Goal: Task Accomplishment & Management: Use online tool/utility

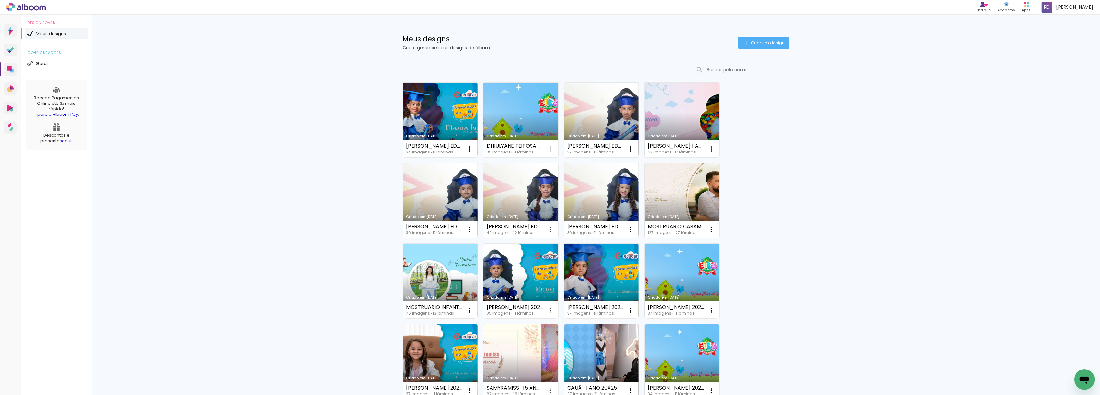
click at [533, 113] on link "Criado em [DATE]" at bounding box center [521, 120] width 75 height 75
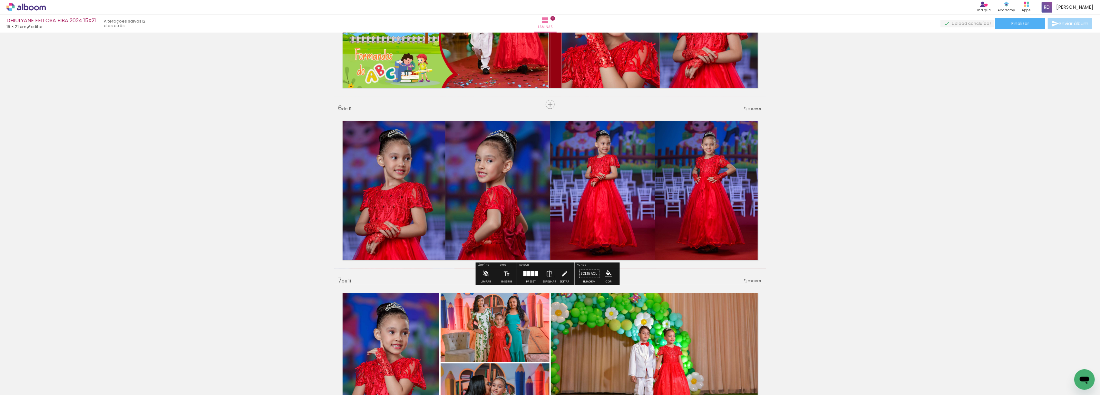
scroll to position [817, 0]
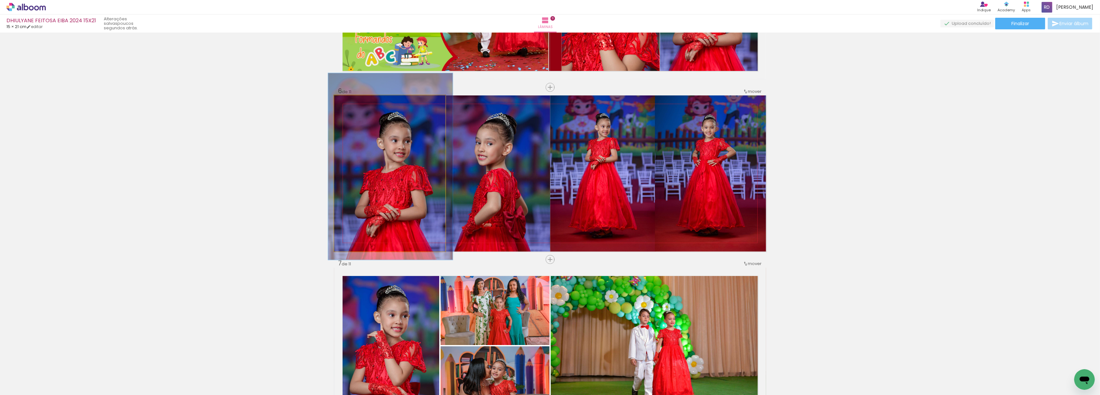
click at [397, 186] on quentale-photo at bounding box center [389, 173] width 111 height 156
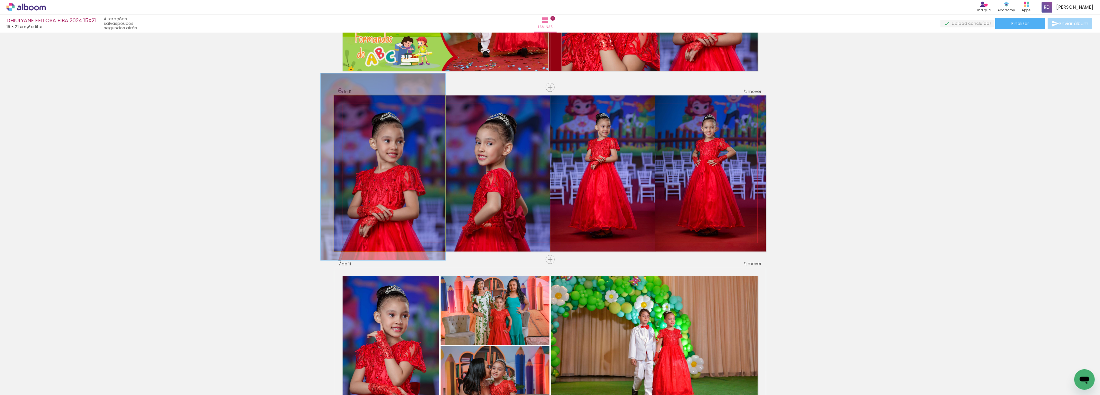
drag, startPoint x: 396, startPoint y: 177, endPoint x: 388, endPoint y: 177, distance: 8.4
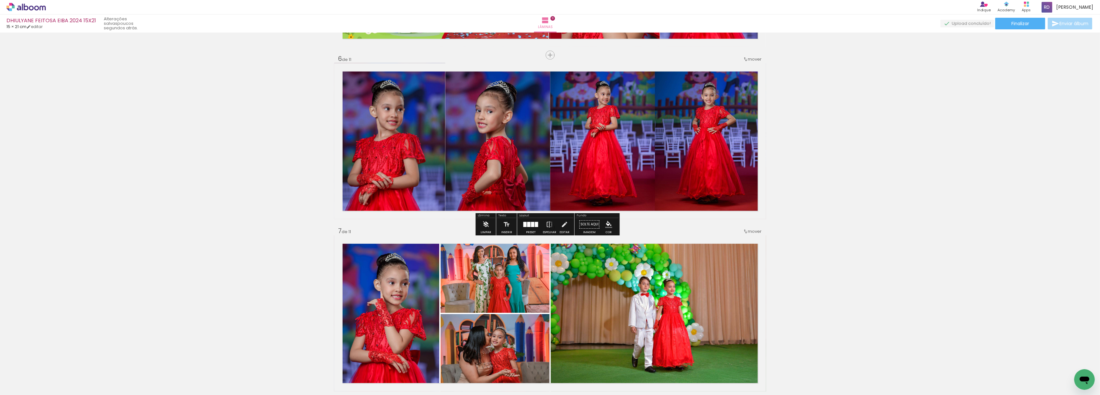
scroll to position [903, 0]
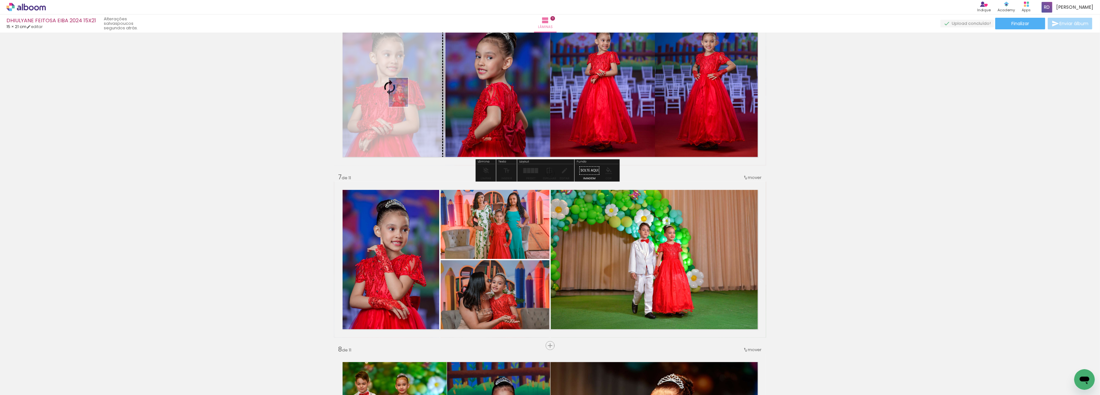
drag, startPoint x: 716, startPoint y: 378, endPoint x: 408, endPoint y: 97, distance: 416.9
click at [408, 97] on quentale-workspace at bounding box center [550, 197] width 1100 height 395
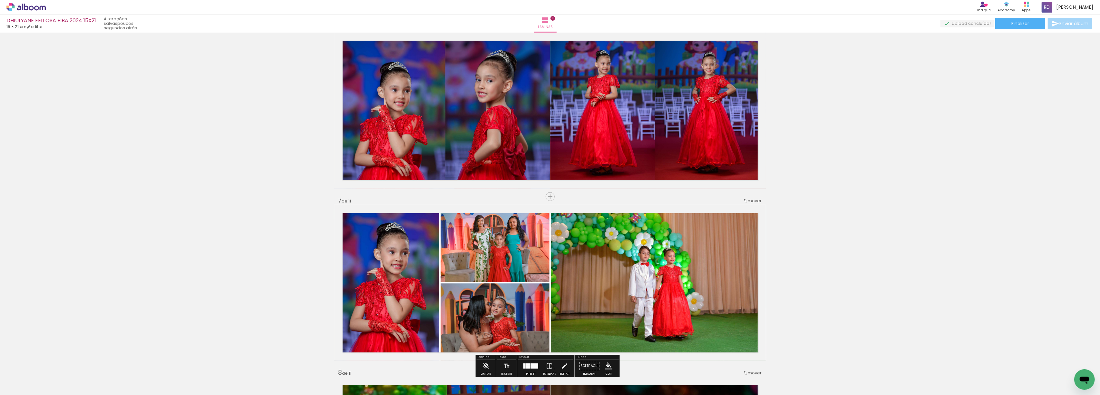
scroll to position [859, 0]
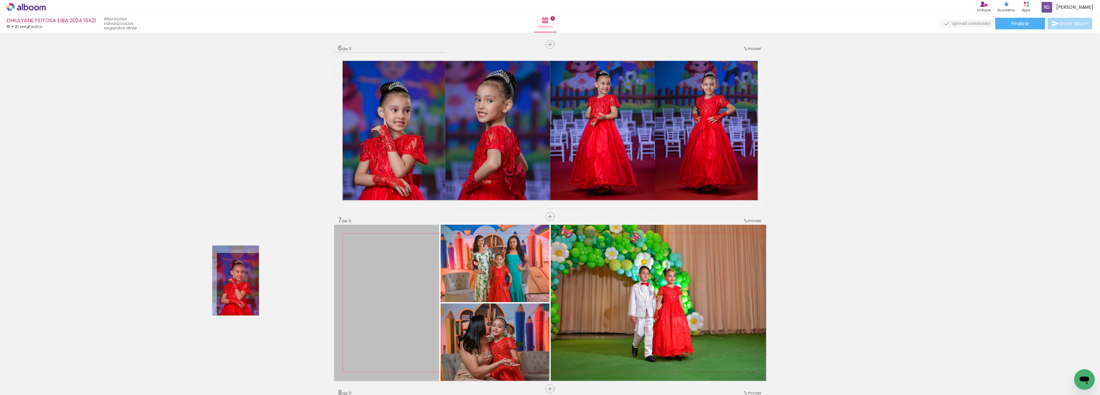
drag, startPoint x: 402, startPoint y: 297, endPoint x: 235, endPoint y: 284, distance: 168.1
click at [235, 284] on div "Inserir lâmina 1 de 11 Inserir lâmina 2 de 11 Inserir lâmina 3 de 11 Inserir lâ…" at bounding box center [550, 208] width 1100 height 2066
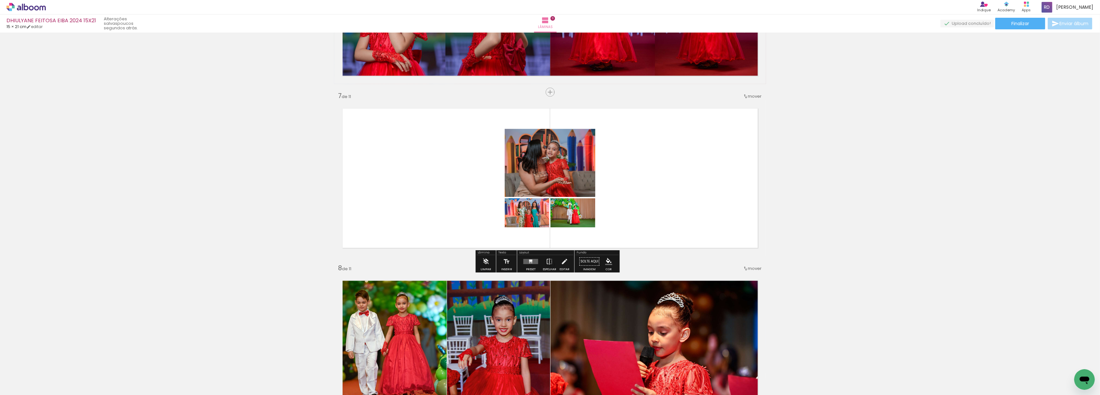
scroll to position [988, 0]
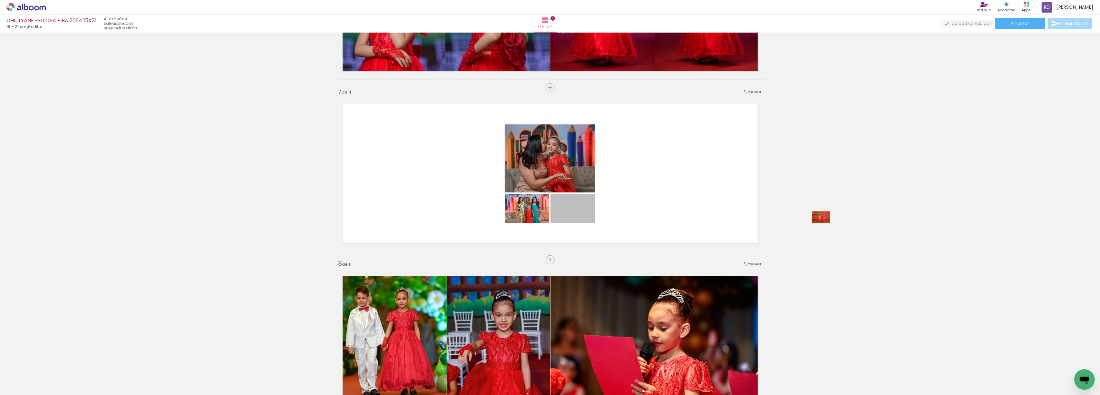
drag, startPoint x: 587, startPoint y: 213, endPoint x: 818, endPoint y: 217, distance: 231.2
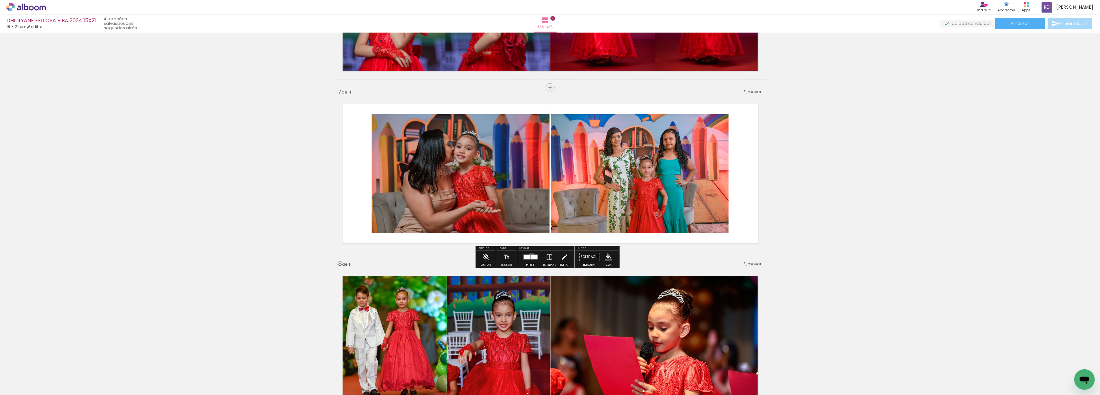
click at [531, 256] on div at bounding box center [534, 257] width 7 height 4
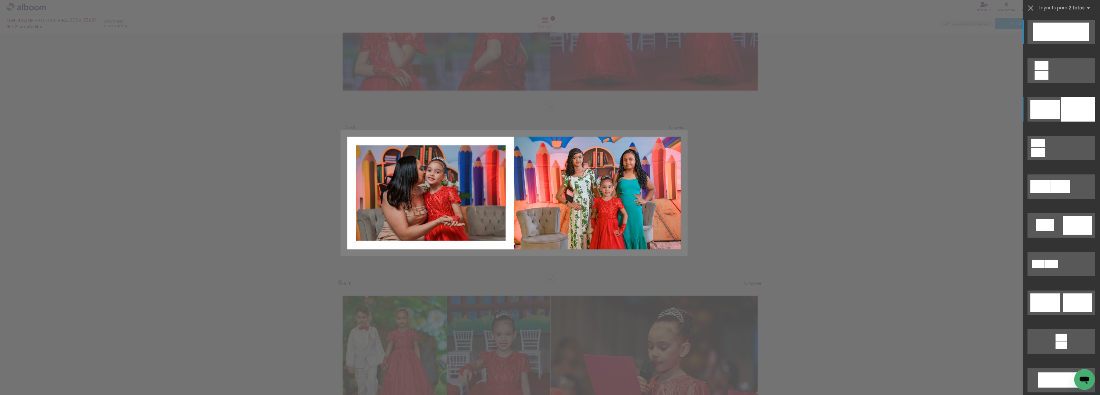
scroll to position [968, 0]
click at [1067, 110] on div at bounding box center [1079, 109] width 34 height 25
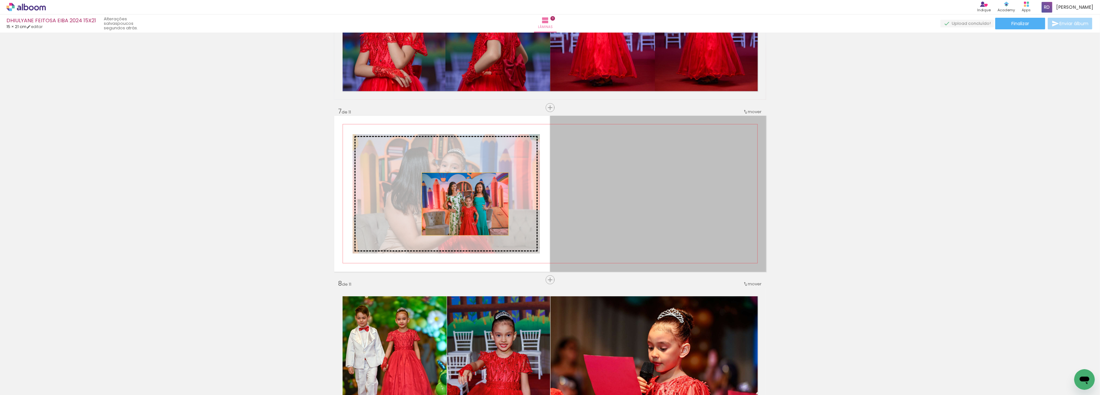
drag, startPoint x: 683, startPoint y: 202, endPoint x: 456, endPoint y: 204, distance: 227.0
click at [0, 0] on slot at bounding box center [0, 0] width 0 height 0
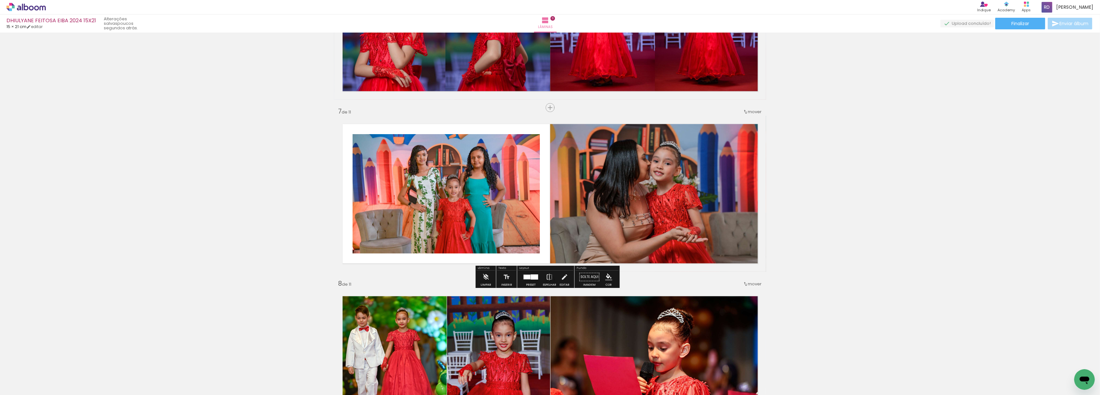
click at [415, 160] on paper-item at bounding box center [418, 160] width 12 height 5
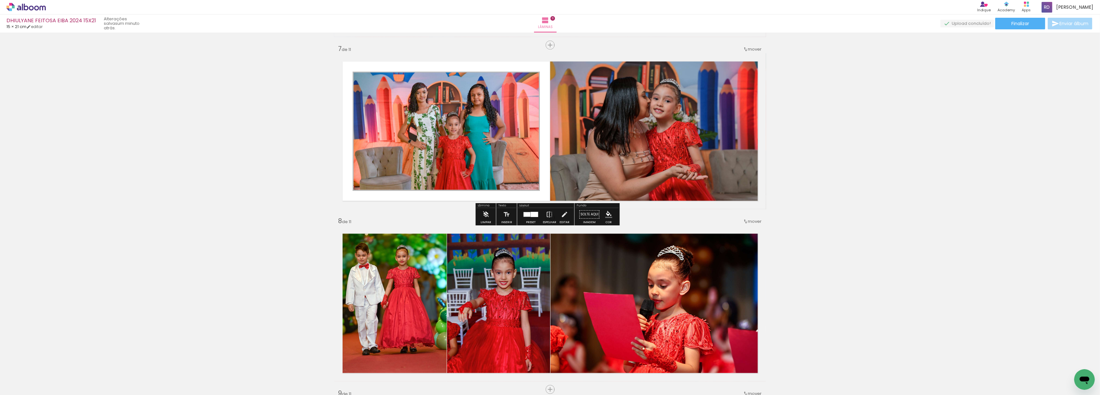
scroll to position [1011, 0]
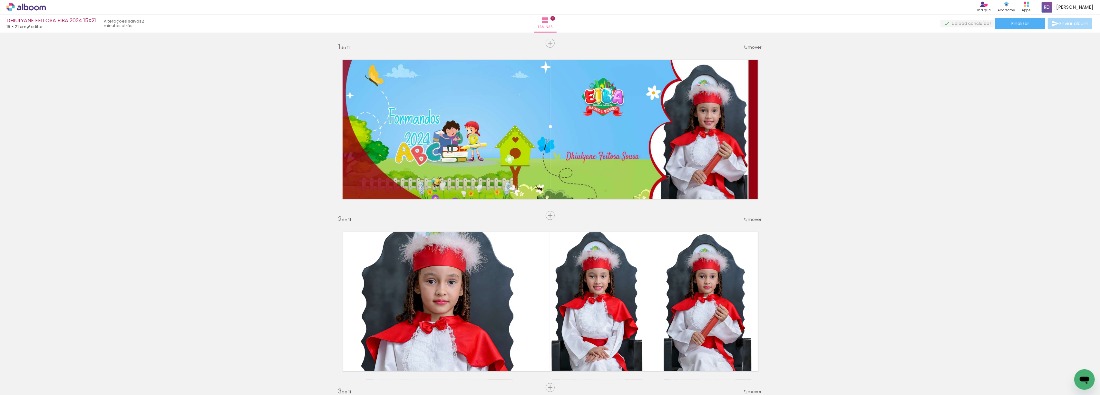
scroll to position [1011, 0]
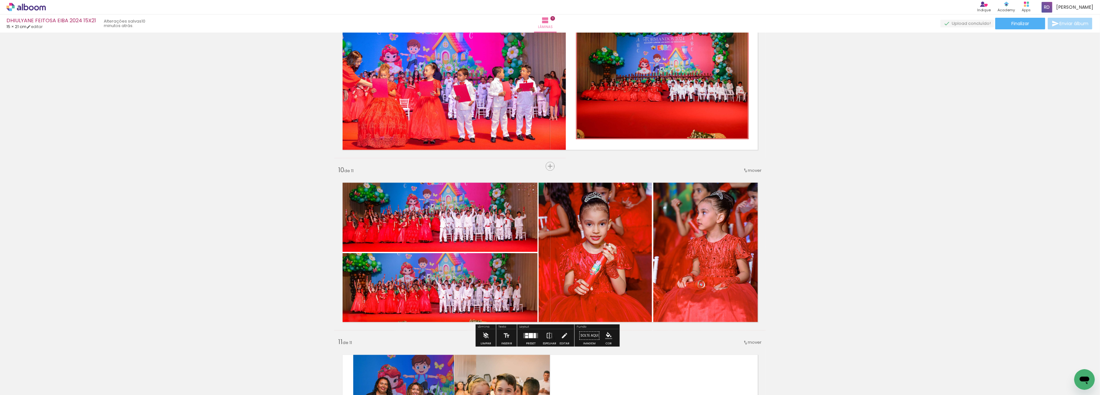
scroll to position [1484, 0]
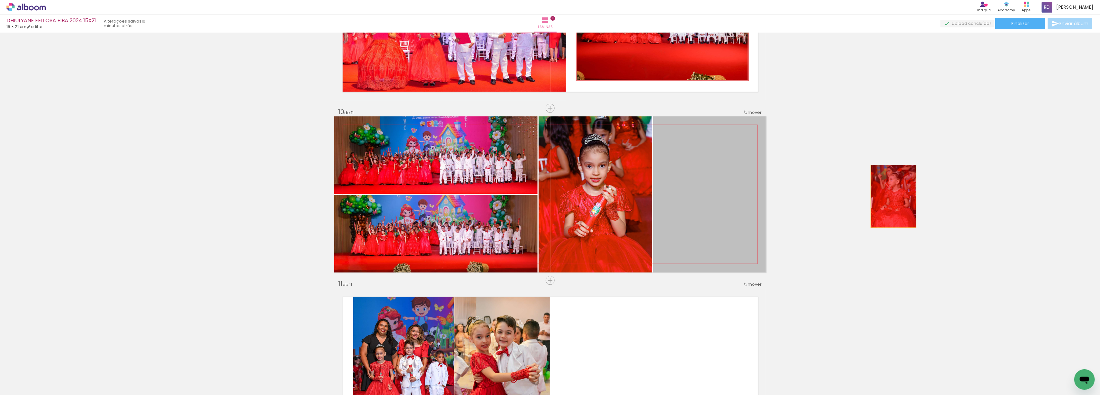
drag, startPoint x: 711, startPoint y: 195, endPoint x: 892, endPoint y: 196, distance: 181.2
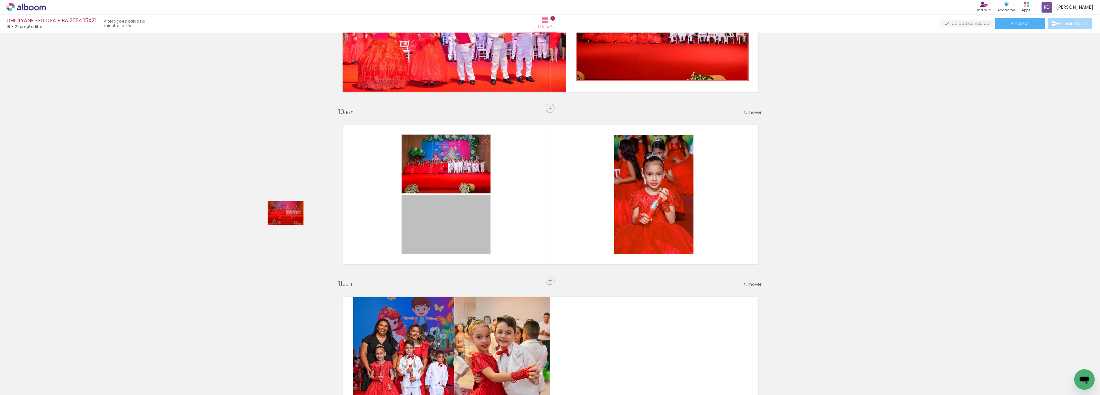
drag, startPoint x: 452, startPoint y: 221, endPoint x: 282, endPoint y: 213, distance: 169.7
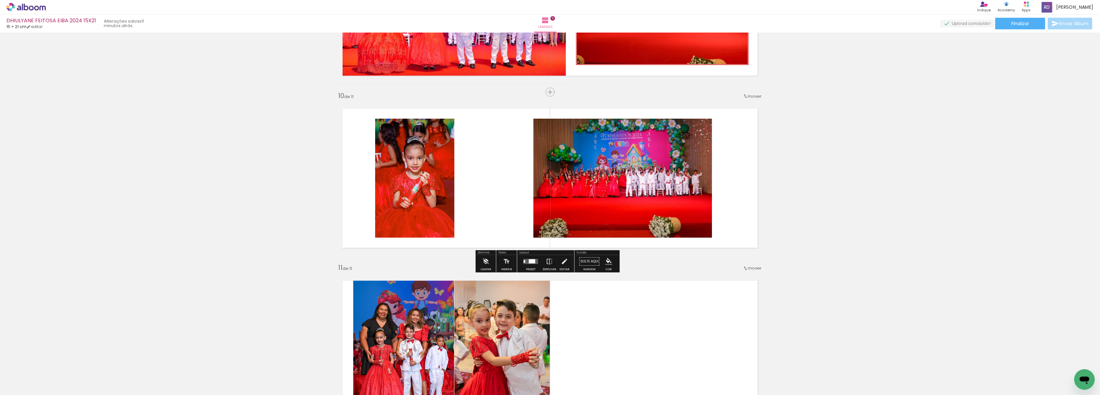
scroll to position [1527, 0]
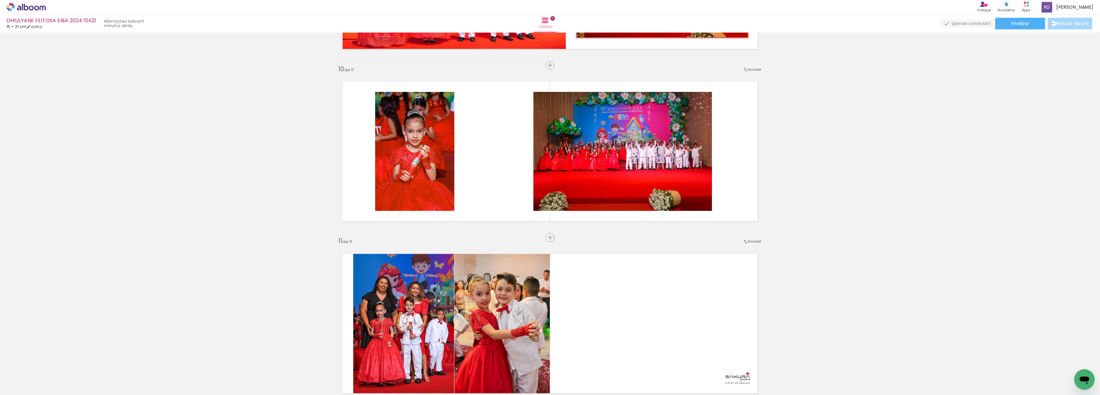
click at [25, 388] on span "Adicionar Fotos" at bounding box center [22, 386] width 19 height 7
click at [0, 0] on input "file" at bounding box center [0, 0] width 0 height 0
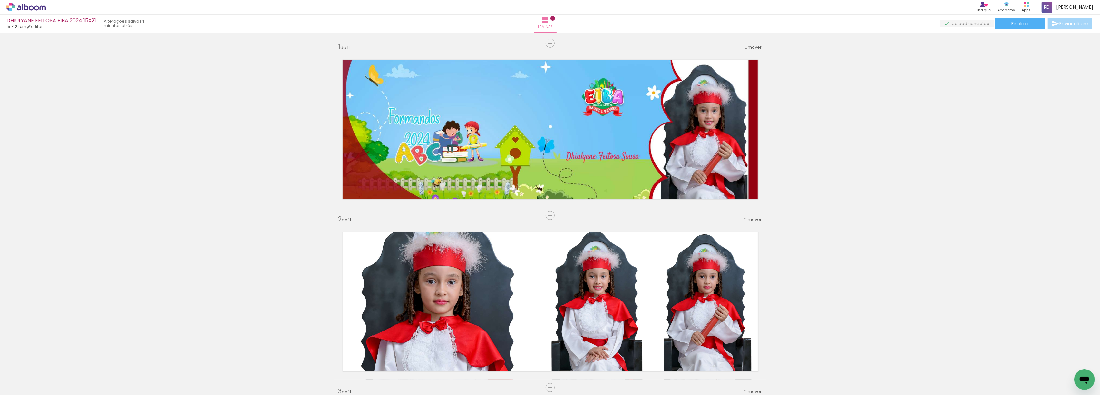
scroll to position [1527, 0]
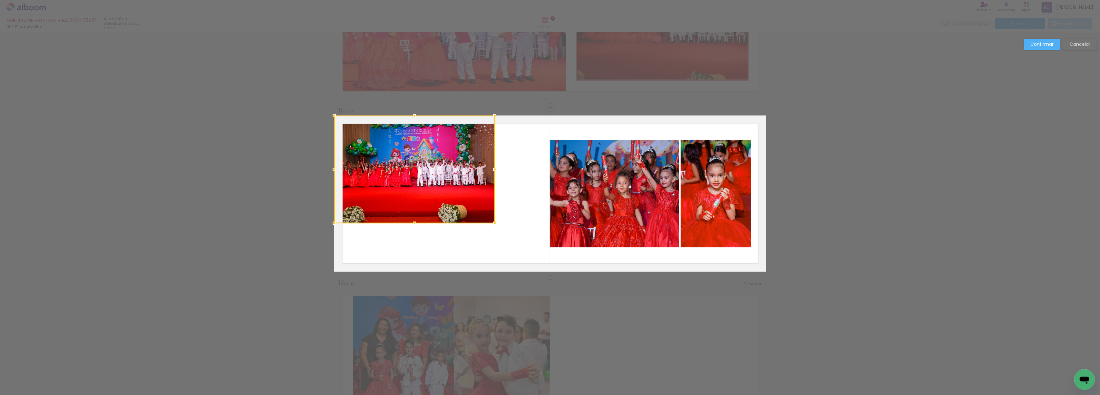
scroll to position [0, 435]
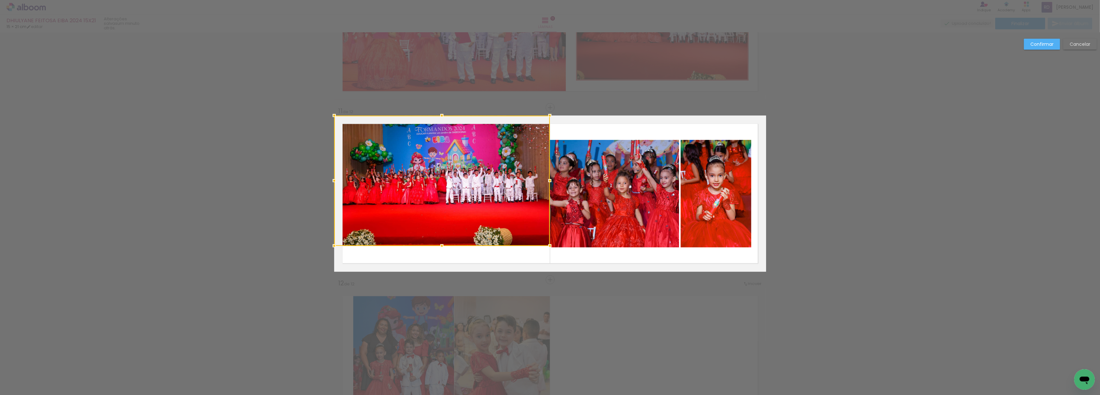
drag, startPoint x: 492, startPoint y: 224, endPoint x: 571, endPoint y: 270, distance: 90.7
click at [571, 270] on album-spread "11 de 12" at bounding box center [550, 194] width 432 height 156
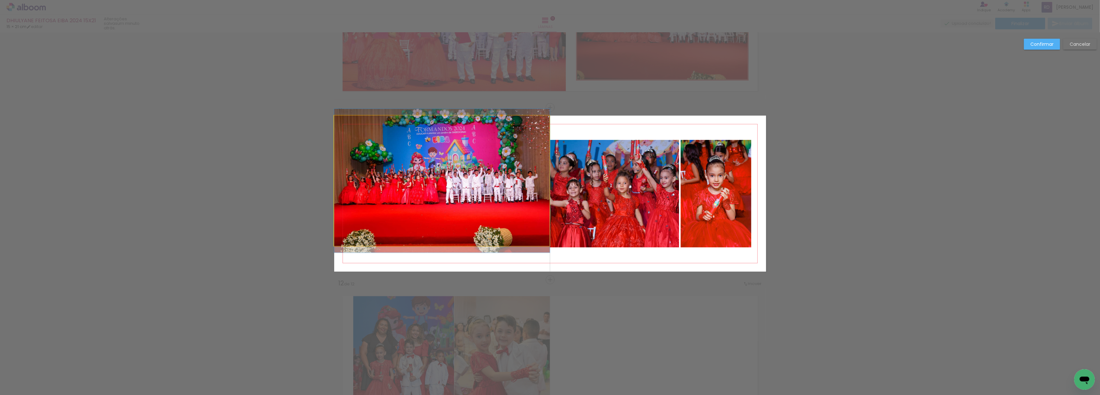
click at [505, 221] on quentale-photo at bounding box center [442, 181] width 216 height 130
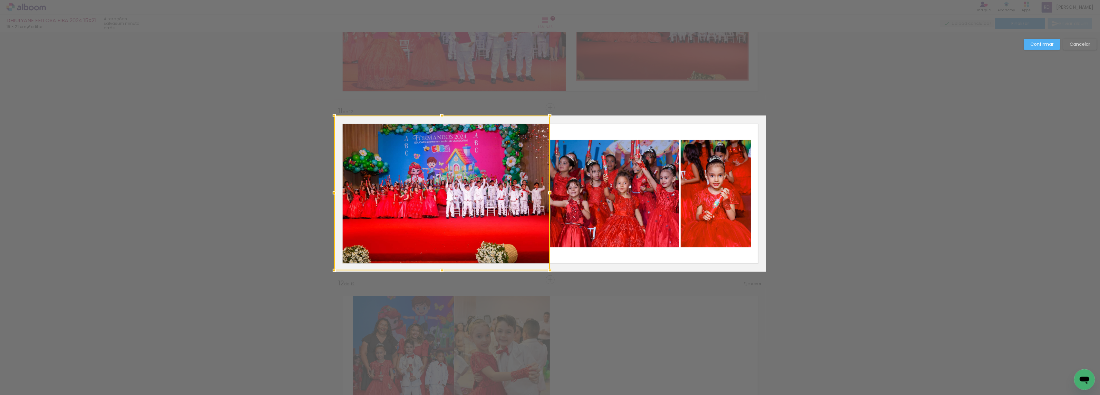
drag, startPoint x: 437, startPoint y: 245, endPoint x: 442, endPoint y: 295, distance: 50.6
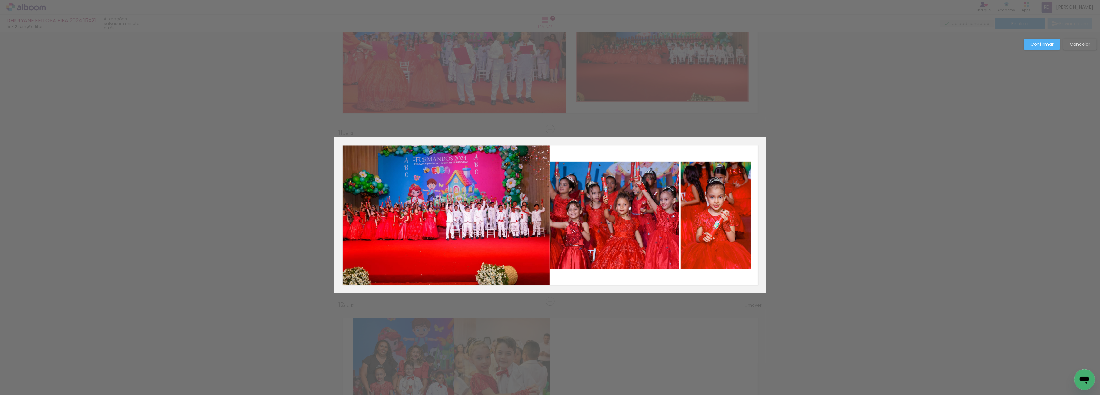
scroll to position [1614, 0]
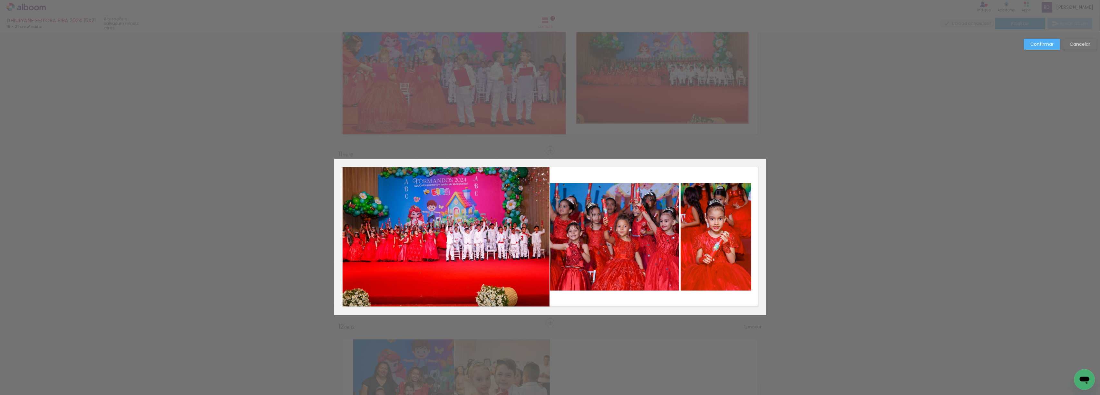
click at [0, 0] on slot "Confirmar" at bounding box center [0, 0] width 0 height 0
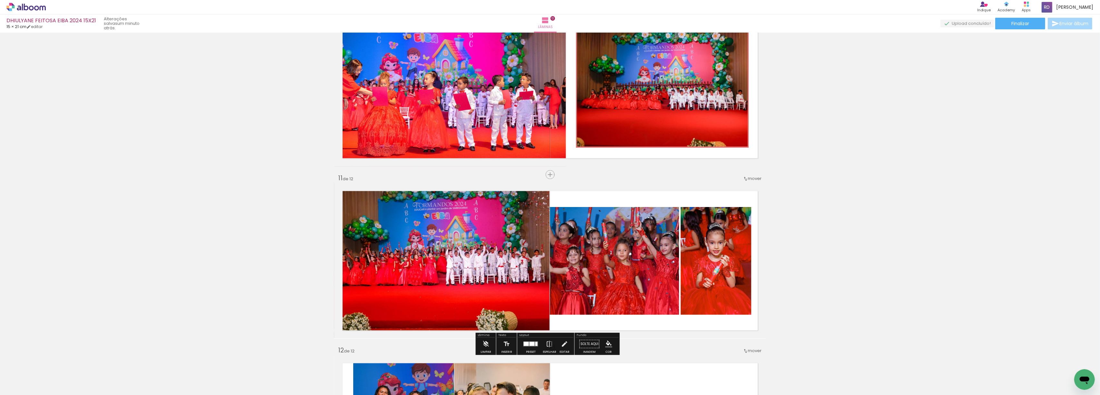
scroll to position [1571, 0]
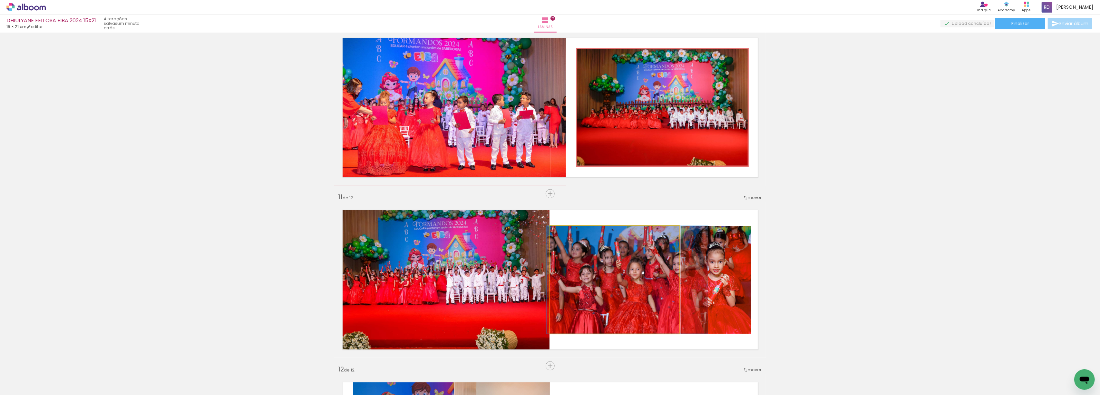
drag, startPoint x: 591, startPoint y: 288, endPoint x: 604, endPoint y: 238, distance: 51.9
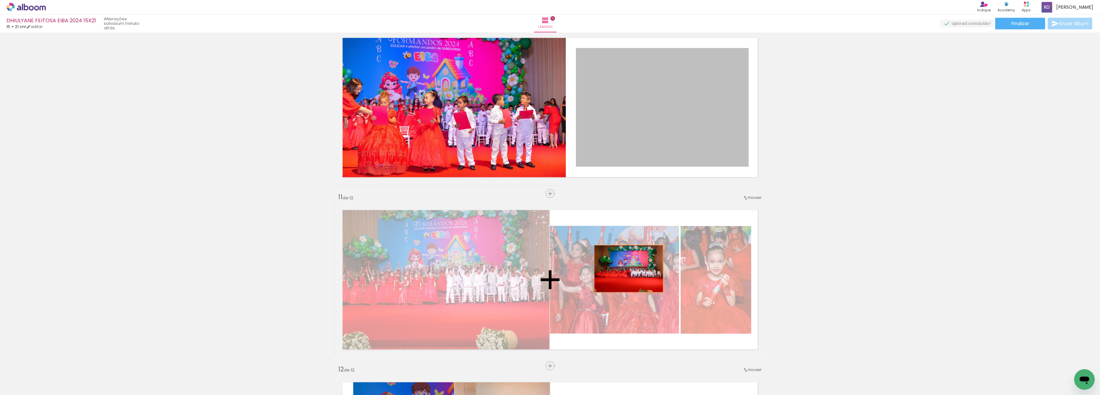
drag, startPoint x: 636, startPoint y: 108, endPoint x: 626, endPoint y: 275, distance: 167.3
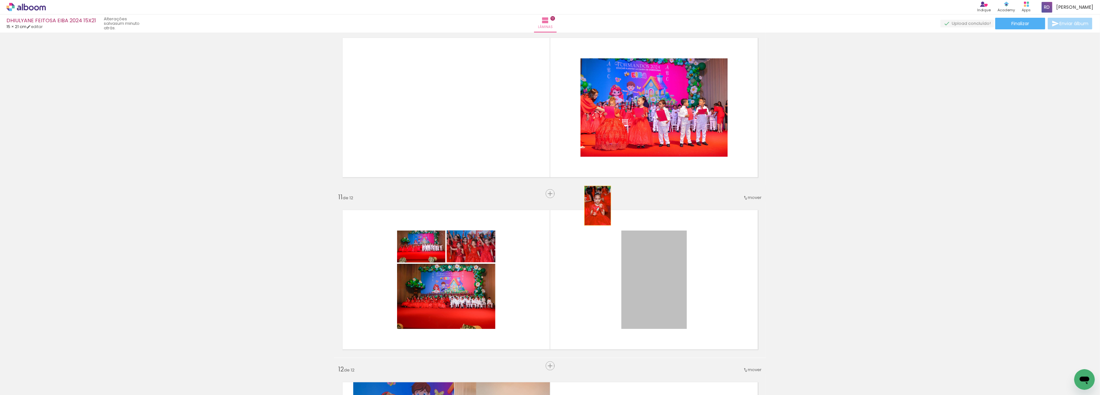
drag, startPoint x: 654, startPoint y: 279, endPoint x: 488, endPoint y: 108, distance: 238.7
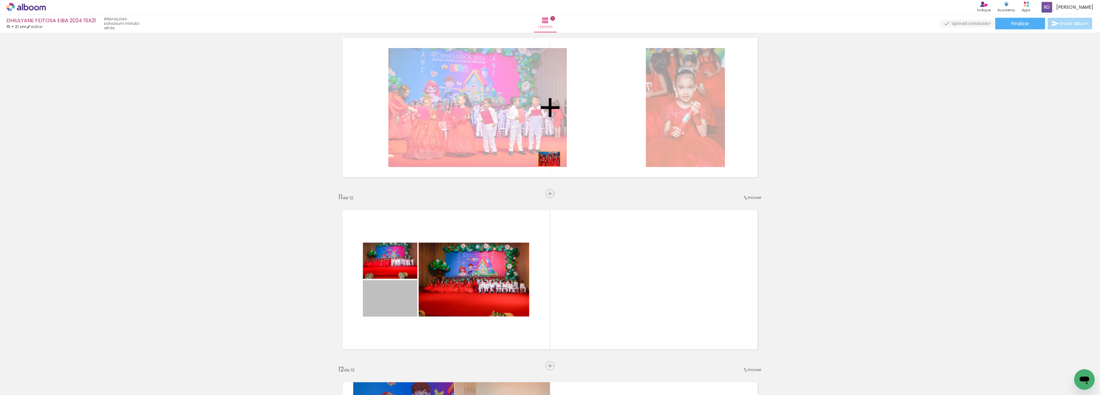
drag, startPoint x: 398, startPoint y: 306, endPoint x: 557, endPoint y: 154, distance: 219.8
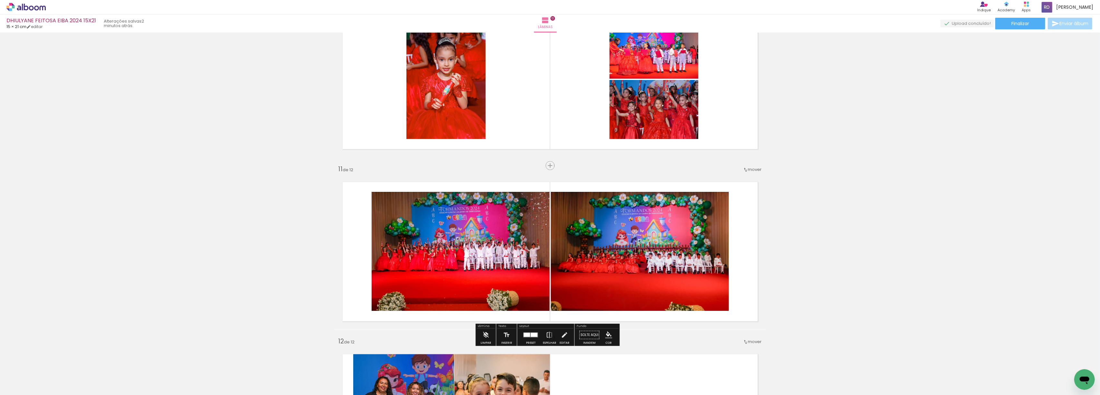
scroll to position [1614, 0]
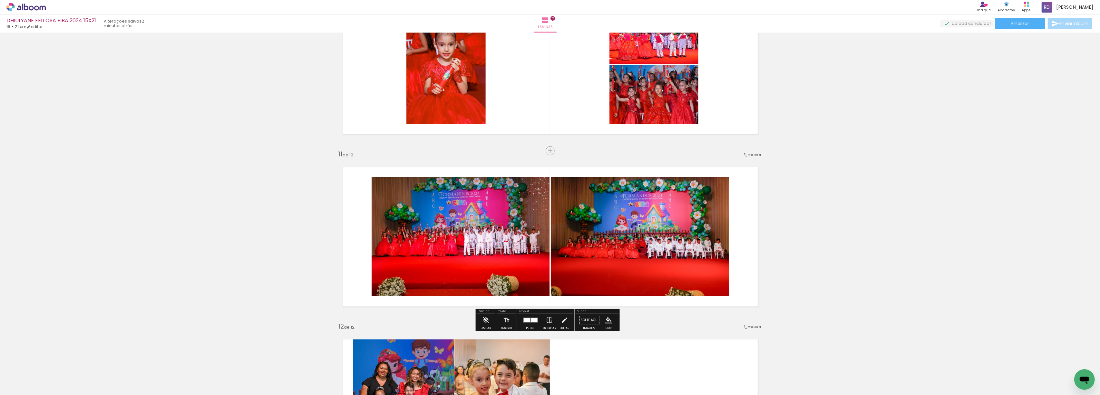
click at [525, 320] on div at bounding box center [527, 320] width 6 height 4
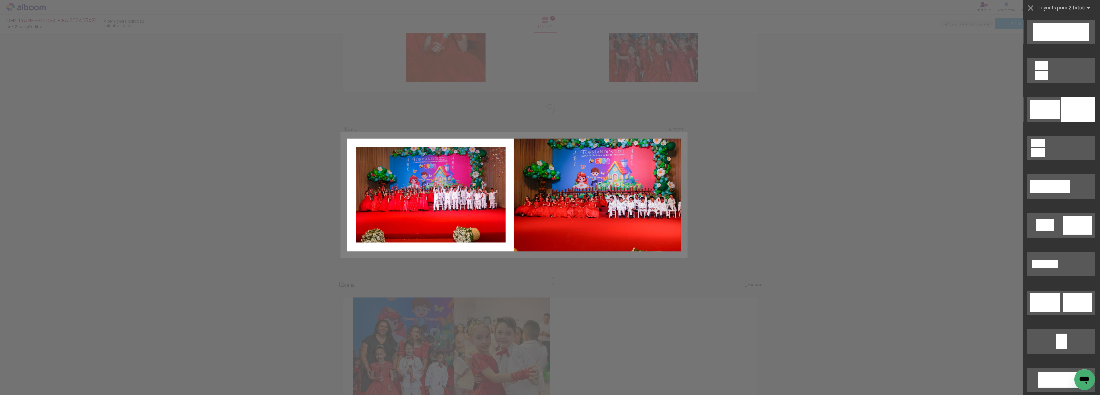
scroll to position [1657, 0]
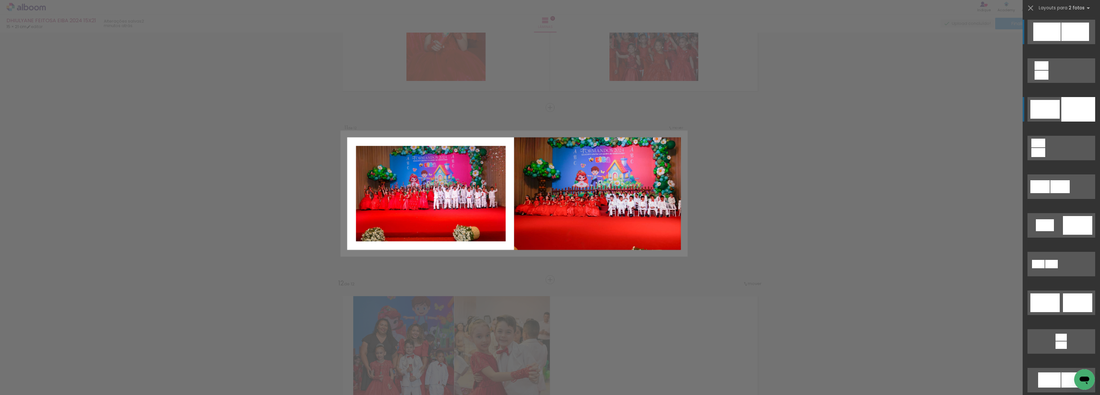
click at [1069, 110] on div at bounding box center [1079, 109] width 34 height 25
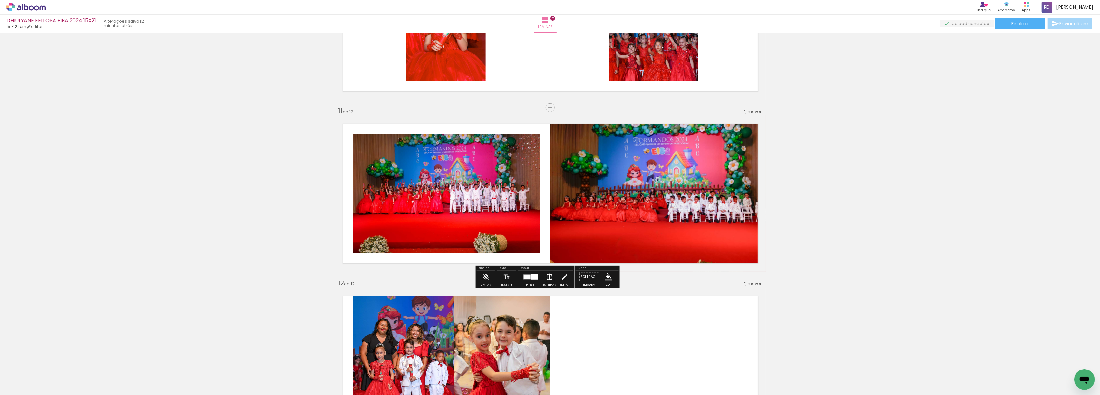
click at [546, 278] on iron-icon at bounding box center [549, 276] width 7 height 13
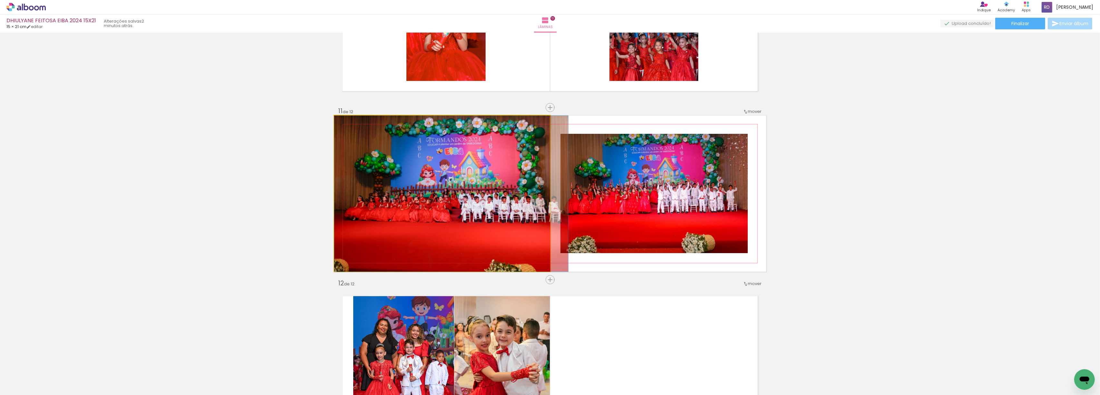
drag, startPoint x: 439, startPoint y: 186, endPoint x: 450, endPoint y: 186, distance: 11.3
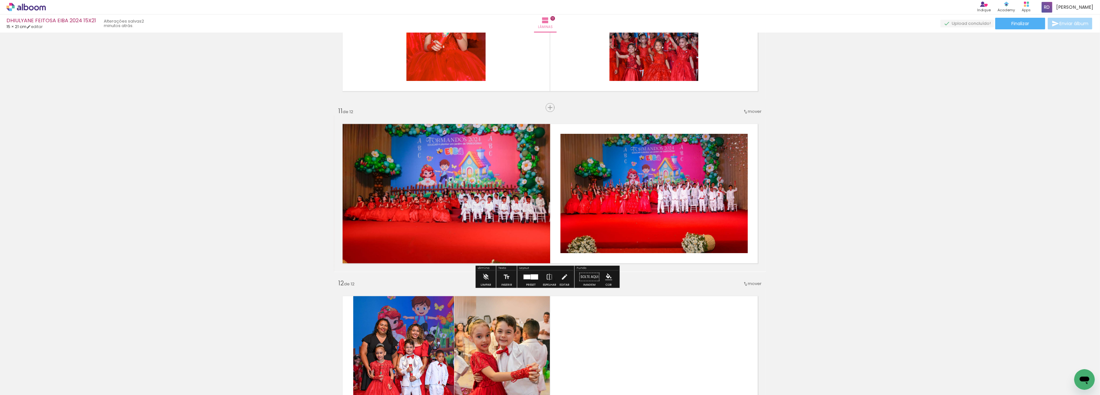
click at [594, 187] on quentale-photo at bounding box center [654, 193] width 187 height 119
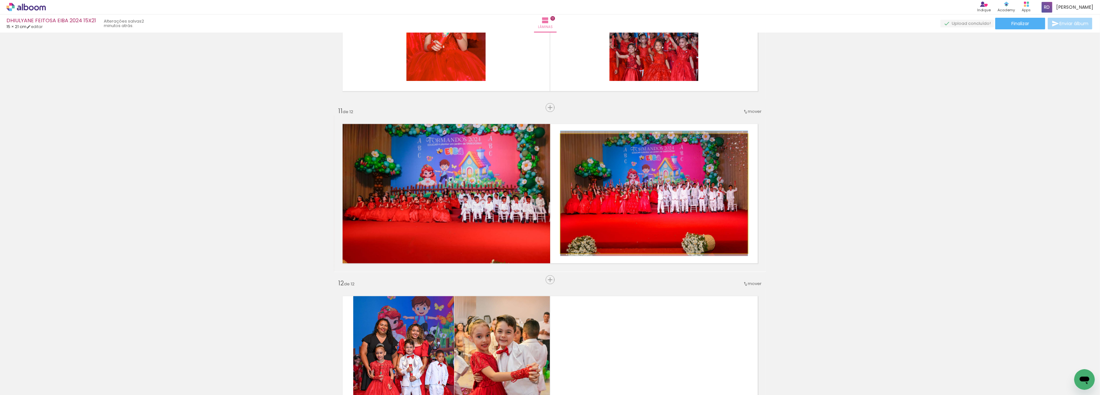
click at [594, 187] on quentale-photo at bounding box center [654, 193] width 187 height 119
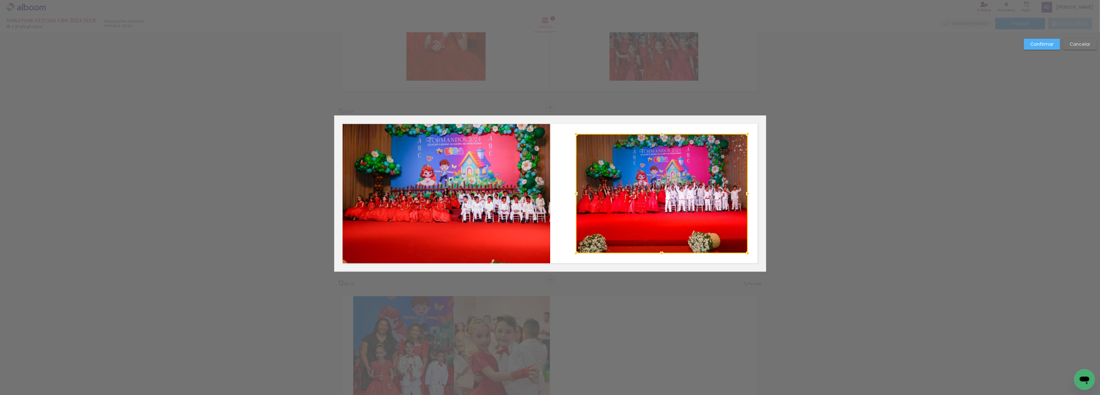
drag, startPoint x: 560, startPoint y: 195, endPoint x: 575, endPoint y: 195, distance: 15.5
click at [575, 195] on div at bounding box center [576, 193] width 13 height 13
click at [515, 186] on quentale-photo at bounding box center [442, 194] width 216 height 156
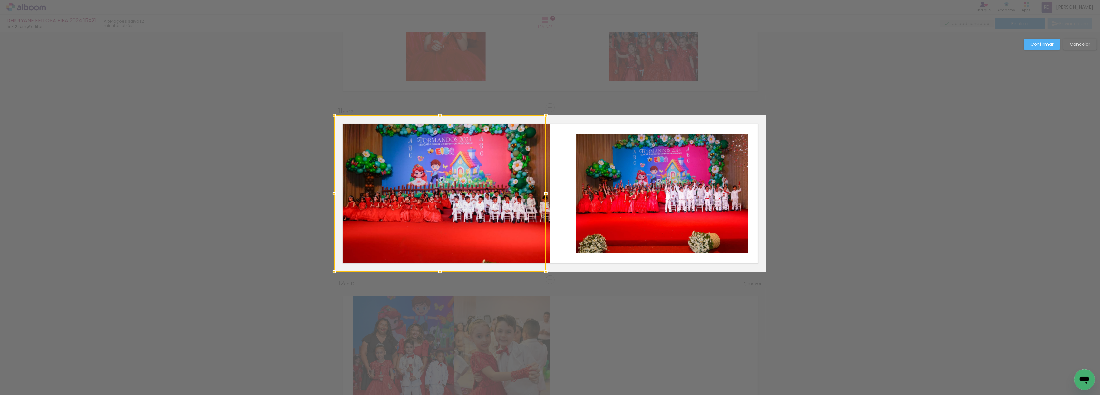
drag, startPoint x: 547, startPoint y: 192, endPoint x: 563, endPoint y: 192, distance: 15.8
click at [563, 192] on album-spread "11 de 12" at bounding box center [550, 194] width 432 height 156
click at [484, 186] on quentale-photo at bounding box center [442, 194] width 216 height 156
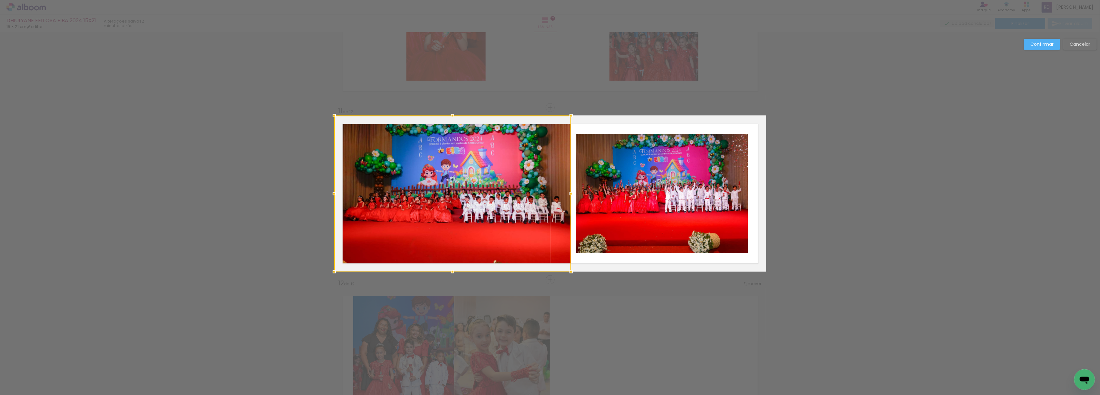
drag, startPoint x: 547, startPoint y: 195, endPoint x: 568, endPoint y: 195, distance: 21.0
click at [568, 195] on div at bounding box center [571, 193] width 13 height 13
click at [567, 194] on div at bounding box center [572, 193] width 13 height 13
click at [671, 186] on quentale-photo at bounding box center [662, 193] width 172 height 119
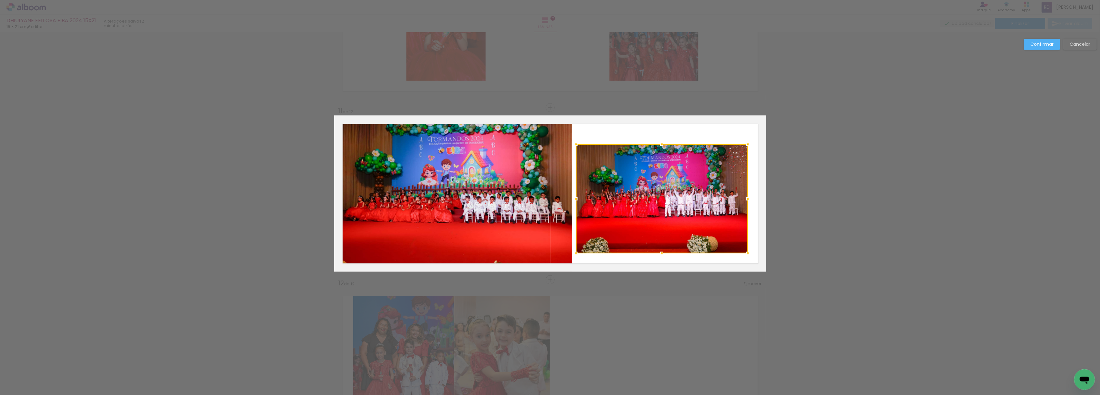
drag, startPoint x: 658, startPoint y: 135, endPoint x: 658, endPoint y: 146, distance: 10.3
click at [658, 146] on div at bounding box center [661, 144] width 13 height 13
click at [653, 180] on div at bounding box center [662, 198] width 172 height 109
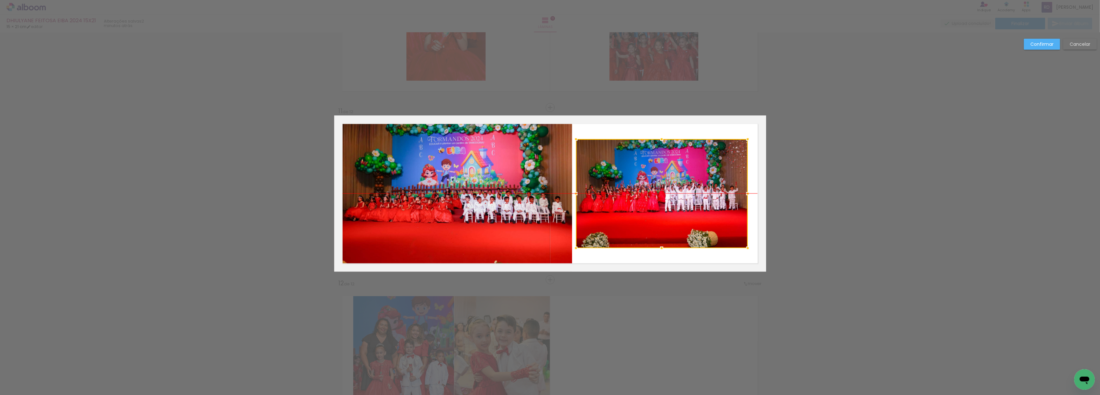
drag, startPoint x: 653, startPoint y: 195, endPoint x: 653, endPoint y: 191, distance: 4.5
click at [653, 191] on div at bounding box center [662, 193] width 172 height 109
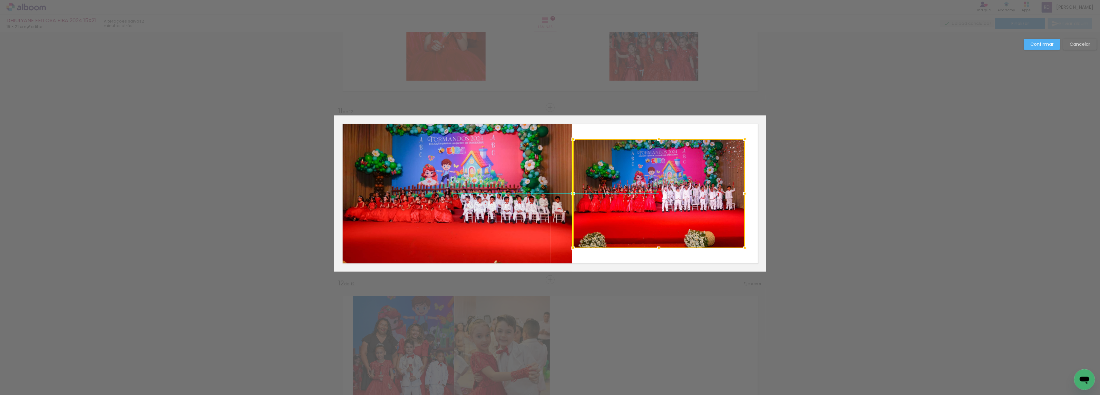
click at [651, 187] on div at bounding box center [659, 193] width 172 height 109
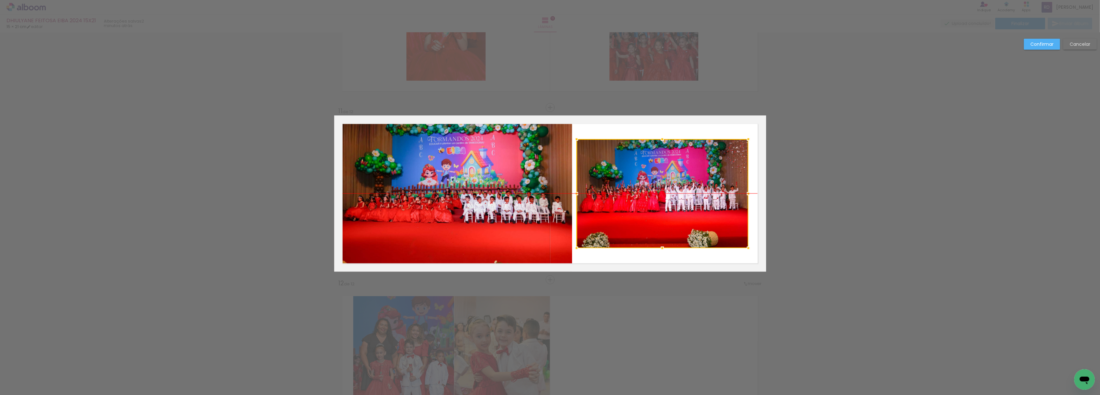
drag, startPoint x: 644, startPoint y: 190, endPoint x: 649, endPoint y: 190, distance: 4.5
click at [649, 190] on div at bounding box center [663, 193] width 172 height 109
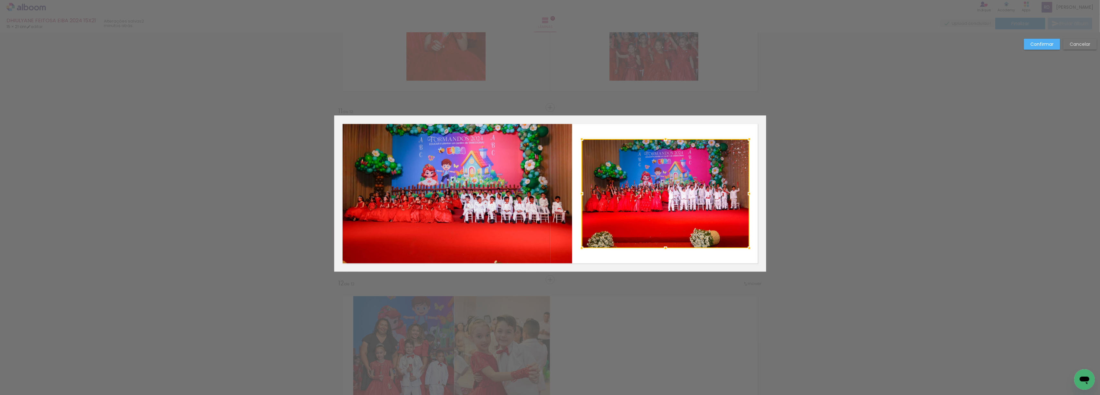
drag, startPoint x: 574, startPoint y: 192, endPoint x: 579, endPoint y: 192, distance: 4.5
click at [579, 192] on div at bounding box center [581, 193] width 13 height 13
click at [745, 191] on div at bounding box center [747, 193] width 13 height 13
click at [0, 0] on slot "Confirmar" at bounding box center [0, 0] width 0 height 0
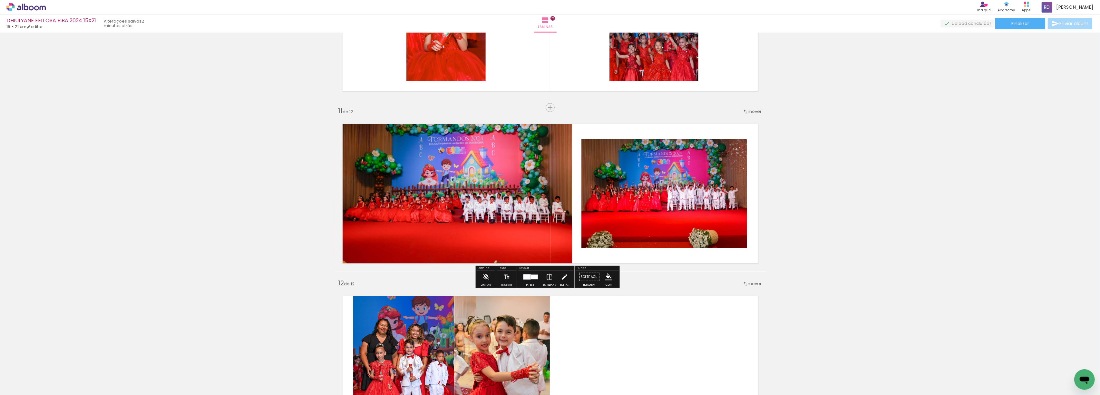
click at [645, 165] on paper-item at bounding box center [648, 165] width 12 height 5
click at [646, 186] on iron-icon "color picker" at bounding box center [648, 187] width 8 height 6
click at [538, 151] on paper-item "#e57373" at bounding box center [541, 151] width 6 height 6
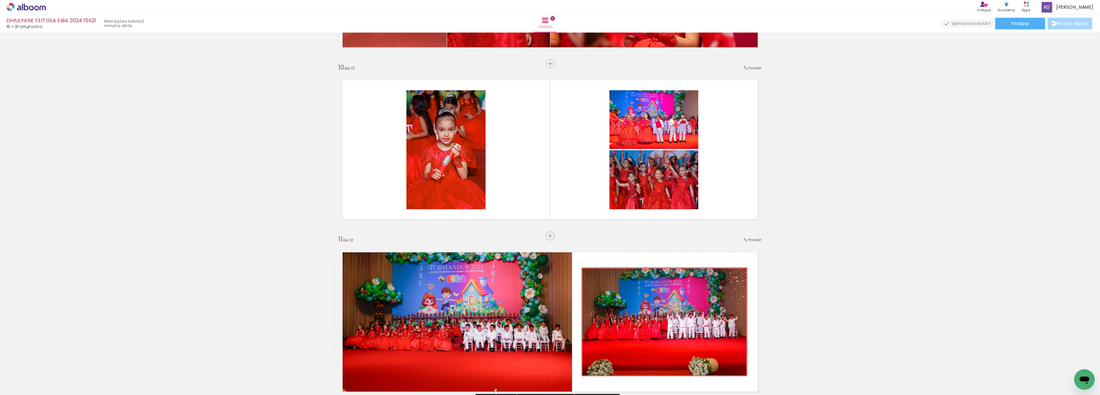
scroll to position [1528, 0]
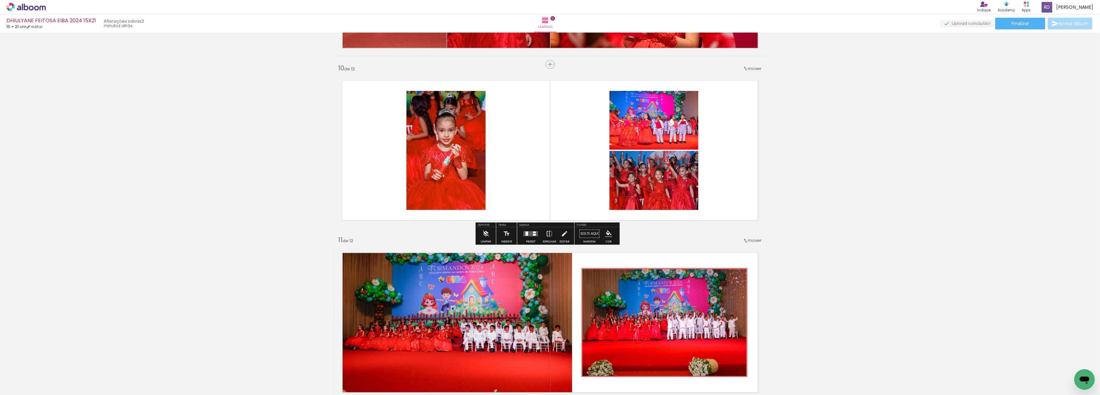
click at [526, 233] on div at bounding box center [527, 233] width 3 height 4
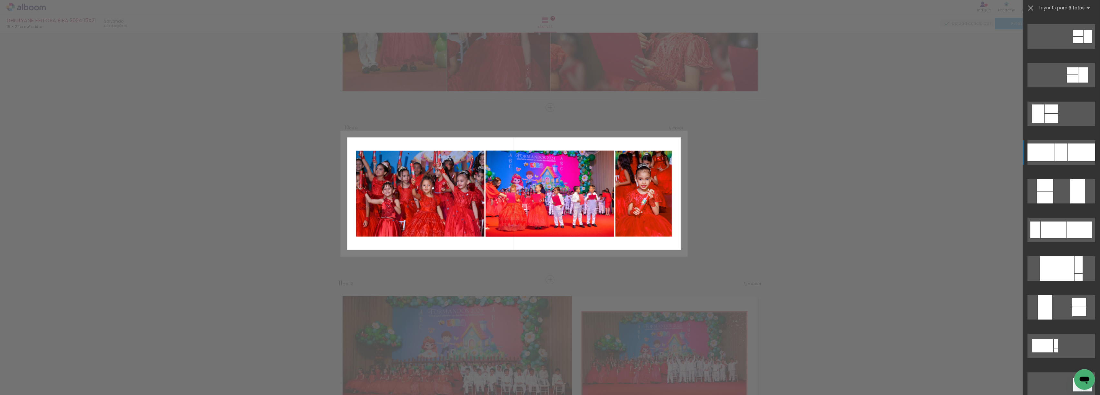
scroll to position [86, 0]
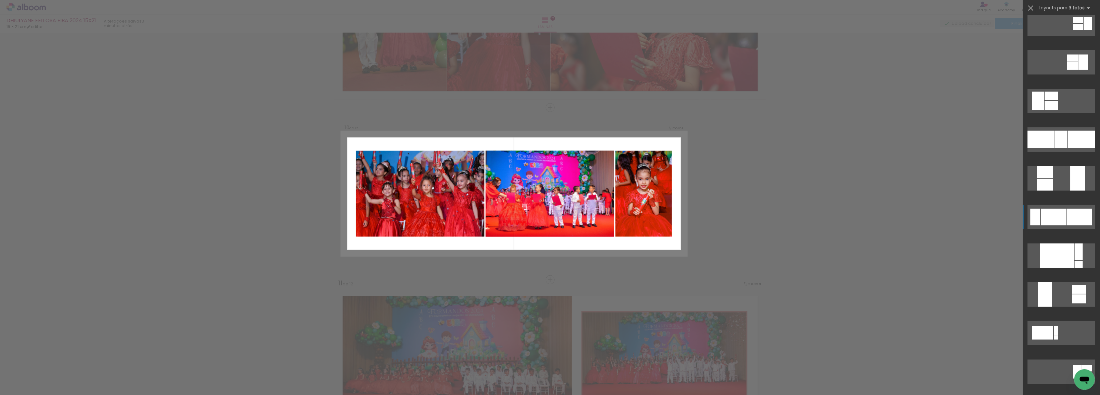
click at [1058, 218] on div at bounding box center [1053, 217] width 25 height 17
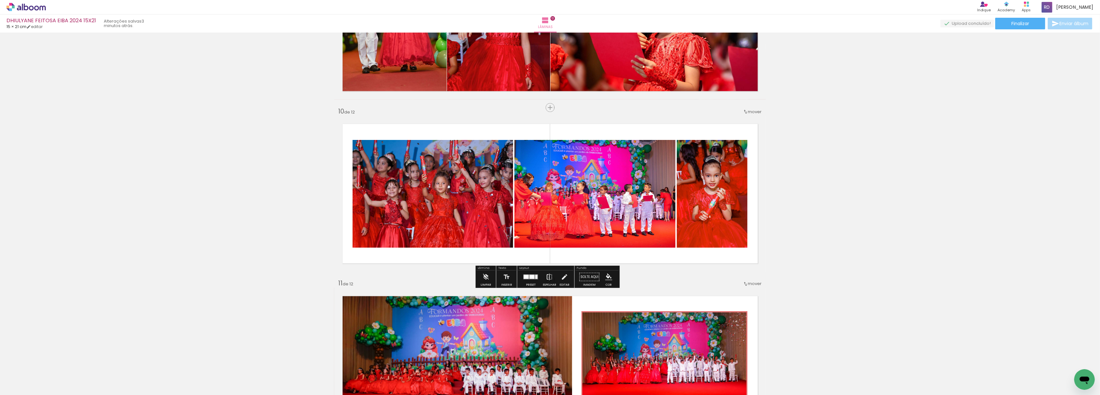
click at [547, 277] on iron-icon at bounding box center [549, 276] width 7 height 13
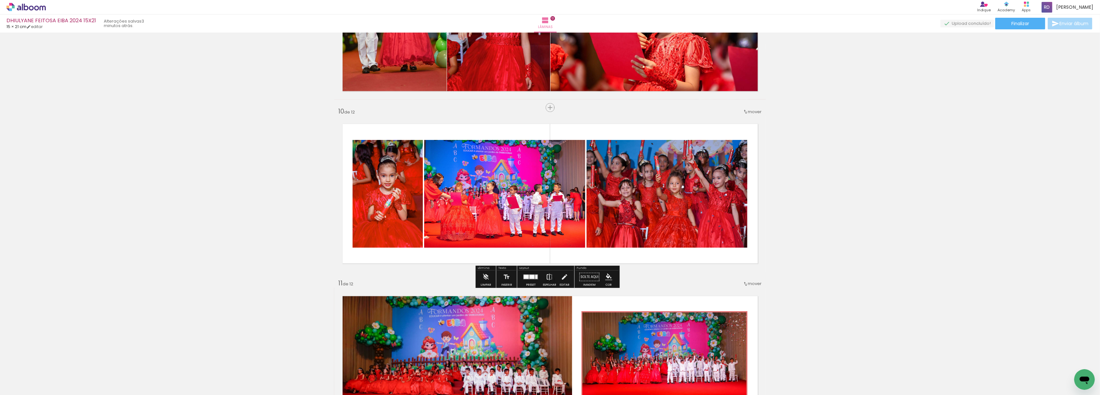
click at [547, 277] on iron-icon at bounding box center [549, 276] width 7 height 13
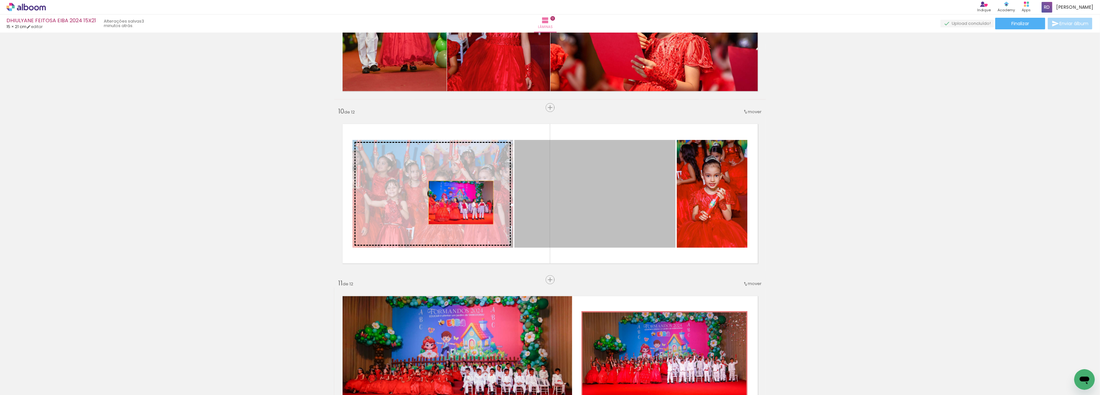
drag, startPoint x: 590, startPoint y: 202, endPoint x: 458, endPoint y: 202, distance: 131.9
click at [0, 0] on slot at bounding box center [0, 0] width 0 height 0
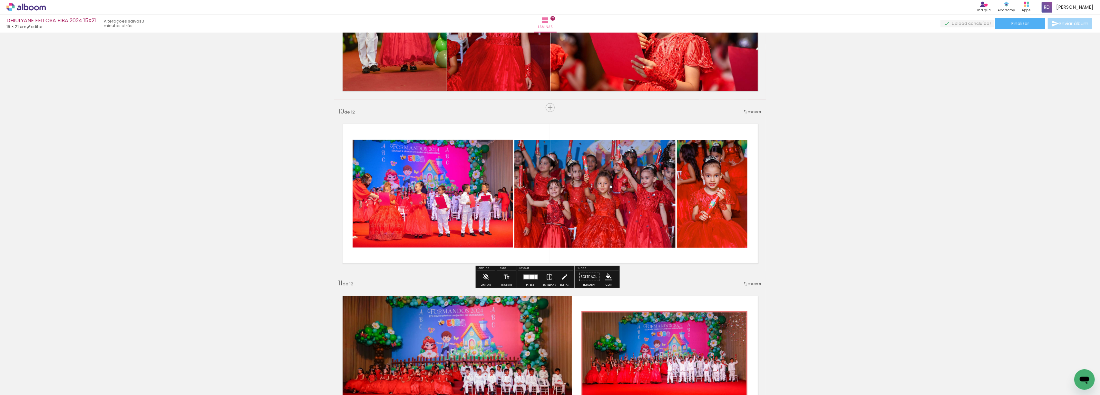
click at [427, 196] on quentale-photo at bounding box center [433, 194] width 161 height 108
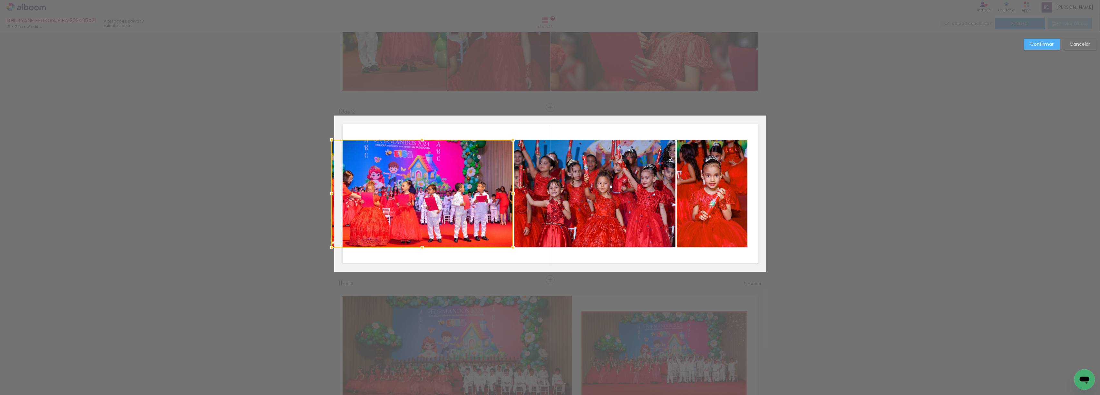
drag, startPoint x: 352, startPoint y: 193, endPoint x: 301, endPoint y: 191, distance: 51.3
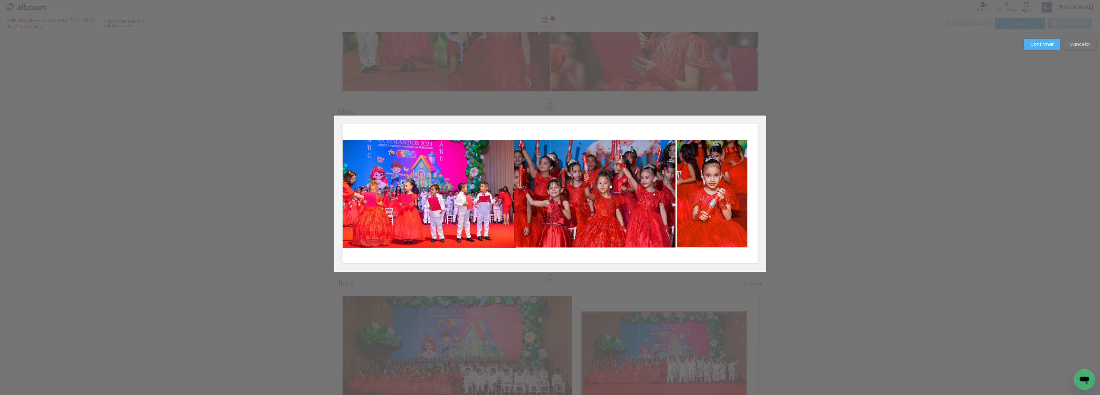
click at [541, 179] on quentale-photo at bounding box center [595, 194] width 161 height 108
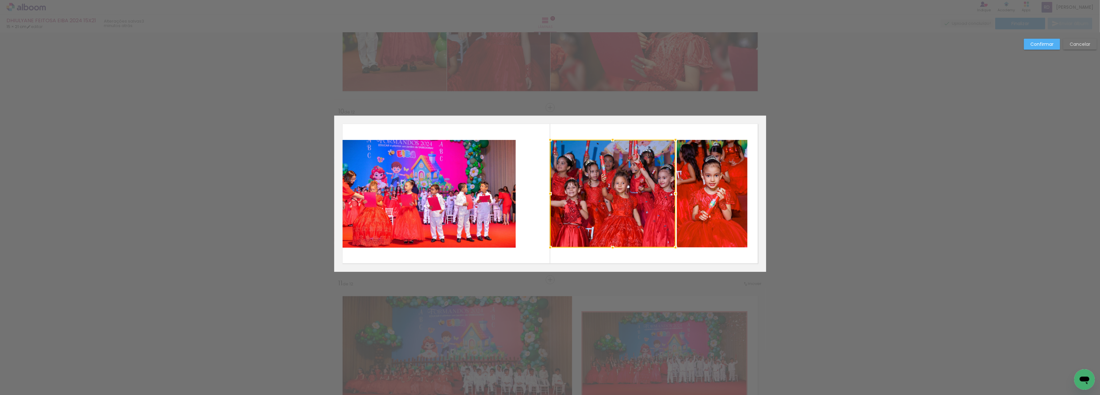
drag, startPoint x: 510, startPoint y: 194, endPoint x: 575, endPoint y: 190, distance: 65.9
click at [575, 190] on div at bounding box center [612, 194] width 125 height 108
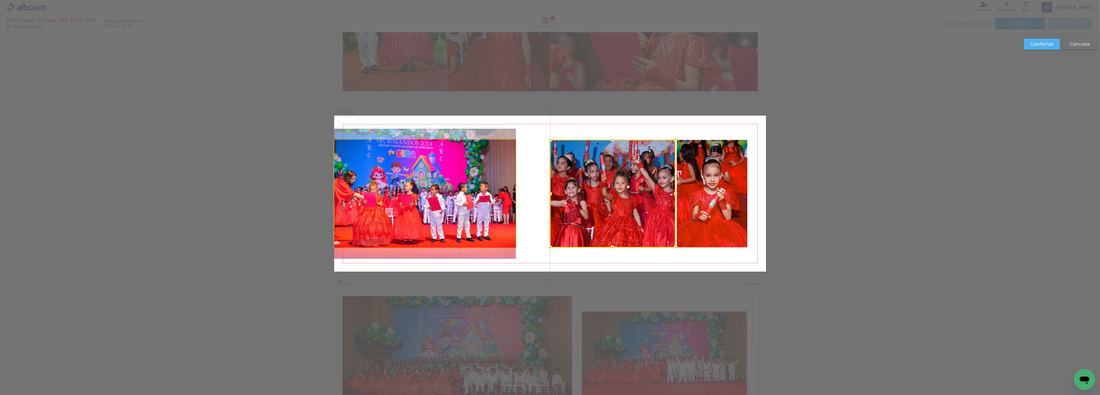
click at [444, 185] on quentale-photo at bounding box center [425, 194] width 182 height 108
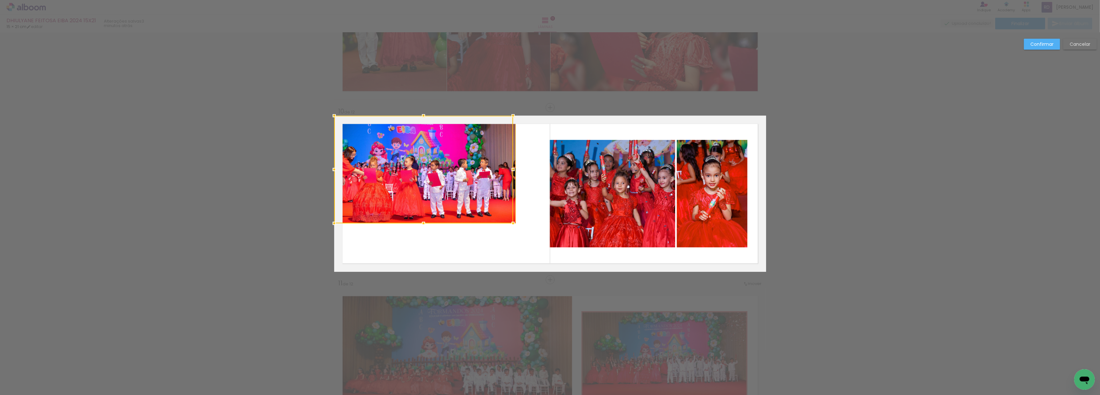
drag, startPoint x: 400, startPoint y: 183, endPoint x: 383, endPoint y: 112, distance: 73.4
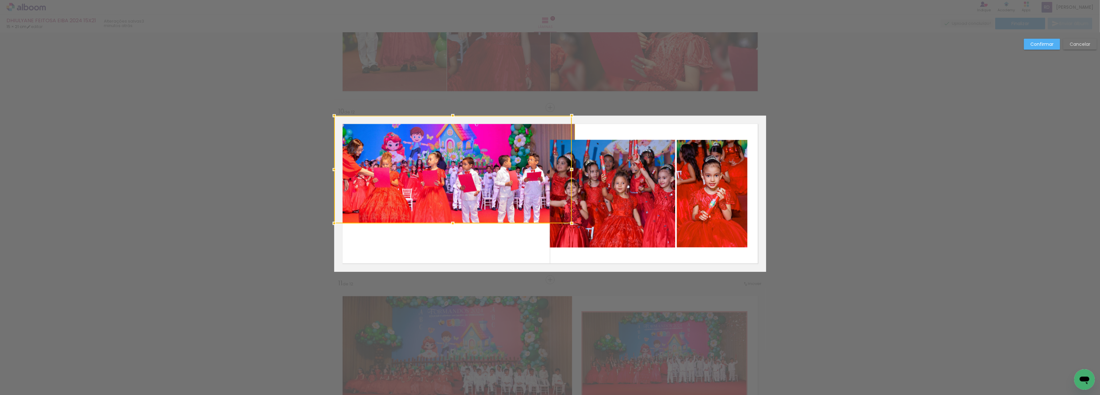
drag, startPoint x: 420, startPoint y: 224, endPoint x: 431, endPoint y: 245, distance: 23.6
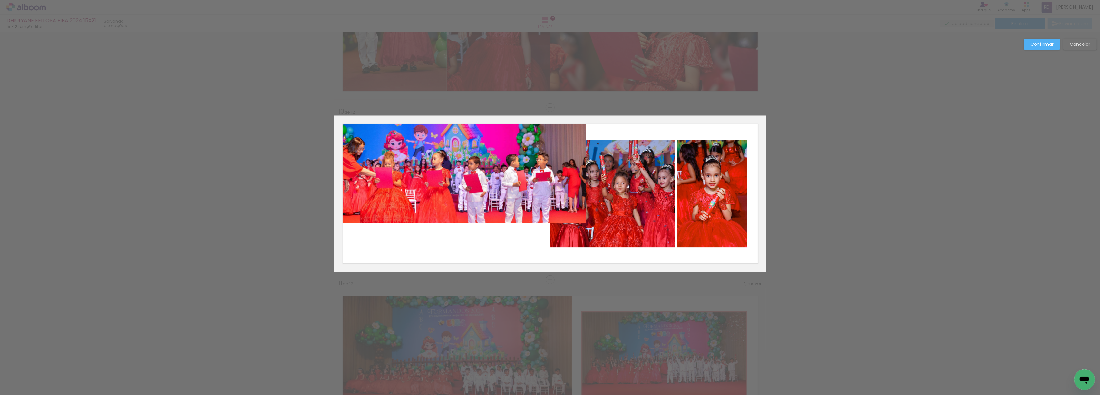
click at [426, 192] on quentale-photo at bounding box center [460, 170] width 252 height 108
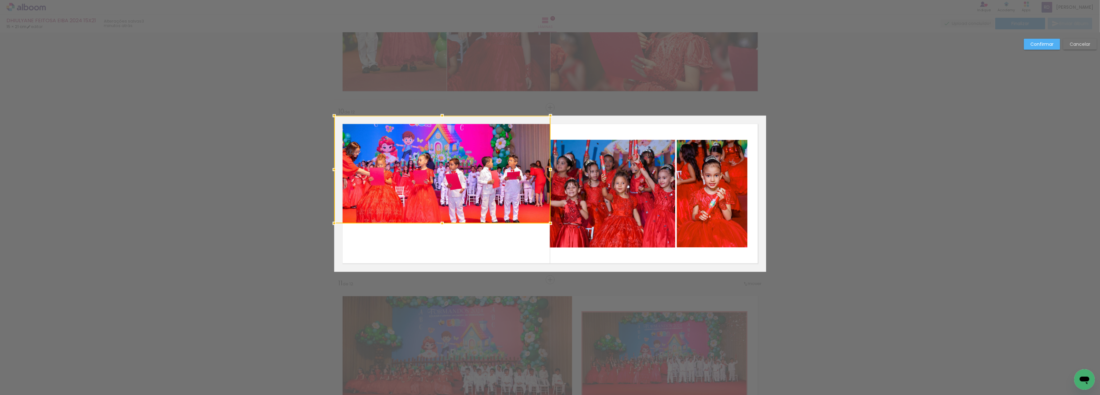
drag, startPoint x: 579, startPoint y: 169, endPoint x: 547, endPoint y: 163, distance: 32.5
click at [547, 163] on div at bounding box center [550, 169] width 13 height 13
click at [449, 155] on div at bounding box center [442, 170] width 216 height 108
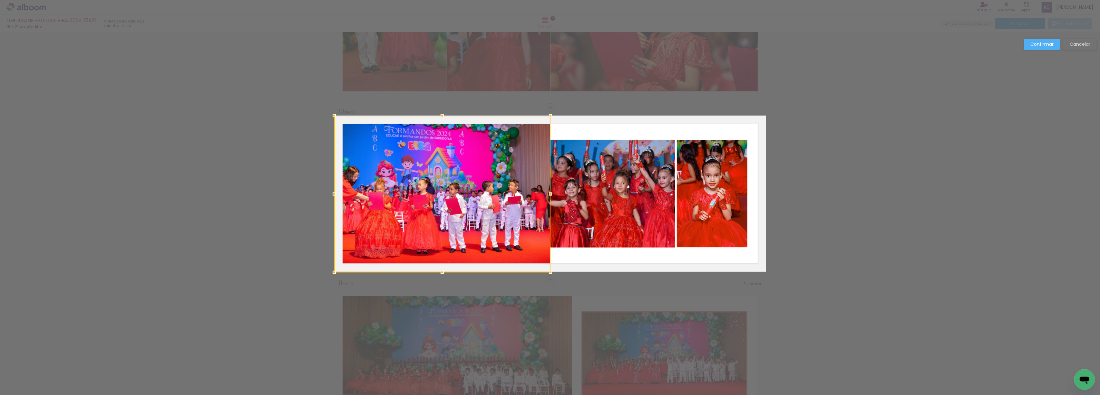
drag, startPoint x: 439, startPoint y: 222, endPoint x: 449, endPoint y: 303, distance: 81.5
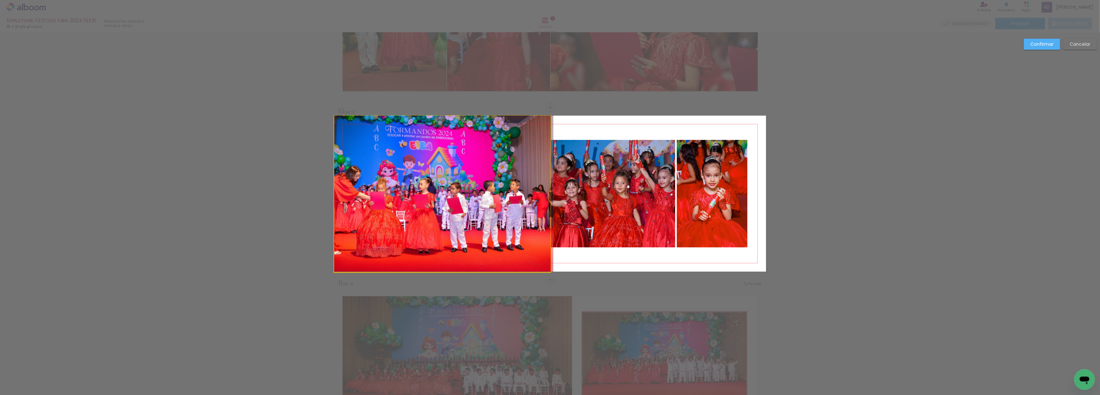
drag, startPoint x: 444, startPoint y: 222, endPoint x: 450, endPoint y: 206, distance: 17.4
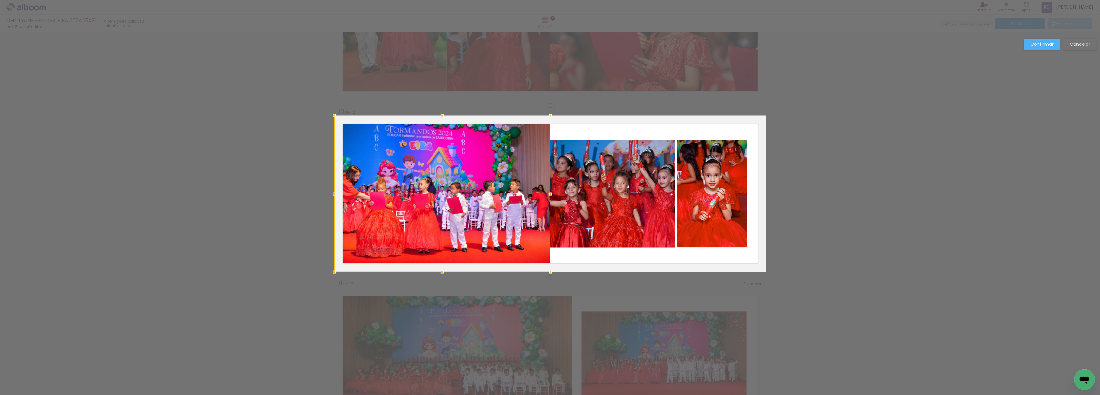
click at [0, 0] on slot "Confirmar" at bounding box center [0, 0] width 0 height 0
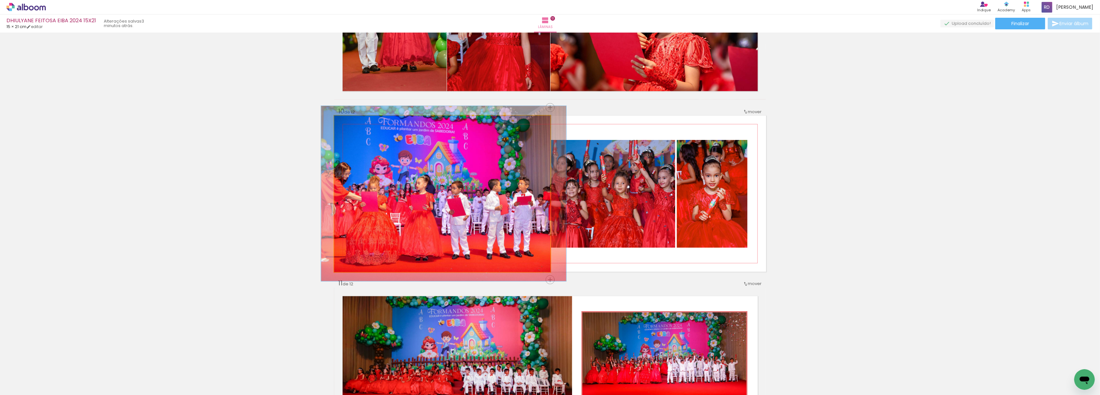
type paper-slider "112"
click at [348, 124] on div at bounding box center [352, 122] width 10 height 10
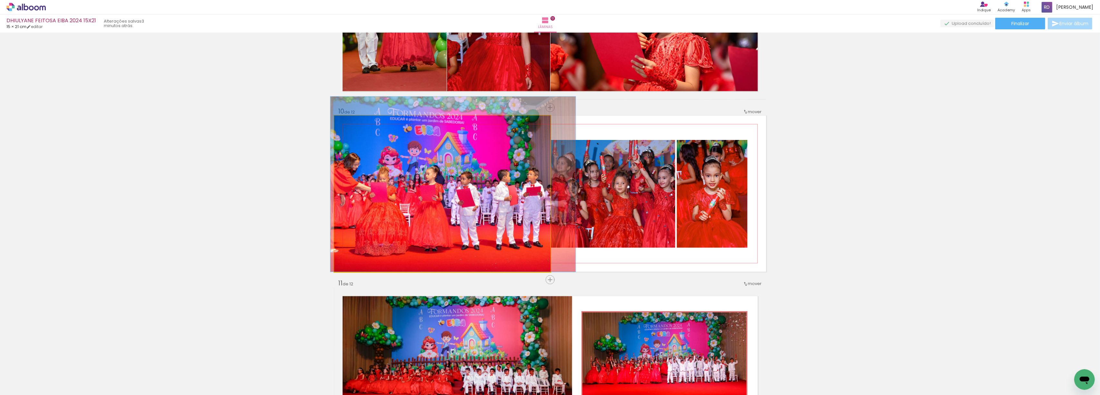
drag, startPoint x: 437, startPoint y: 216, endPoint x: 446, endPoint y: 193, distance: 24.3
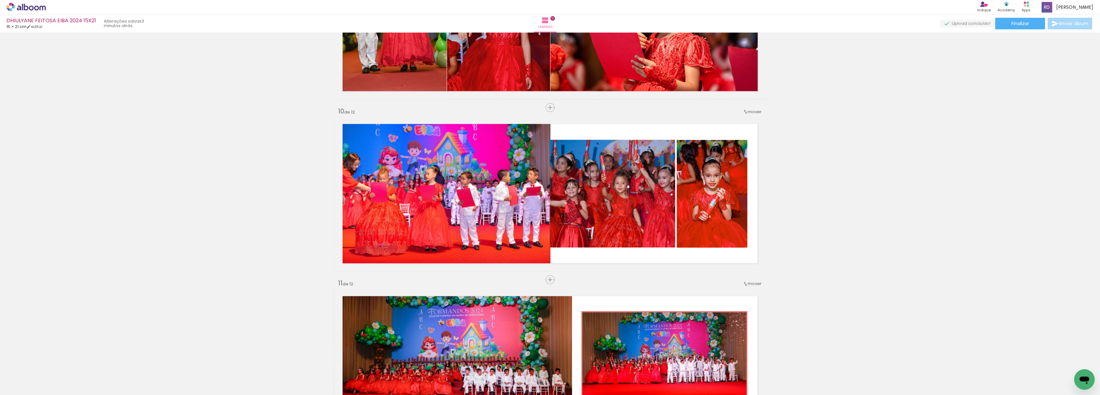
click at [30, 385] on span "Adicionar Fotos" at bounding box center [22, 386] width 19 height 7
click at [0, 0] on input "file" at bounding box center [0, 0] width 0 height 0
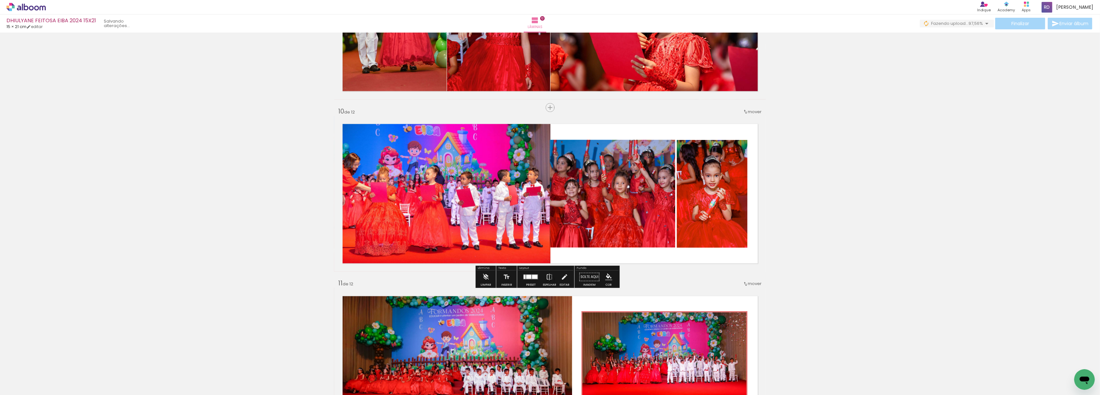
click at [585, 192] on quentale-photo at bounding box center [612, 194] width 125 height 108
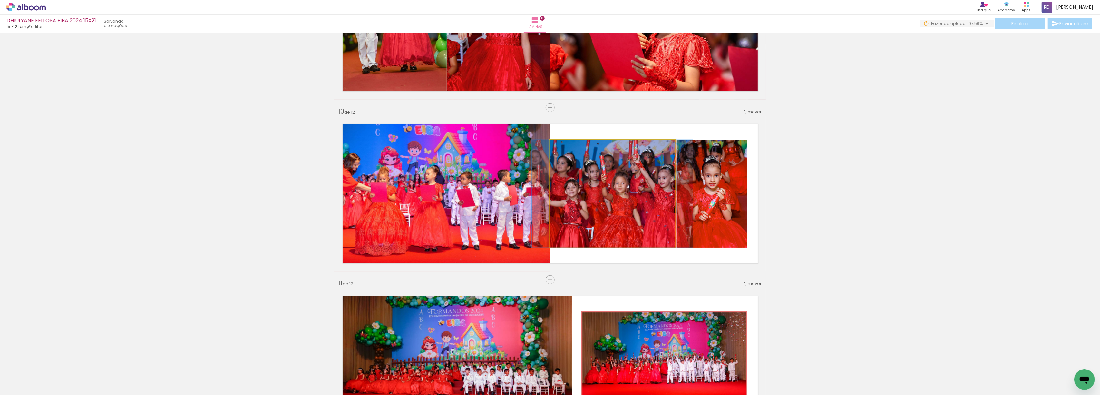
click at [573, 188] on quentale-photo at bounding box center [612, 194] width 125 height 108
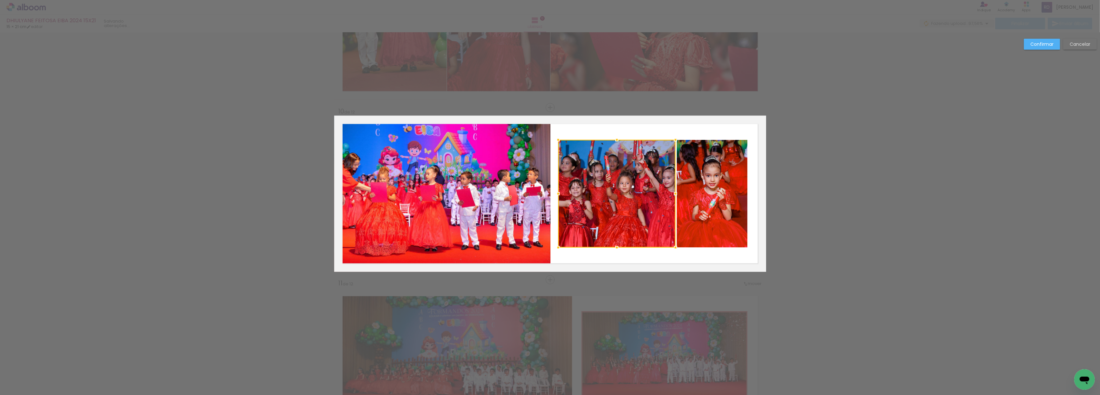
drag, startPoint x: 545, startPoint y: 193, endPoint x: 553, endPoint y: 193, distance: 8.4
click at [553, 193] on div at bounding box center [558, 193] width 13 height 13
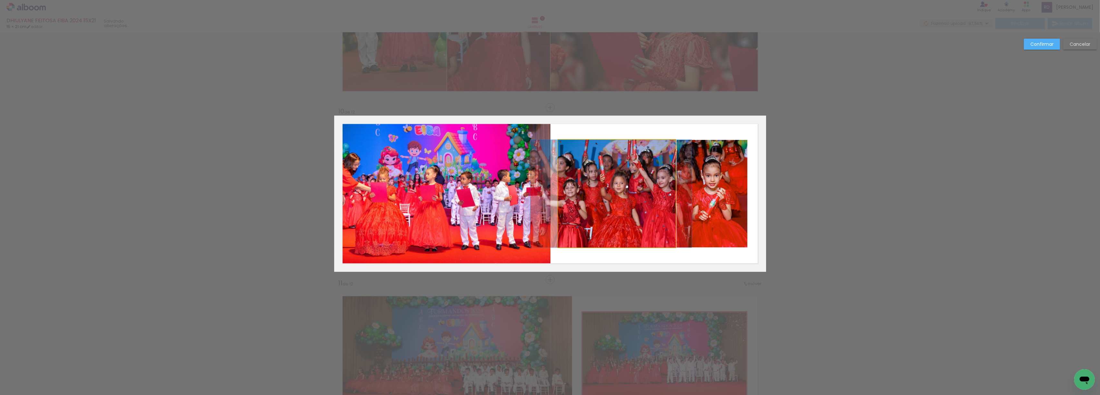
drag, startPoint x: 616, startPoint y: 196, endPoint x: 611, endPoint y: 197, distance: 5.8
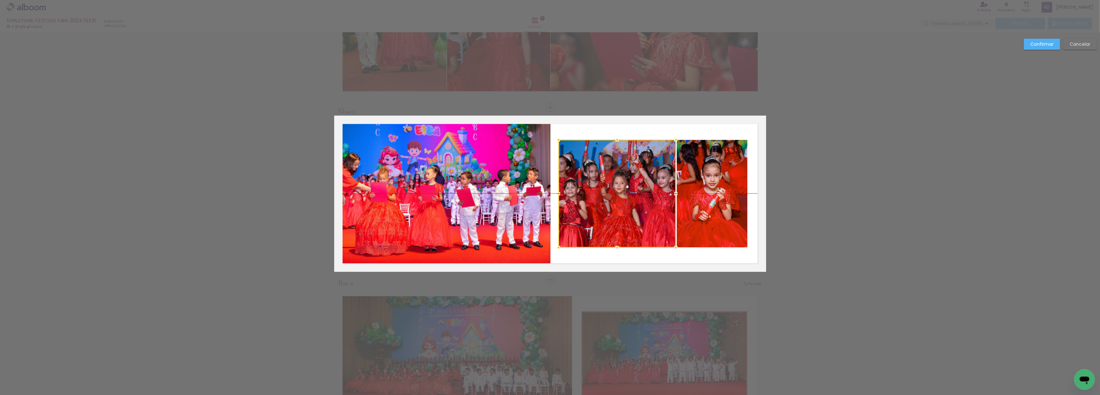
click at [622, 203] on div at bounding box center [617, 194] width 117 height 108
click at [559, 192] on div at bounding box center [561, 193] width 13 height 13
click at [0, 0] on slot "Confirmar" at bounding box center [0, 0] width 0 height 0
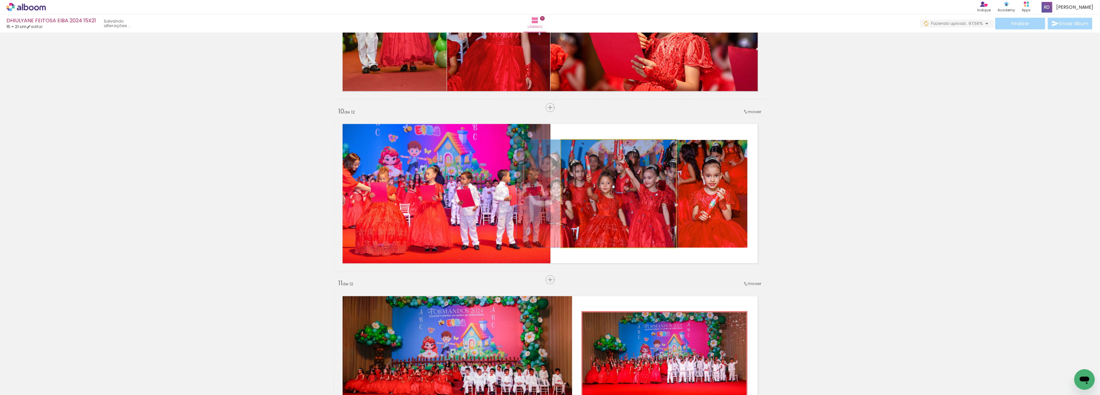
drag, startPoint x: 630, startPoint y: 215, endPoint x: 615, endPoint y: 218, distance: 15.1
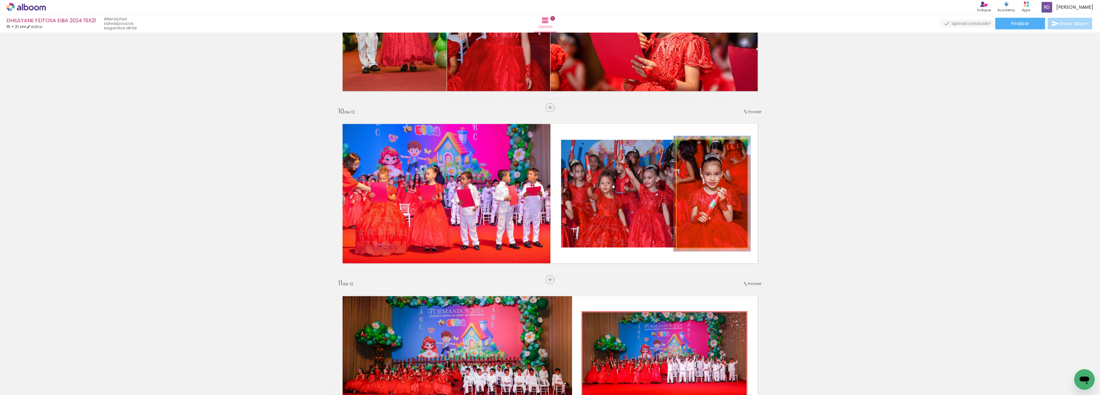
type paper-slider "107"
click at [691, 145] on div at bounding box center [694, 147] width 6 height 6
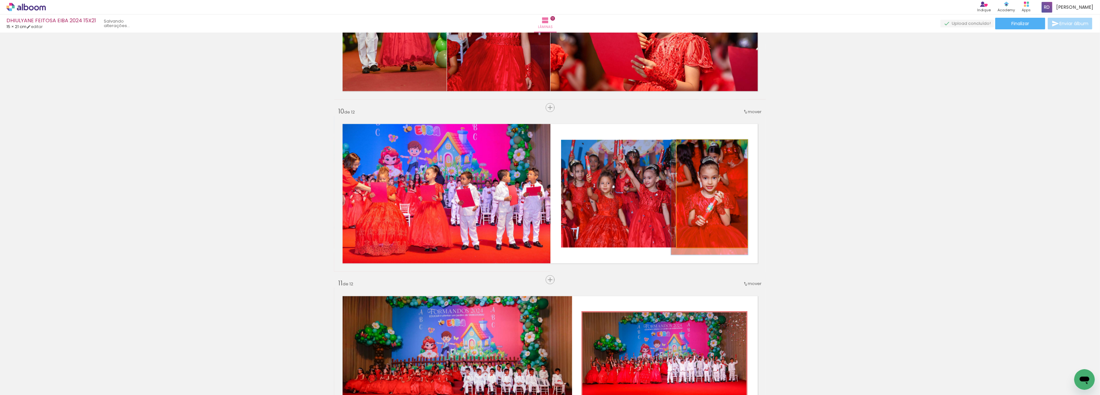
drag, startPoint x: 704, startPoint y: 192, endPoint x: 702, endPoint y: 196, distance: 4.9
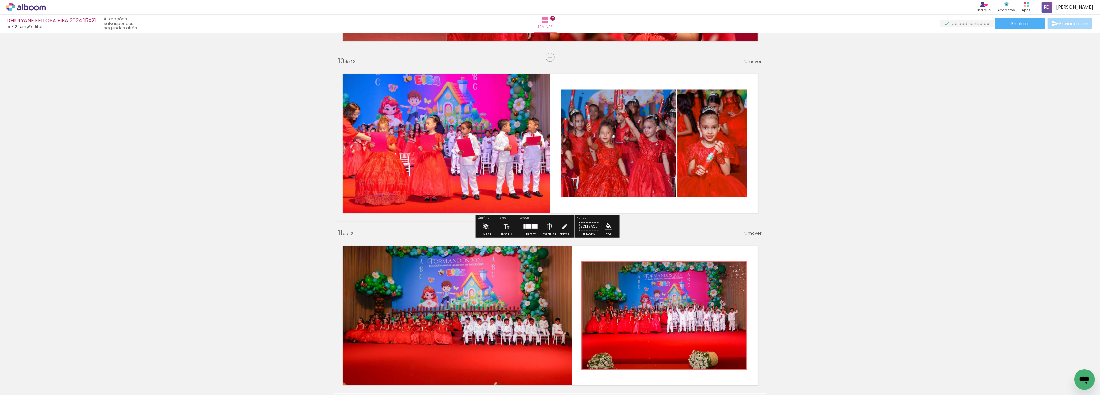
scroll to position [1528, 0]
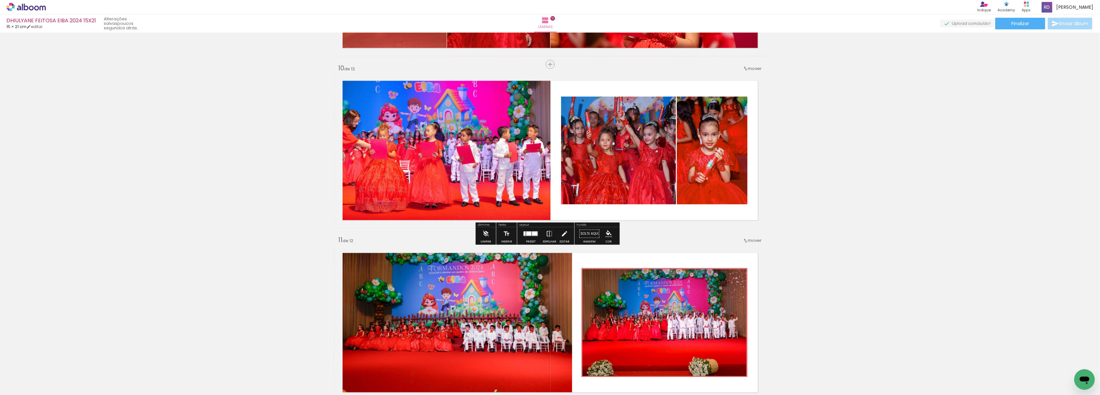
click at [739, 119] on paper-item at bounding box center [743, 118] width 12 height 5
click at [741, 144] on iron-icon "color picker" at bounding box center [743, 145] width 8 height 6
click at [633, 105] on paper-item "#e57373" at bounding box center [636, 108] width 6 height 6
click at [623, 117] on paper-item at bounding box center [627, 118] width 12 height 5
click at [624, 145] on iron-icon "color picker" at bounding box center [628, 145] width 8 height 6
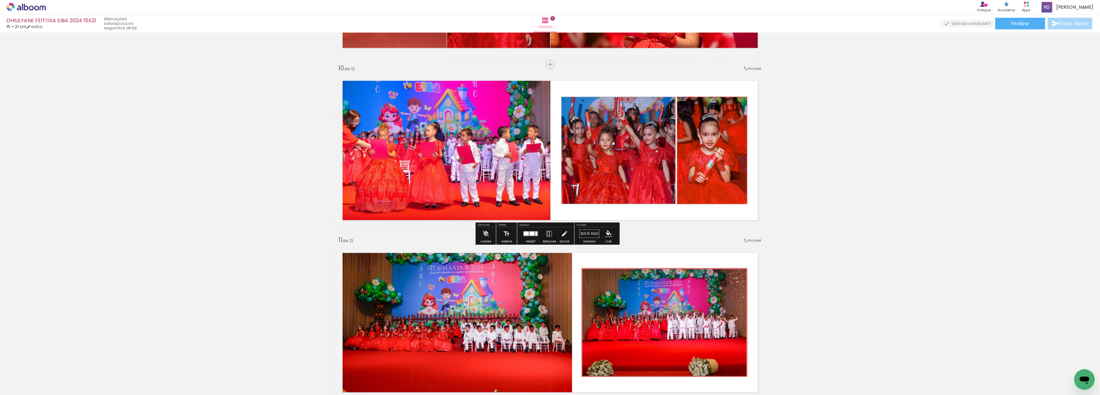
click at [518, 109] on paper-item "#e57373" at bounding box center [521, 108] width 6 height 6
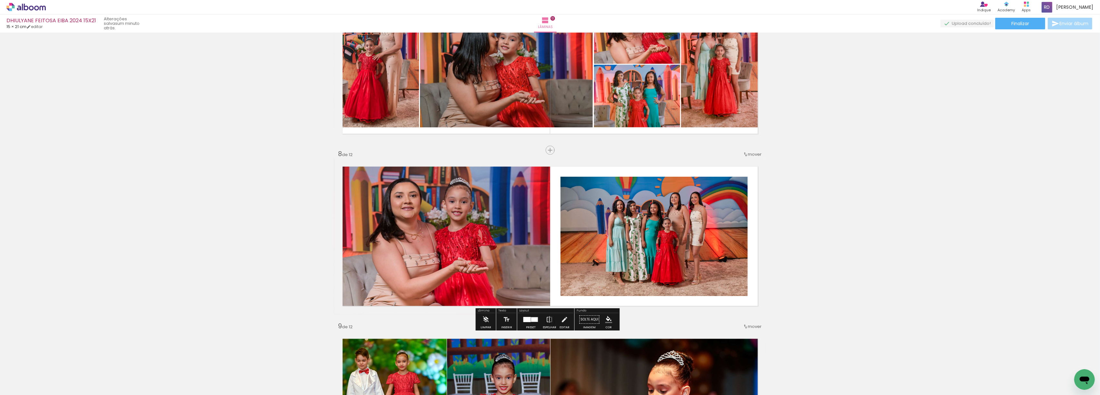
scroll to position [1055, 0]
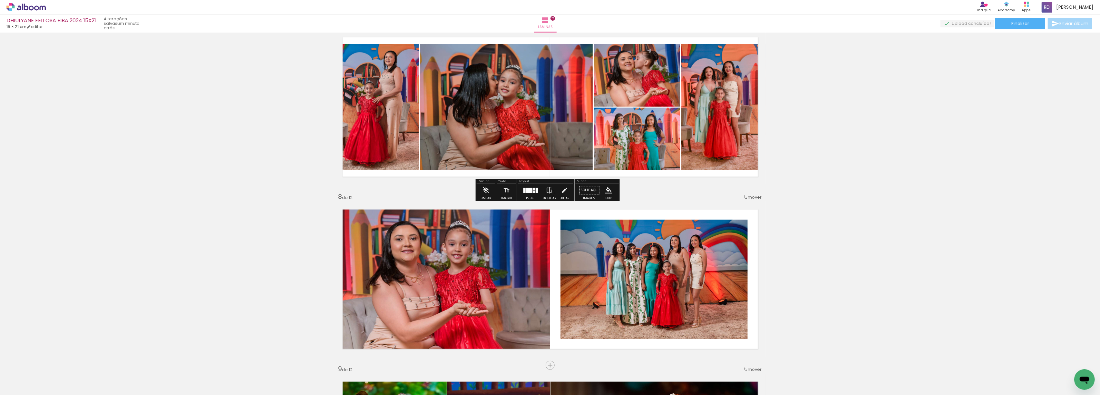
click at [606, 192] on iron-icon "color picker" at bounding box center [608, 190] width 7 height 7
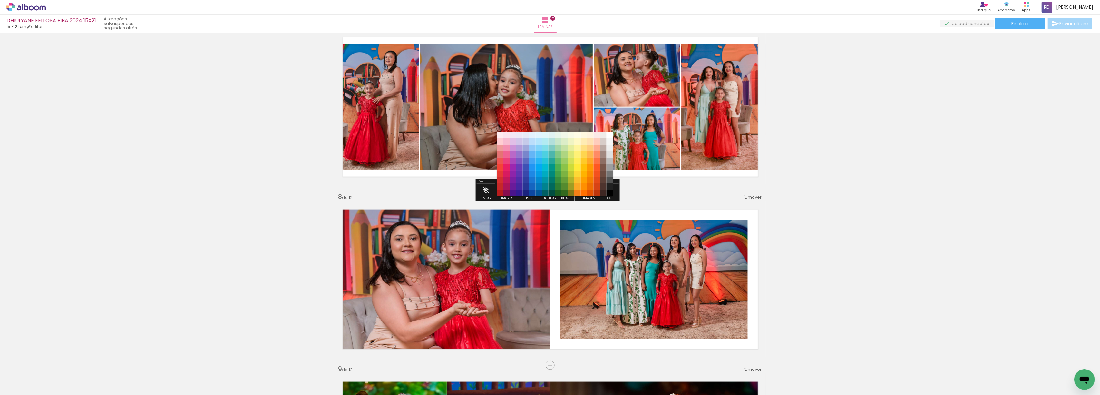
click at [607, 192] on paper-item "#000000" at bounding box center [610, 193] width 6 height 6
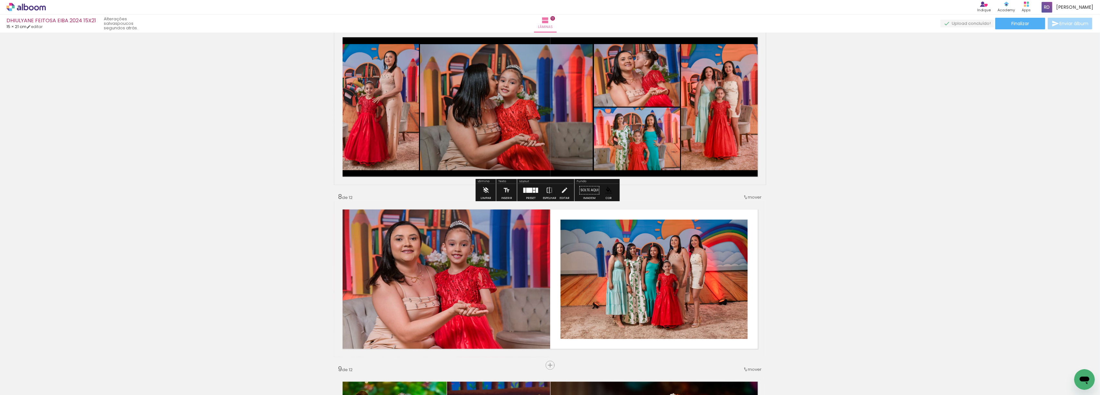
click at [608, 192] on iron-icon "color picker" at bounding box center [608, 190] width 7 height 7
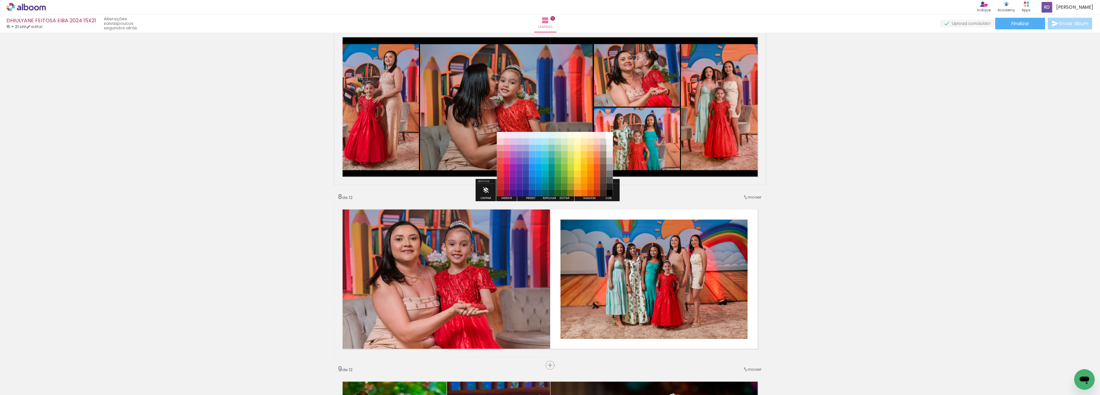
click at [609, 133] on paper-item "#ffffff" at bounding box center [610, 135] width 6 height 6
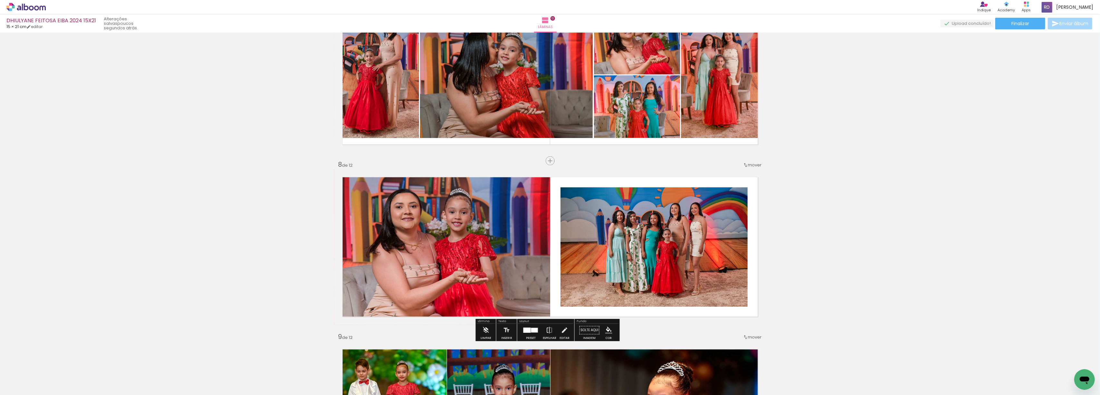
scroll to position [1141, 0]
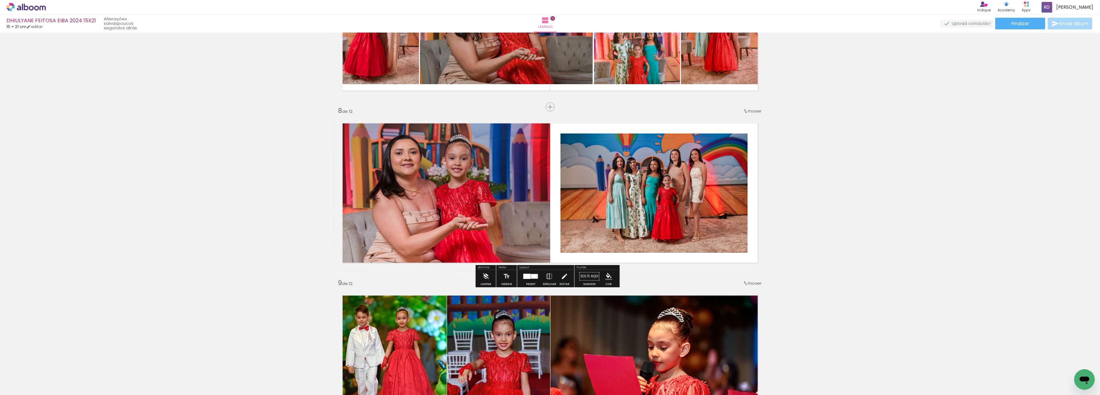
click at [622, 159] on paper-item at bounding box center [626, 160] width 12 height 5
click at [623, 182] on iron-icon "color picker" at bounding box center [627, 181] width 8 height 6
click at [516, 137] on paper-item "#ef9a9a" at bounding box center [517, 138] width 6 height 6
click at [918, 174] on div "Inserir lâmina 1 de 12 Inserir lâmina 2 de 12 Inserir lâmina 3 de 12 Inserir lâ…" at bounding box center [550, 13] width 1100 height 2238
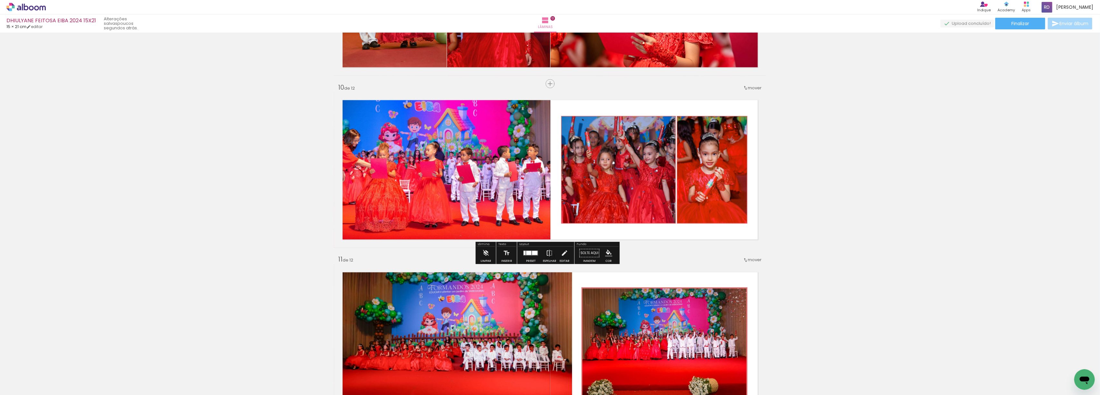
scroll to position [1554, 0]
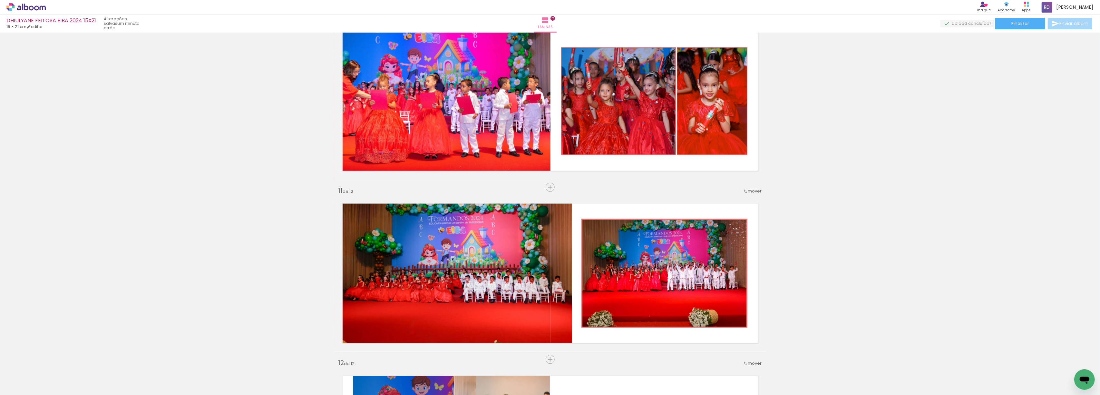
scroll to position [1597, 0]
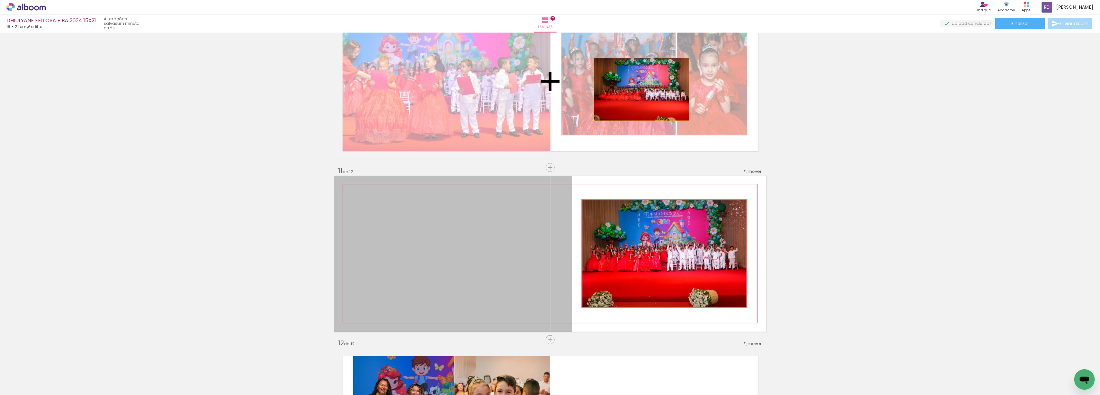
drag, startPoint x: 472, startPoint y: 225, endPoint x: 638, endPoint y: 89, distance: 214.4
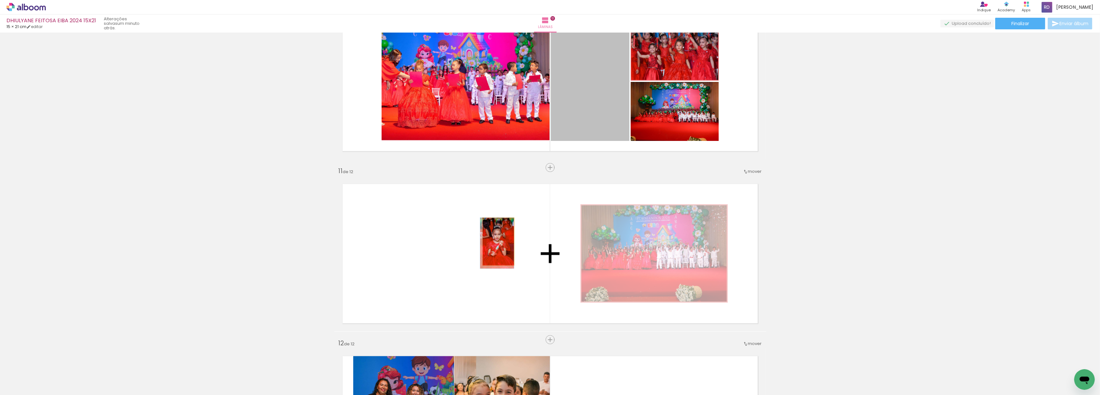
drag, startPoint x: 586, startPoint y: 98, endPoint x: 495, endPoint y: 241, distance: 169.8
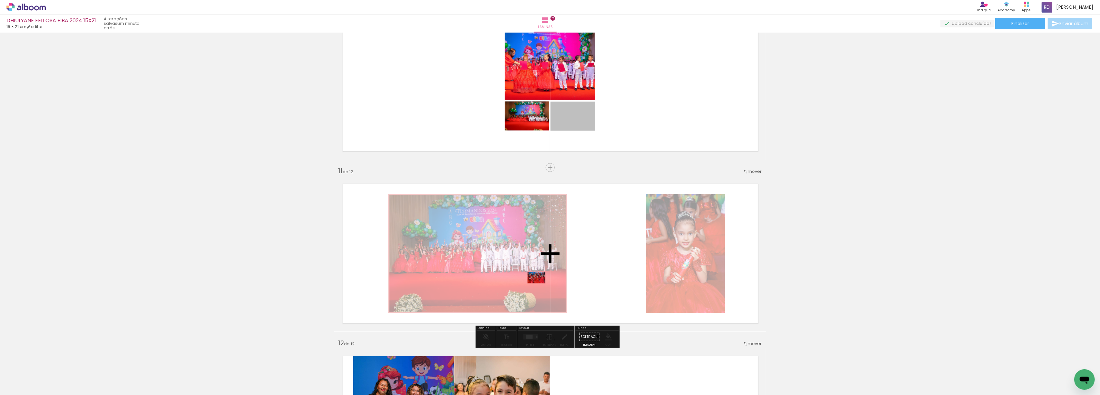
drag, startPoint x: 572, startPoint y: 118, endPoint x: 533, endPoint y: 278, distance: 164.5
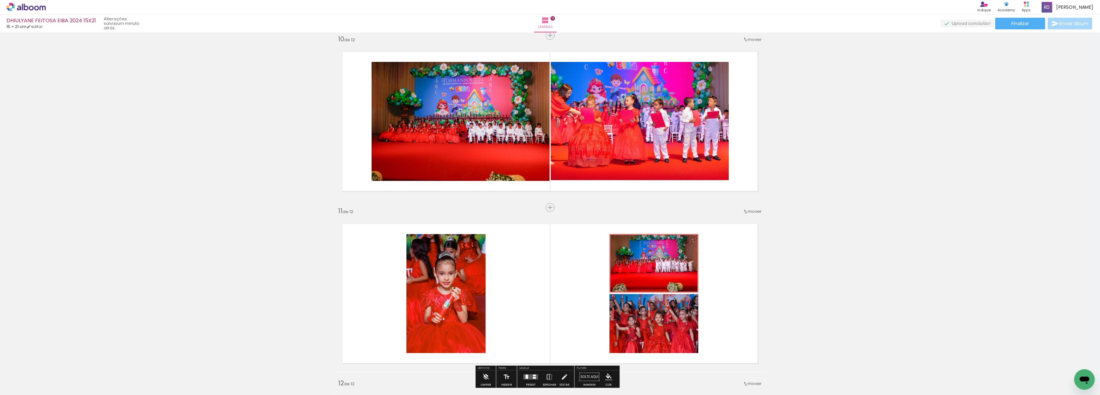
scroll to position [1511, 0]
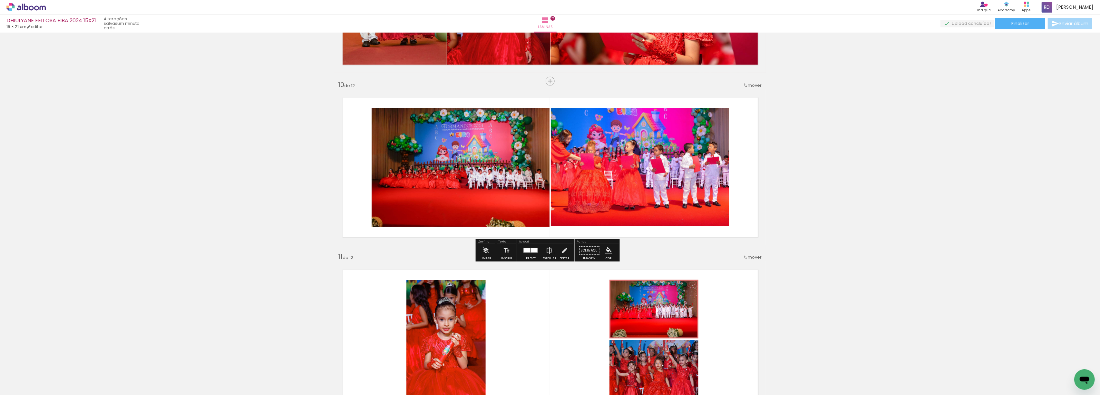
click at [548, 249] on iron-icon at bounding box center [549, 250] width 7 height 13
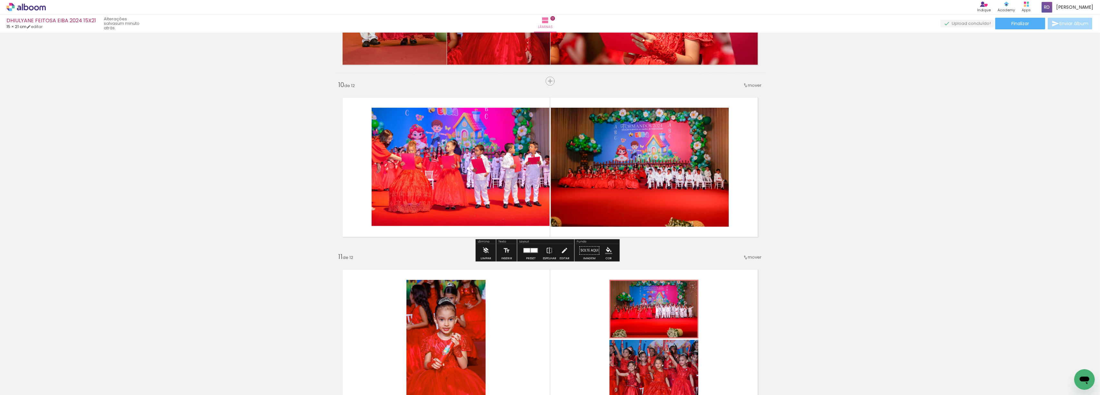
click at [531, 251] on div at bounding box center [534, 250] width 7 height 4
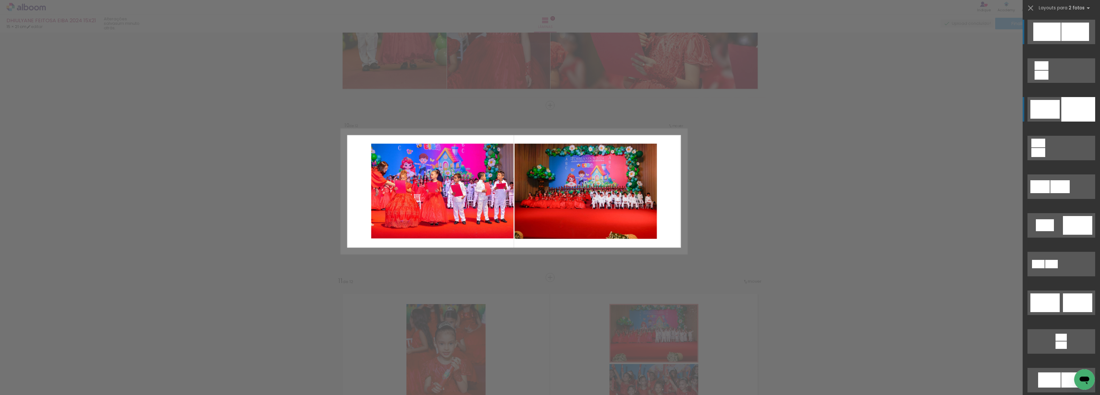
scroll to position [1485, 0]
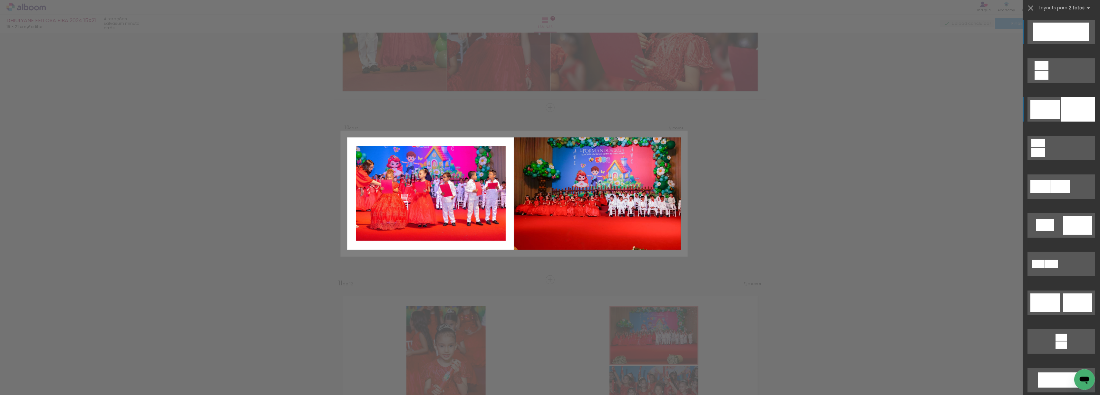
click at [1055, 107] on div at bounding box center [1045, 109] width 29 height 19
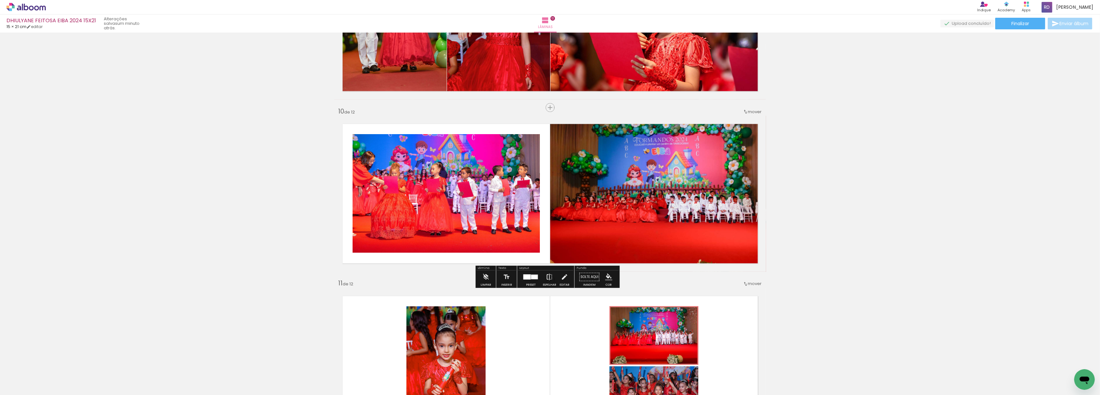
click at [548, 279] on iron-icon at bounding box center [549, 276] width 7 height 13
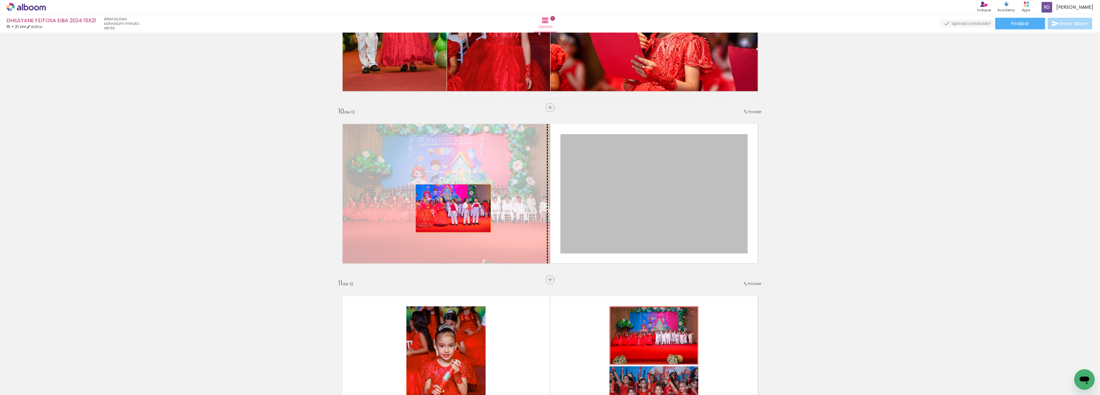
drag, startPoint x: 618, startPoint y: 205, endPoint x: 450, endPoint y: 208, distance: 168.0
click at [0, 0] on slot at bounding box center [0, 0] width 0 height 0
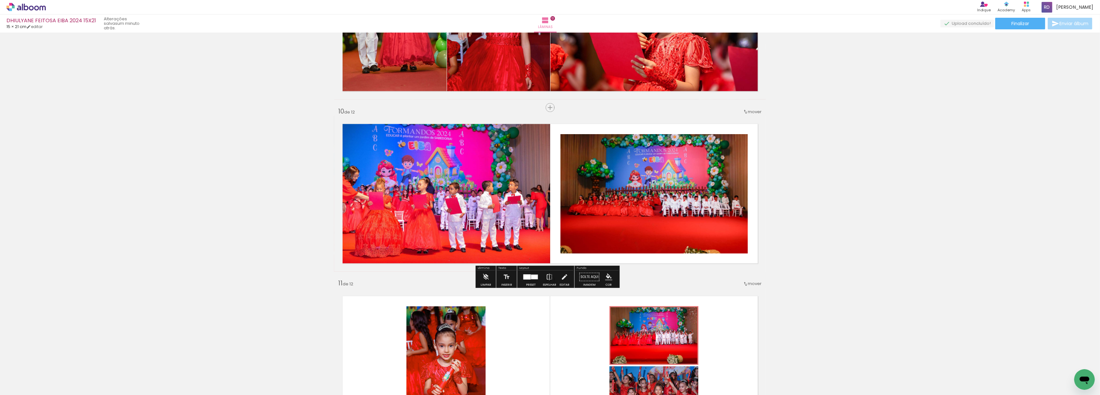
click at [623, 160] on paper-item at bounding box center [626, 160] width 12 height 5
click at [624, 181] on iron-icon "color picker" at bounding box center [627, 182] width 8 height 6
click at [517, 138] on paper-item "#ef9a9a" at bounding box center [520, 139] width 6 height 6
click at [623, 181] on iron-icon "color picker" at bounding box center [627, 182] width 8 height 6
click at [517, 146] on paper-item "#e57373" at bounding box center [520, 145] width 6 height 6
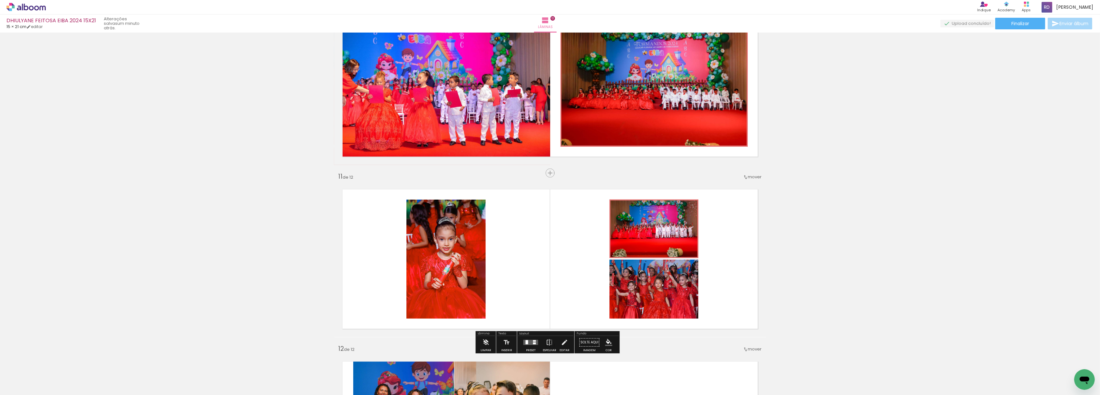
scroll to position [1614, 0]
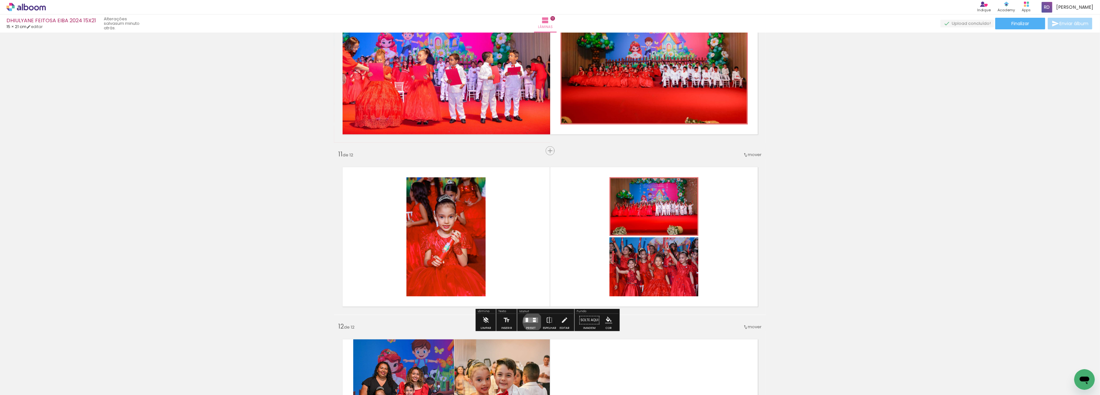
click at [533, 322] on div at bounding box center [534, 321] width 3 height 2
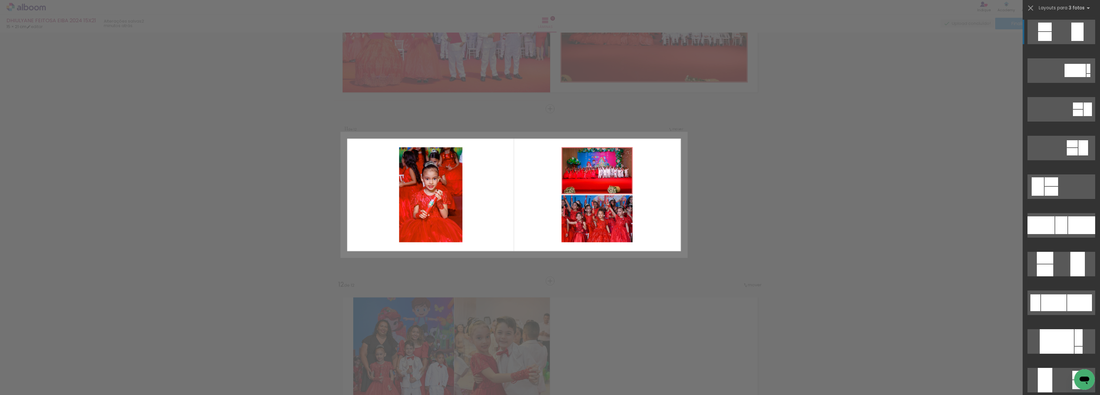
scroll to position [1657, 0]
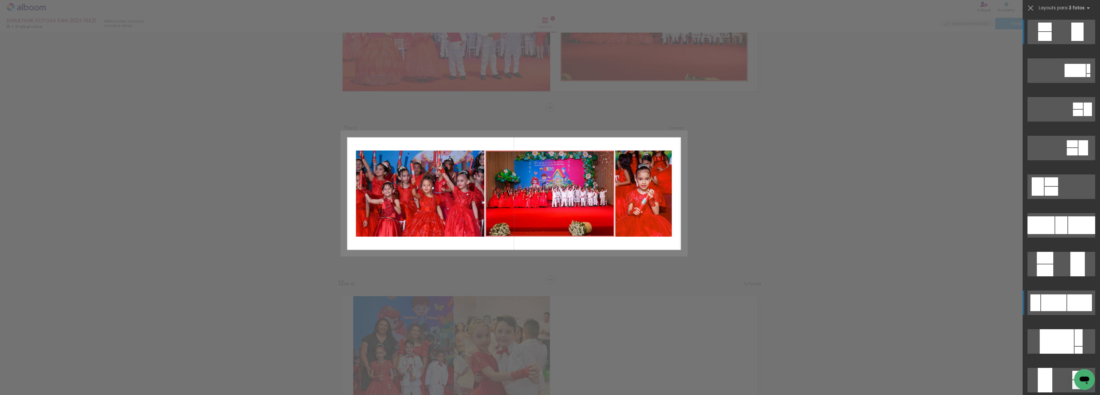
click at [1045, 301] on div at bounding box center [1053, 302] width 25 height 17
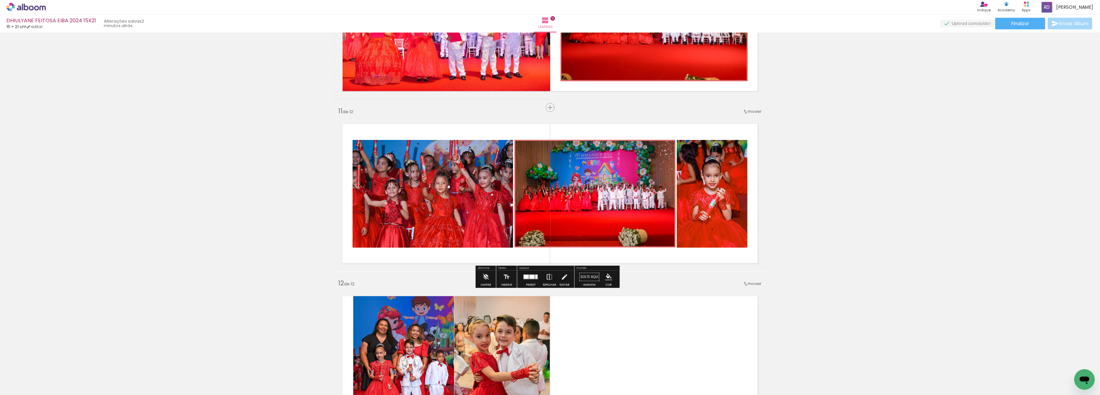
click at [549, 277] on iron-icon at bounding box center [549, 276] width 7 height 13
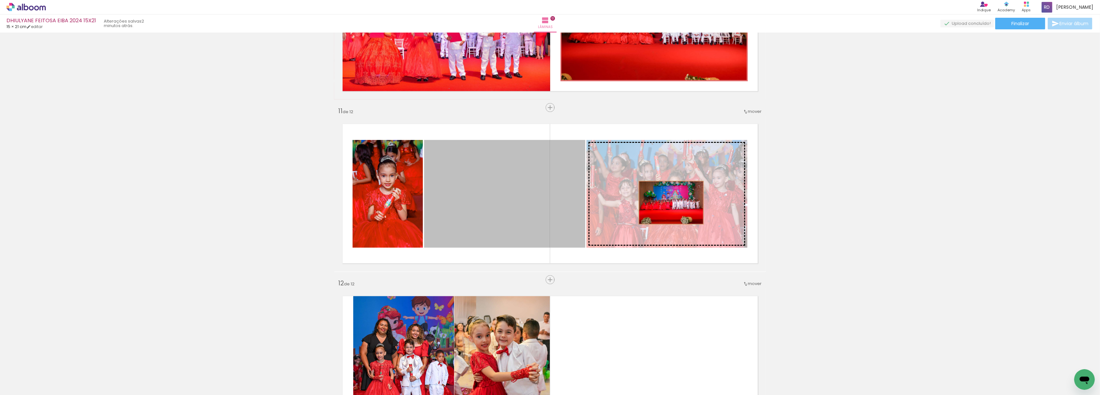
drag, startPoint x: 509, startPoint y: 196, endPoint x: 668, endPoint y: 203, distance: 158.7
click at [0, 0] on slot at bounding box center [0, 0] width 0 height 0
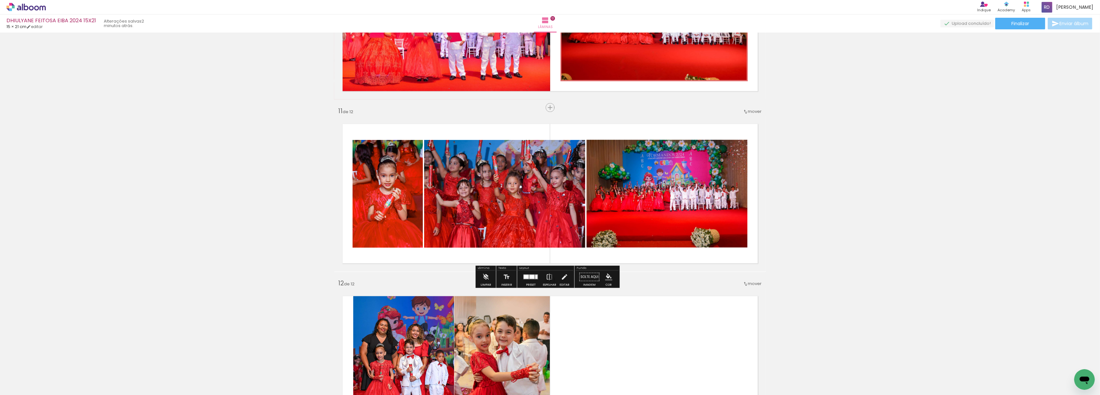
click at [511, 186] on quentale-photo at bounding box center [504, 194] width 161 height 108
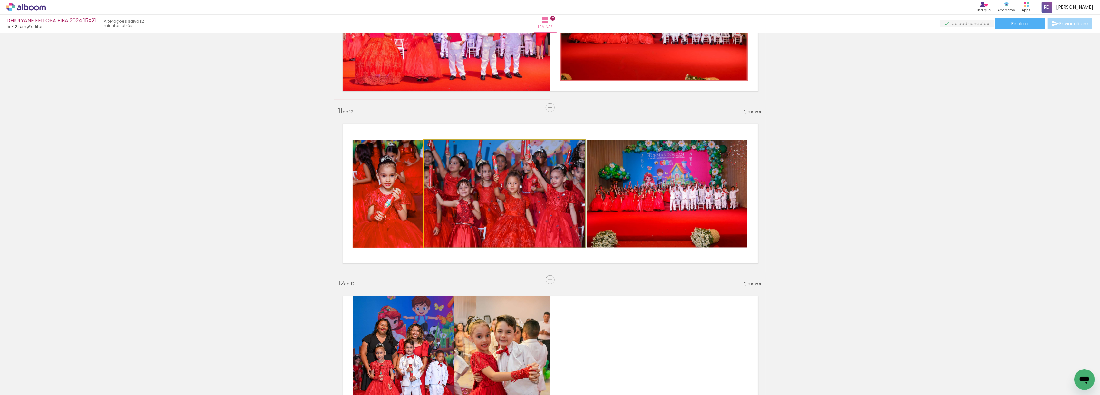
click at [511, 186] on quentale-photo at bounding box center [504, 194] width 161 height 108
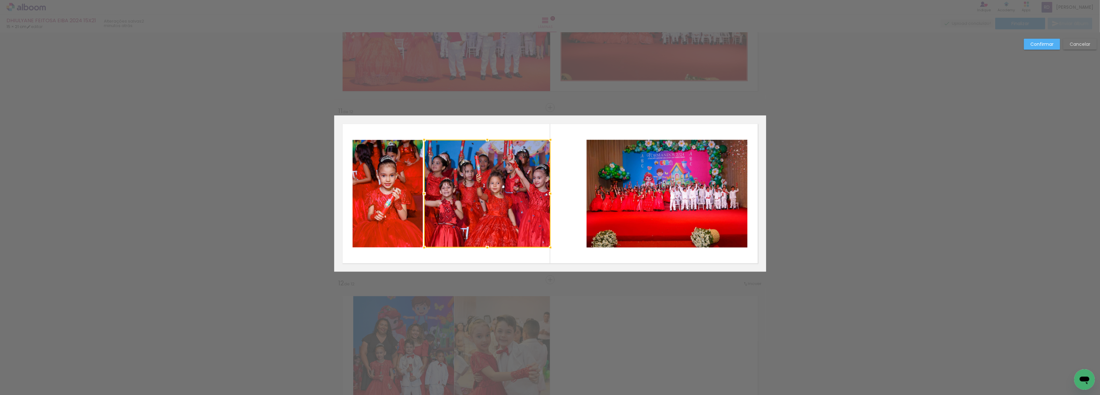
drag, startPoint x: 580, startPoint y: 194, endPoint x: 545, endPoint y: 191, distance: 34.9
click at [545, 191] on div at bounding box center [550, 193] width 13 height 13
click at [369, 184] on quentale-photo at bounding box center [388, 194] width 70 height 108
click at [535, 188] on quentale-photo at bounding box center [487, 194] width 126 height 108
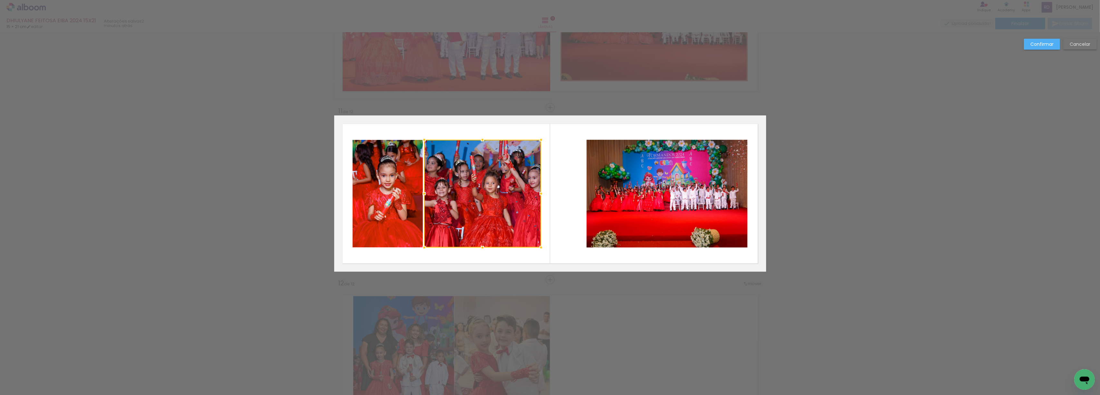
drag, startPoint x: 545, startPoint y: 194, endPoint x: 537, endPoint y: 195, distance: 8.4
click at [537, 195] on div at bounding box center [541, 193] width 13 height 13
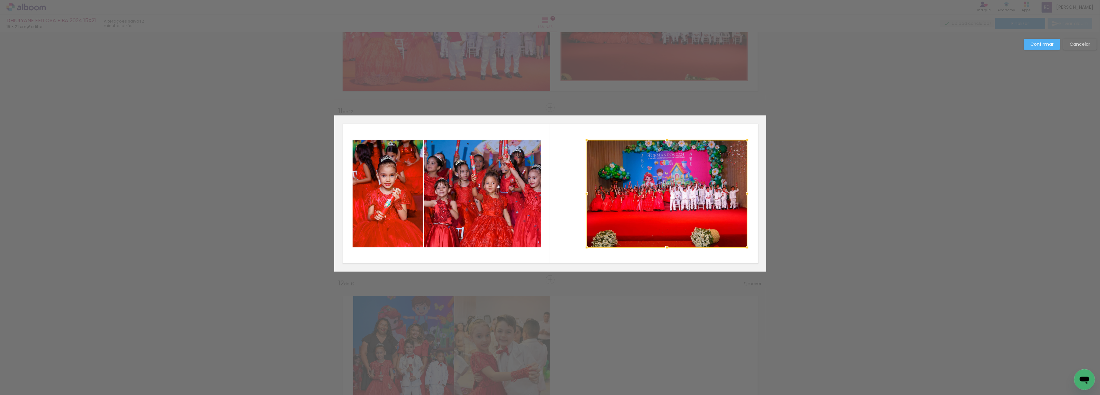
scroll to position [0, 435]
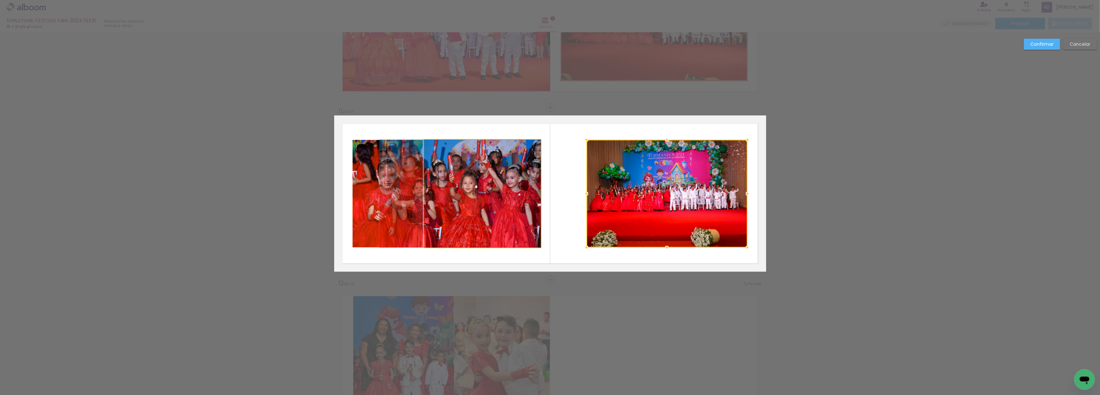
drag, startPoint x: 507, startPoint y: 190, endPoint x: 480, endPoint y: 192, distance: 27.2
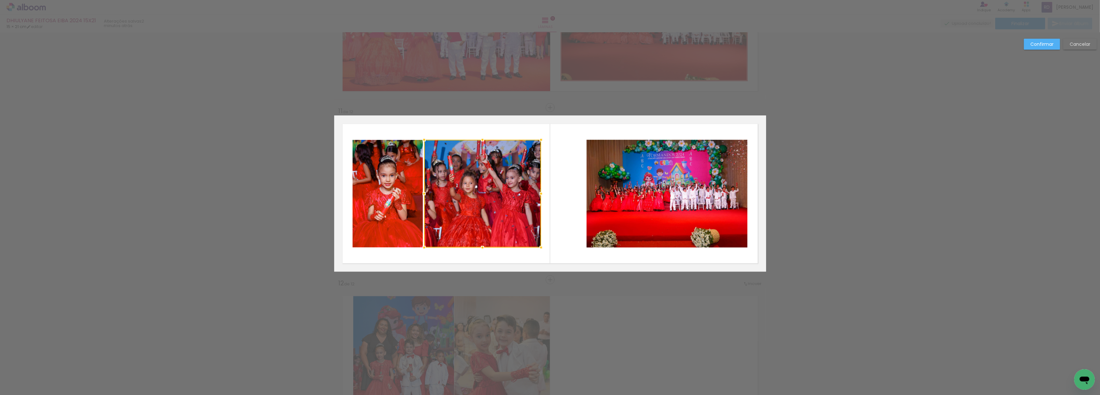
click at [688, 175] on quentale-photo at bounding box center [667, 194] width 161 height 108
click at [688, 175] on div at bounding box center [667, 194] width 161 height 108
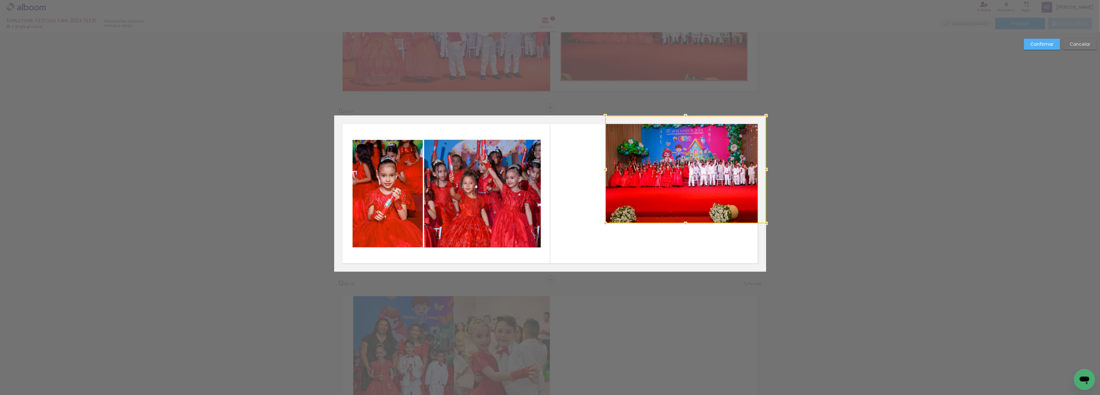
drag, startPoint x: 681, startPoint y: 197, endPoint x: 744, endPoint y: 110, distance: 108.1
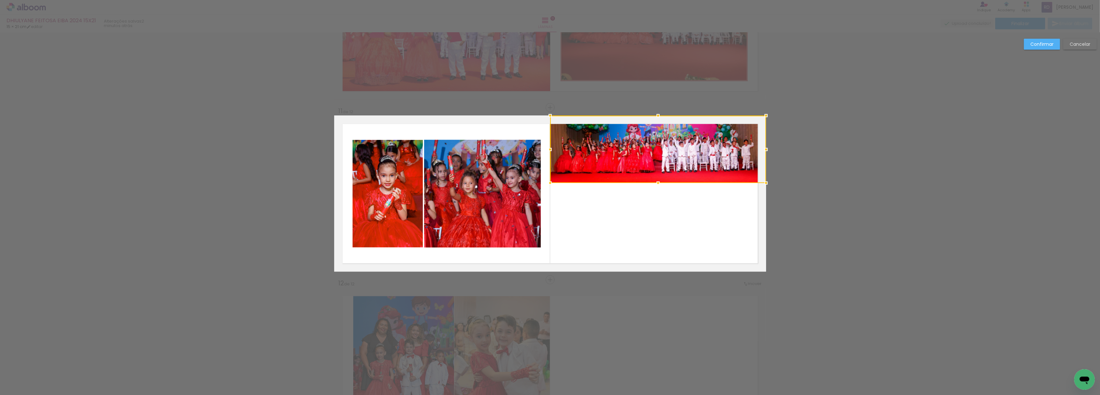
drag, startPoint x: 603, startPoint y: 222, endPoint x: 505, endPoint y: 239, distance: 100.0
click at [504, 245] on album-spread "11 de 12" at bounding box center [550, 194] width 432 height 156
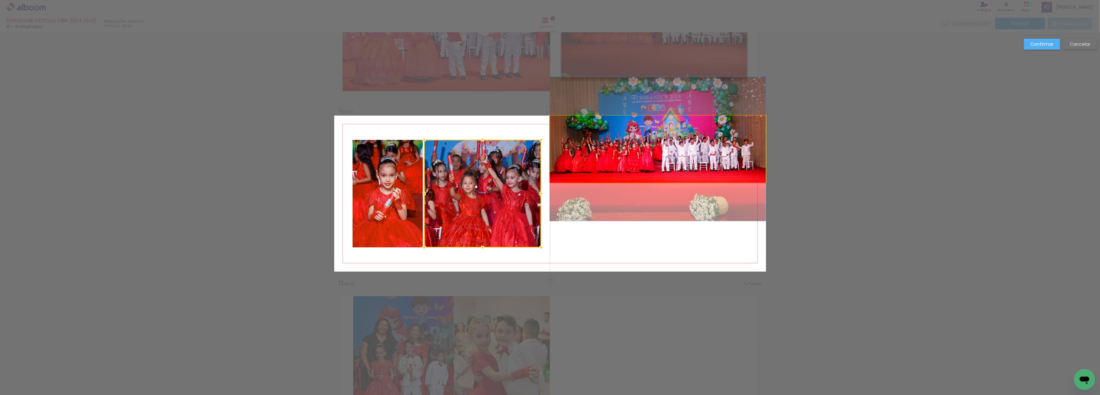
click at [624, 156] on quentale-photo at bounding box center [658, 149] width 216 height 67
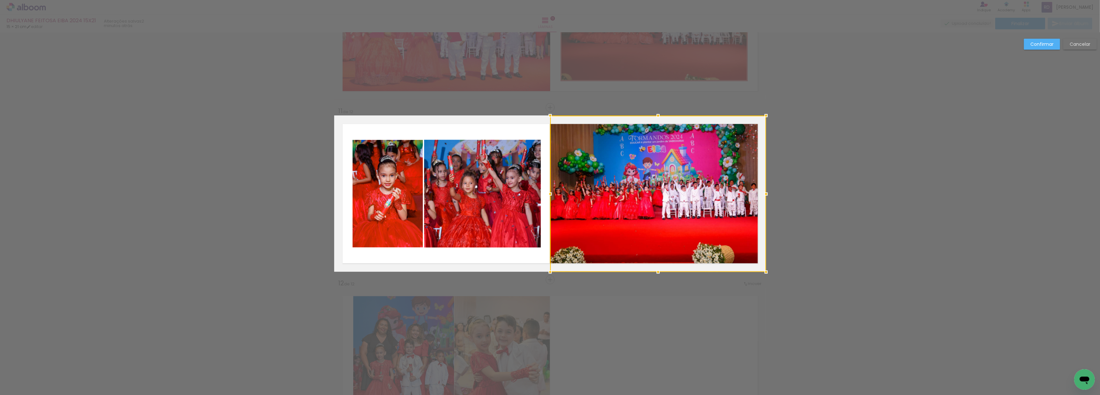
drag, startPoint x: 654, startPoint y: 182, endPoint x: 683, endPoint y: 363, distance: 182.7
click at [566, 190] on quentale-photo at bounding box center [658, 194] width 216 height 156
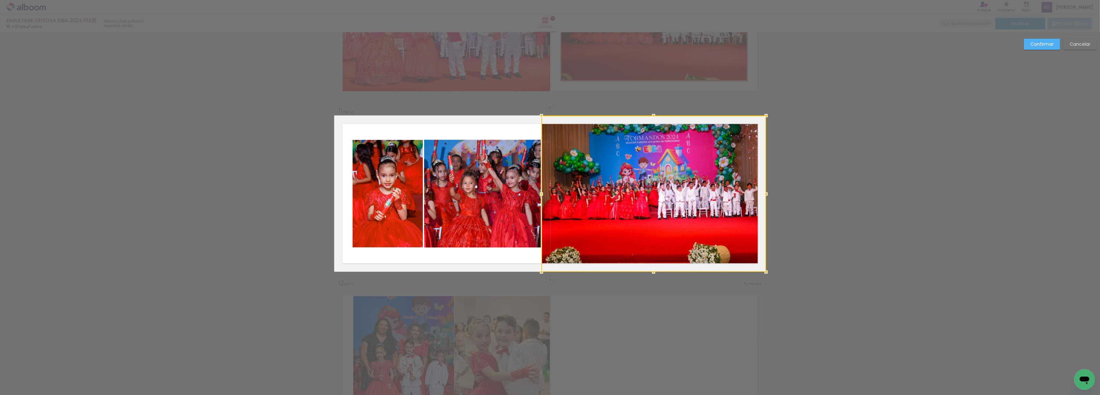
drag, startPoint x: 545, startPoint y: 195, endPoint x: 536, endPoint y: 182, distance: 14.8
click at [536, 182] on album-spread "11 de 12" at bounding box center [550, 194] width 432 height 156
click at [1023, 44] on div "Confirmar Cancelar" at bounding box center [1059, 47] width 76 height 16
click at [0, 0] on slot "Confirmar" at bounding box center [0, 0] width 0 height 0
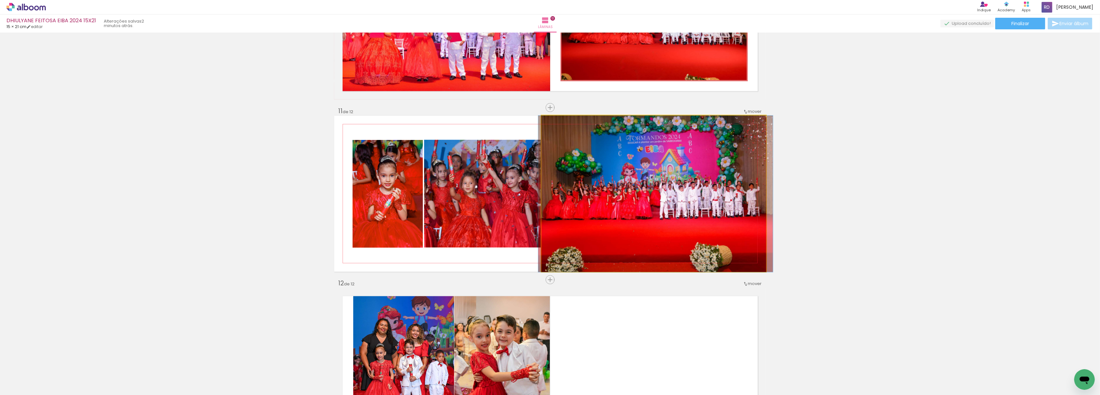
click at [623, 204] on quentale-photo at bounding box center [654, 194] width 225 height 156
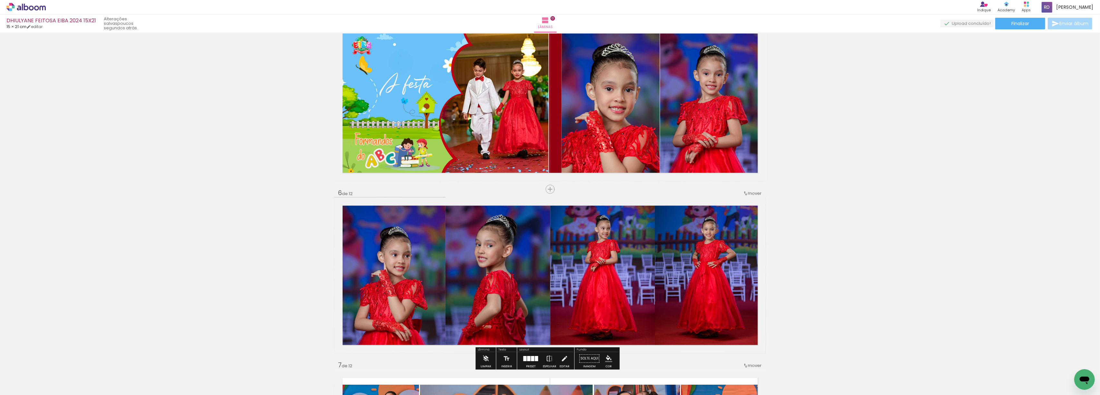
scroll to position [711, 0]
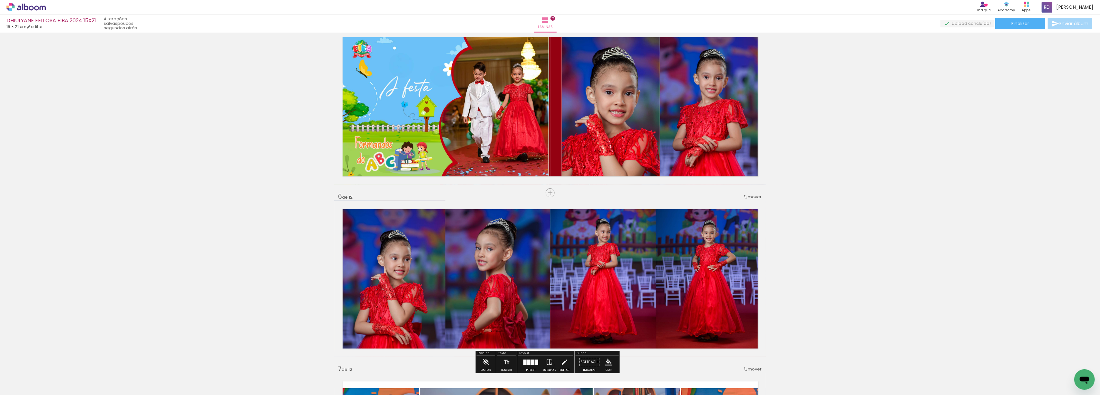
click at [575, 288] on quentale-photo at bounding box center [603, 279] width 106 height 156
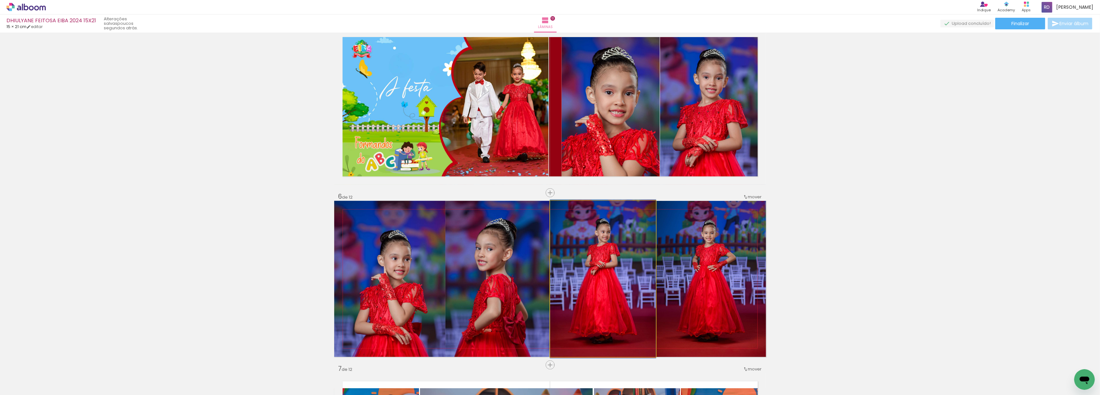
click at [575, 288] on quentale-photo at bounding box center [603, 279] width 106 height 156
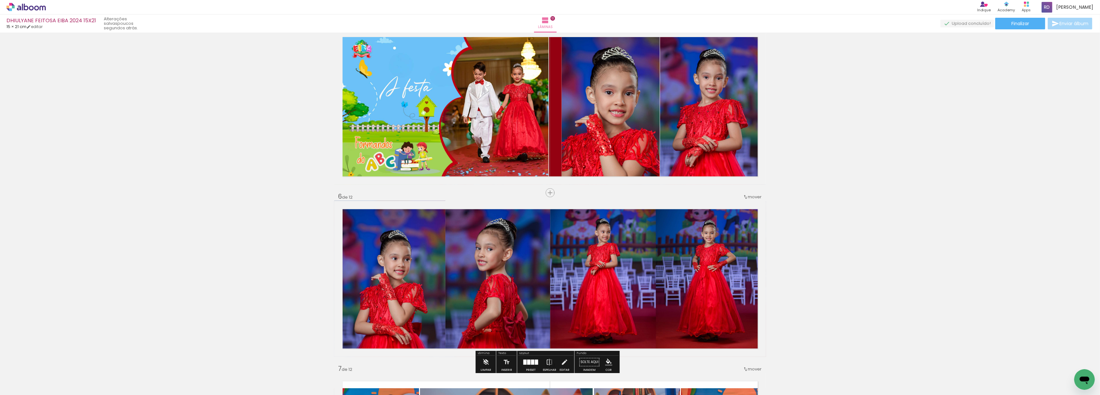
click at [569, 279] on quentale-photo at bounding box center [603, 279] width 106 height 156
click at [563, 282] on quentale-photo at bounding box center [603, 279] width 106 height 156
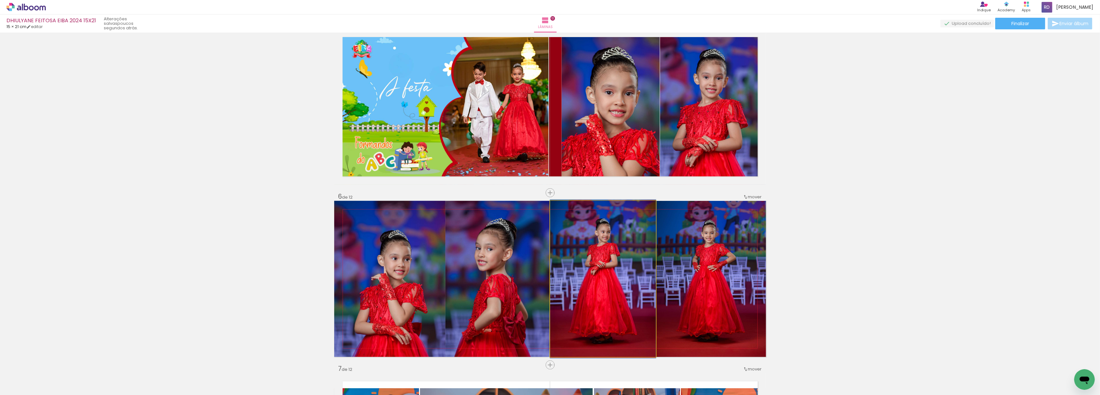
click at [563, 282] on quentale-photo at bounding box center [603, 279] width 106 height 156
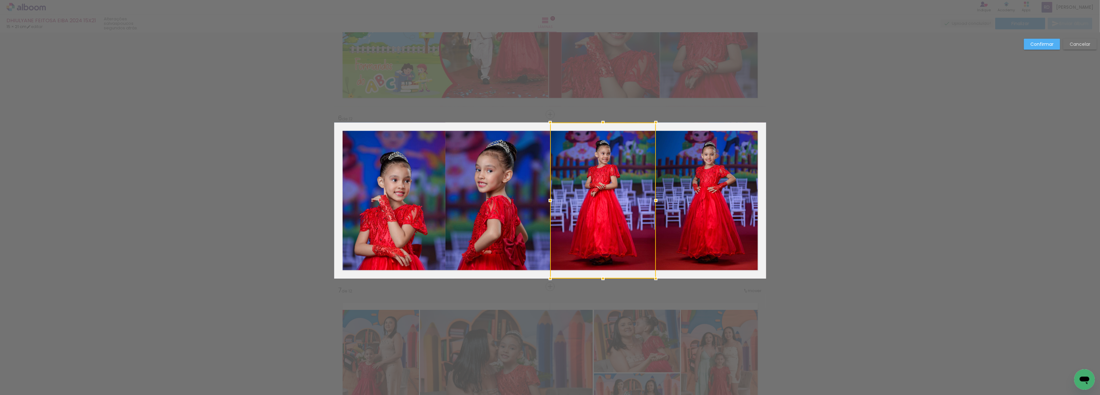
scroll to position [796, 0]
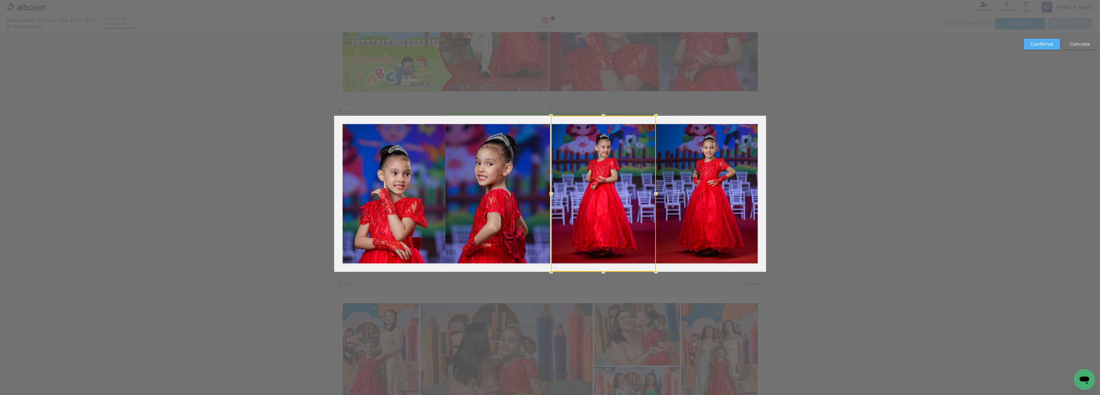
click at [545, 190] on div at bounding box center [551, 193] width 13 height 13
click at [592, 189] on quentale-photo at bounding box center [603, 194] width 105 height 156
click at [576, 193] on div at bounding box center [602, 194] width 105 height 156
click at [0, 0] on slot "Confirmar" at bounding box center [0, 0] width 0 height 0
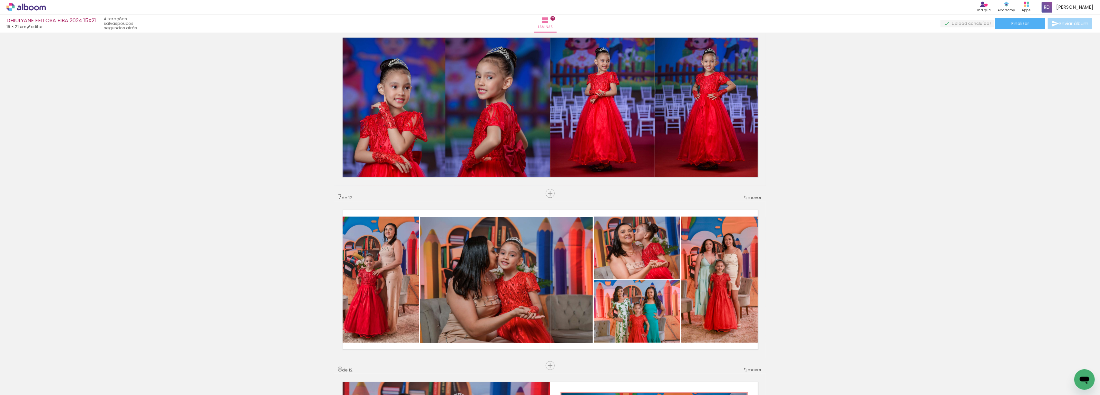
scroll to position [925, 0]
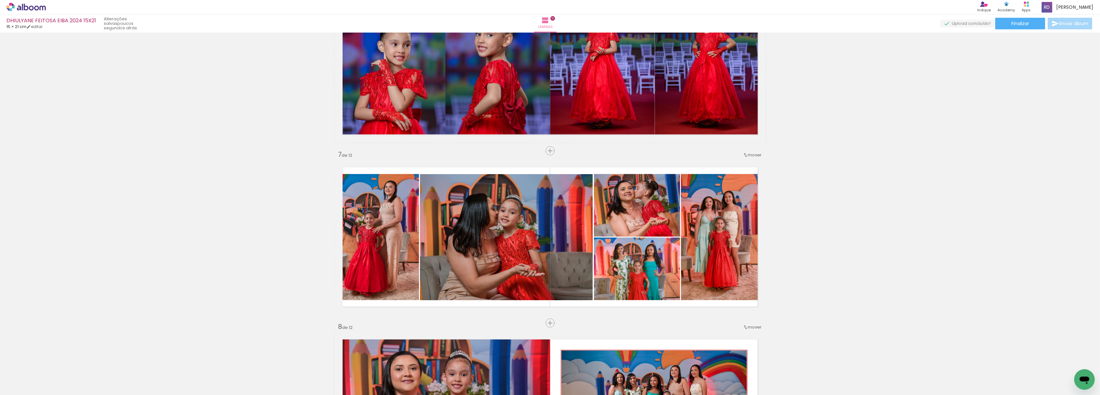
scroll to position [0, 435]
click at [17, 386] on span "Adicionar Fotos" at bounding box center [22, 386] width 19 height 7
click at [0, 0] on input "file" at bounding box center [0, 0] width 0 height 0
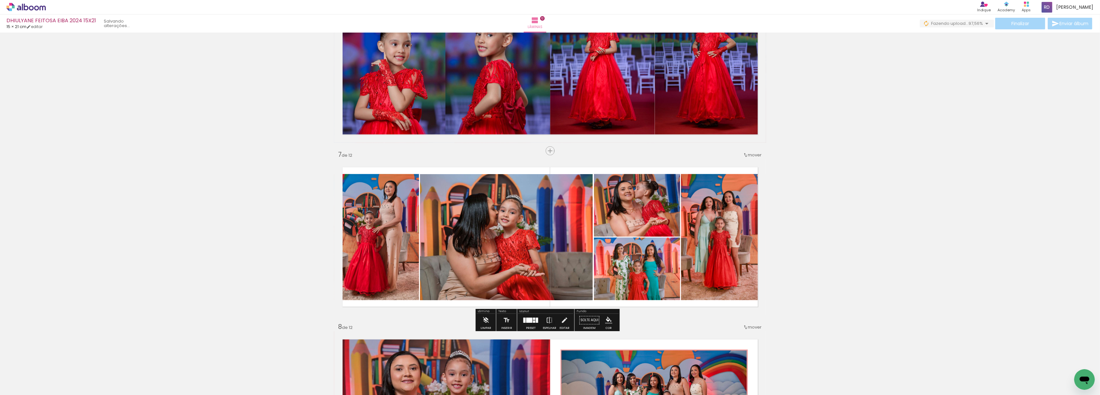
click at [23, 387] on span "Adicionar Fotos" at bounding box center [22, 386] width 19 height 7
click at [0, 0] on input "file" at bounding box center [0, 0] width 0 height 0
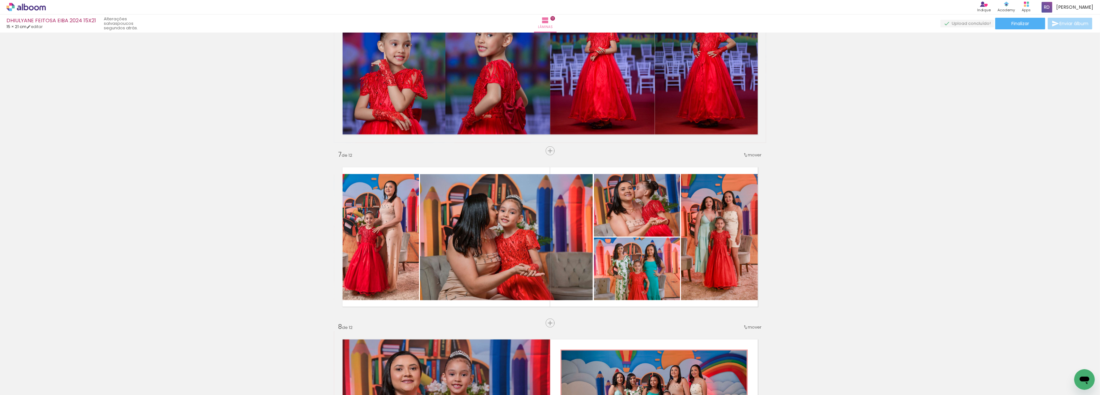
click at [30, 388] on span "Adicionar Fotos" at bounding box center [22, 386] width 19 height 7
click at [0, 0] on input "file" at bounding box center [0, 0] width 0 height 0
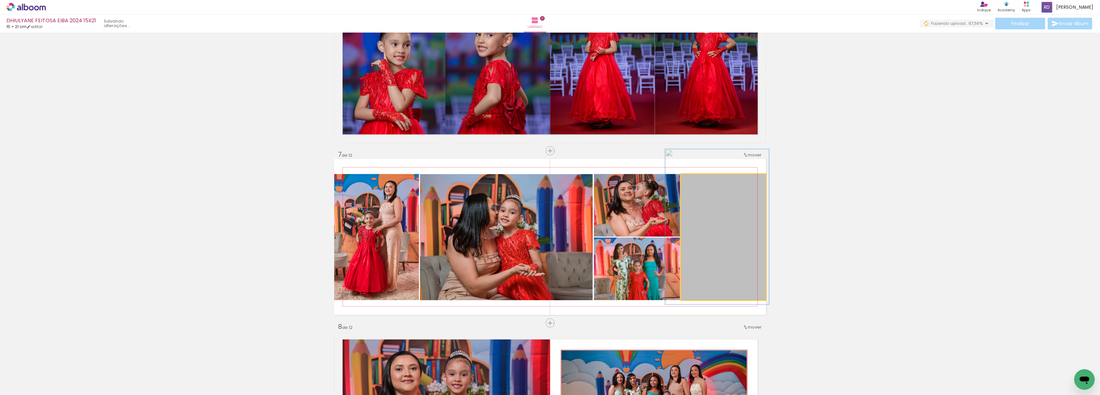
scroll to position [0, 435]
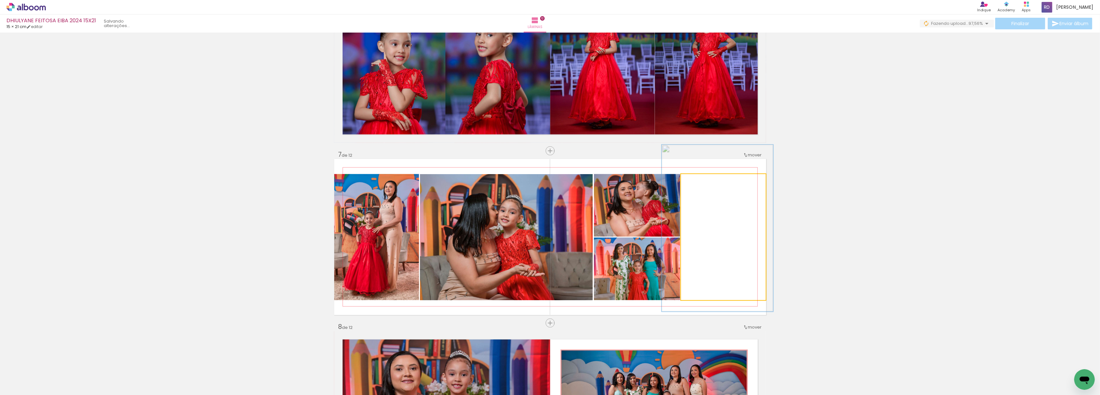
type paper-slider "131"
click at [699, 182] on div at bounding box center [704, 181] width 10 height 10
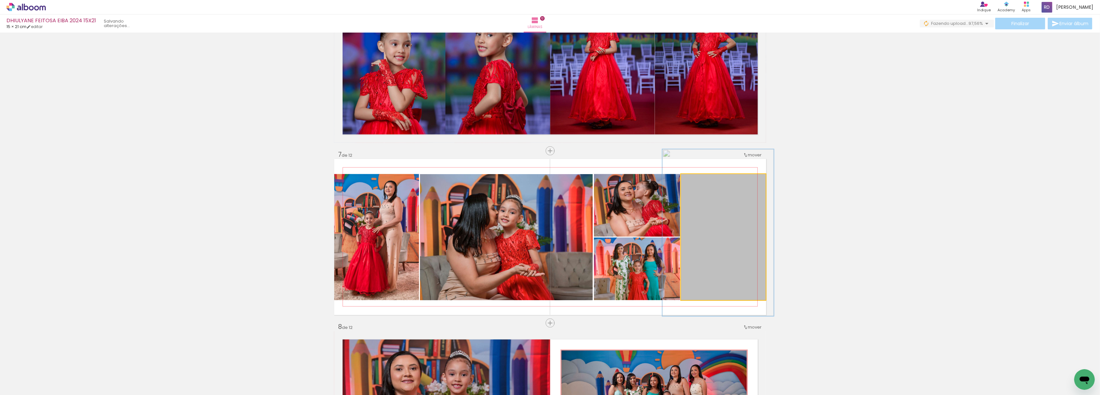
drag, startPoint x: 703, startPoint y: 236, endPoint x: 704, endPoint y: 240, distance: 4.6
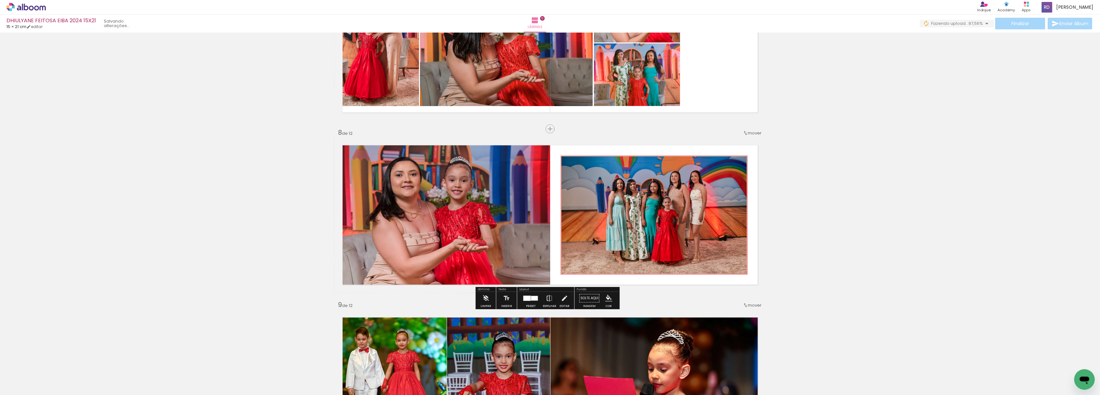
scroll to position [1140, 0]
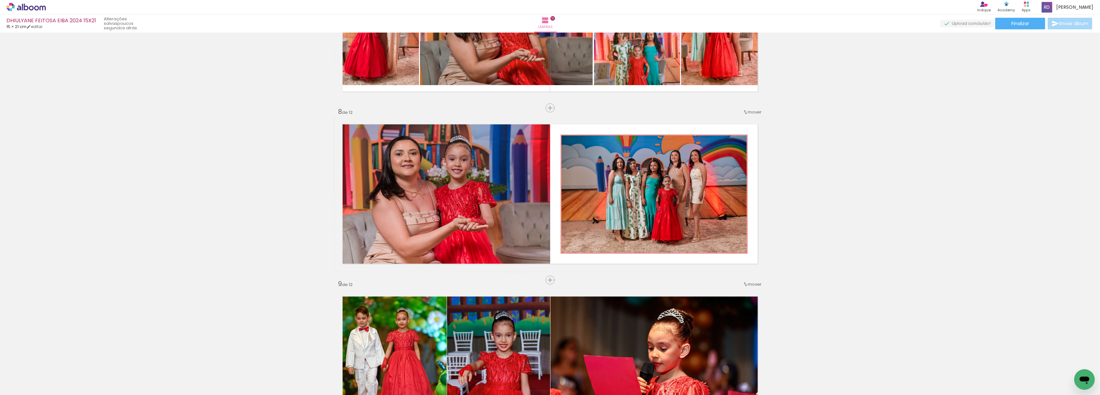
click at [30, 385] on span "Adicionar Fotos" at bounding box center [22, 386] width 19 height 7
click at [0, 0] on input "file" at bounding box center [0, 0] width 0 height 0
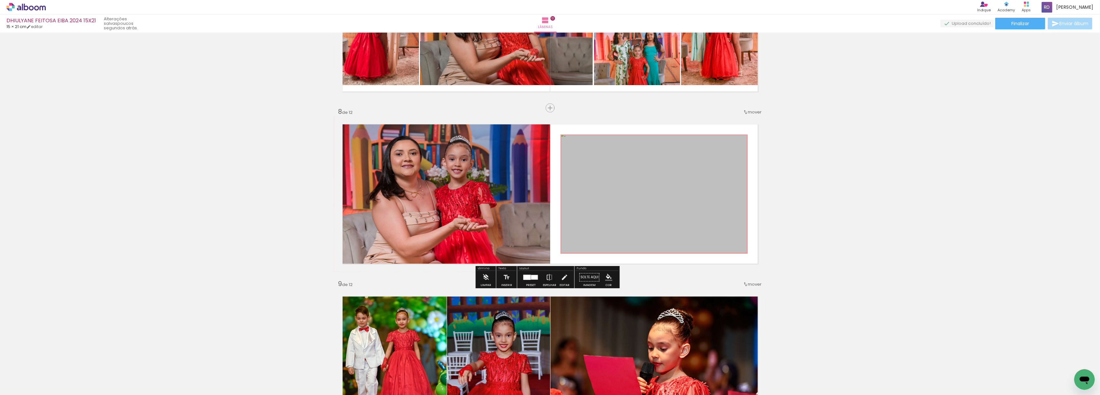
scroll to position [0, 0]
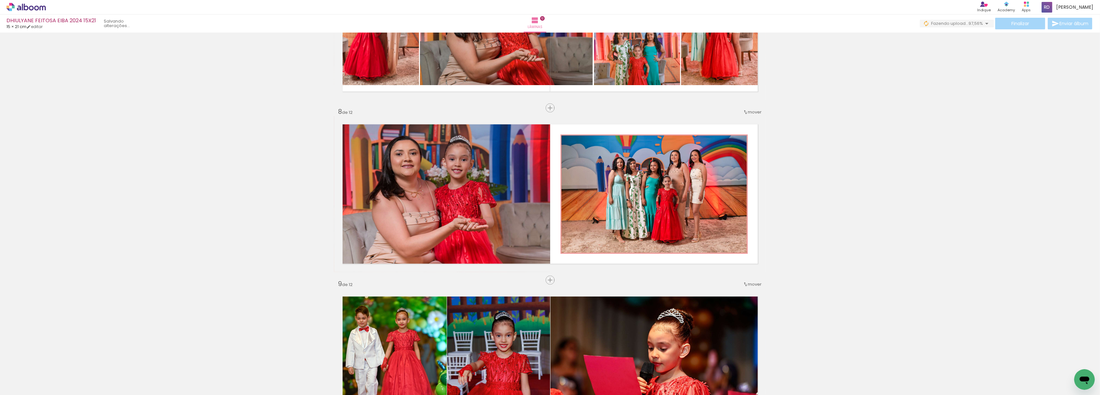
click at [25, 386] on span "Adicionar Fotos" at bounding box center [22, 386] width 19 height 7
click at [0, 0] on input "file" at bounding box center [0, 0] width 0 height 0
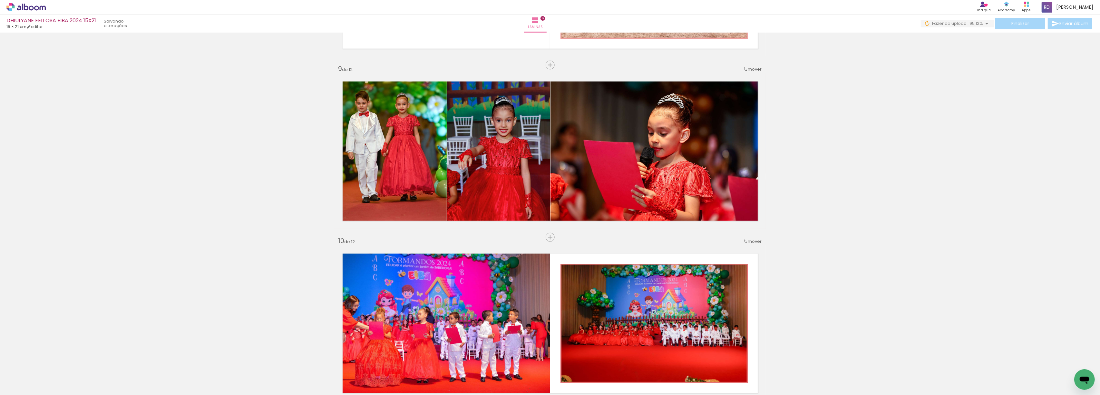
scroll to position [1398, 0]
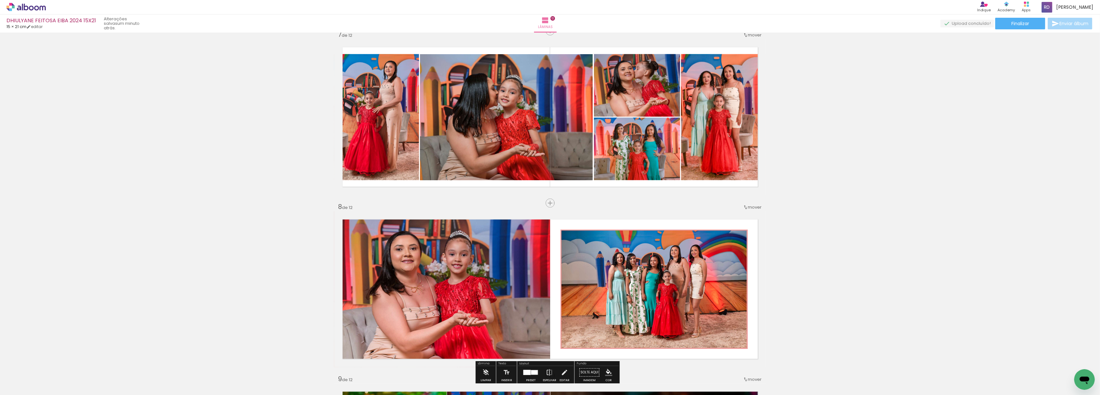
scroll to position [1054, 0]
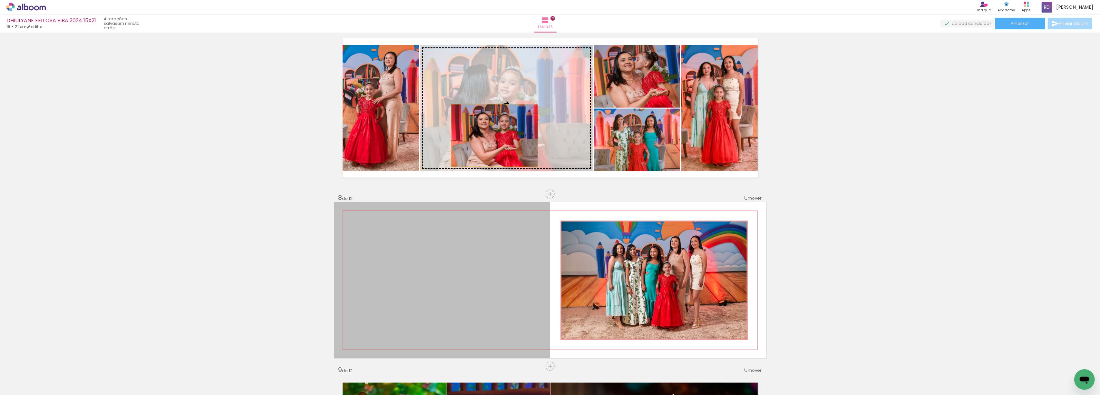
drag, startPoint x: 440, startPoint y: 267, endPoint x: 491, endPoint y: 135, distance: 141.2
click at [491, 135] on div "Inserir lâmina 1 de 12 Inserir lâmina 2 de 12 Inserir lâmina 3 de 12 Inserir lâ…" at bounding box center [550, 100] width 1100 height 2238
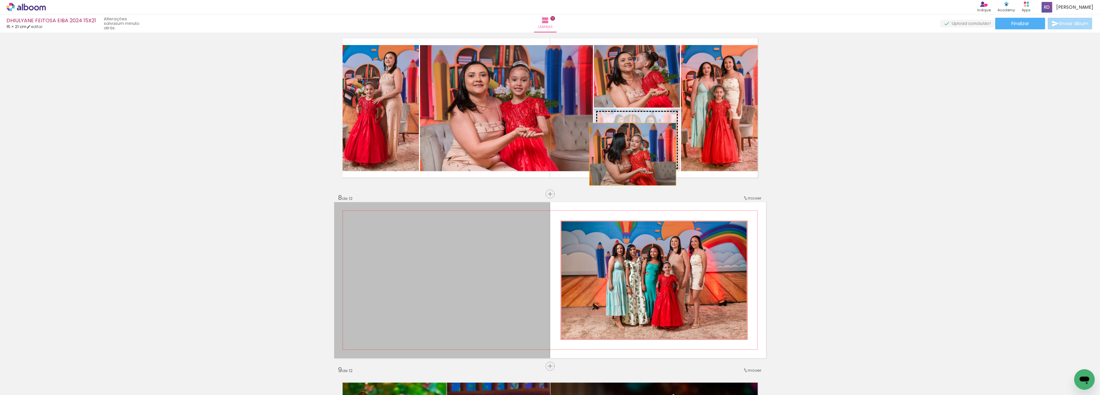
drag, startPoint x: 439, startPoint y: 277, endPoint x: 630, endPoint y: 154, distance: 226.8
click at [630, 154] on div "Inserir lâmina 1 de 12 Inserir lâmina 2 de 12 Inserir lâmina 3 de 12 Inserir lâ…" at bounding box center [550, 100] width 1100 height 2238
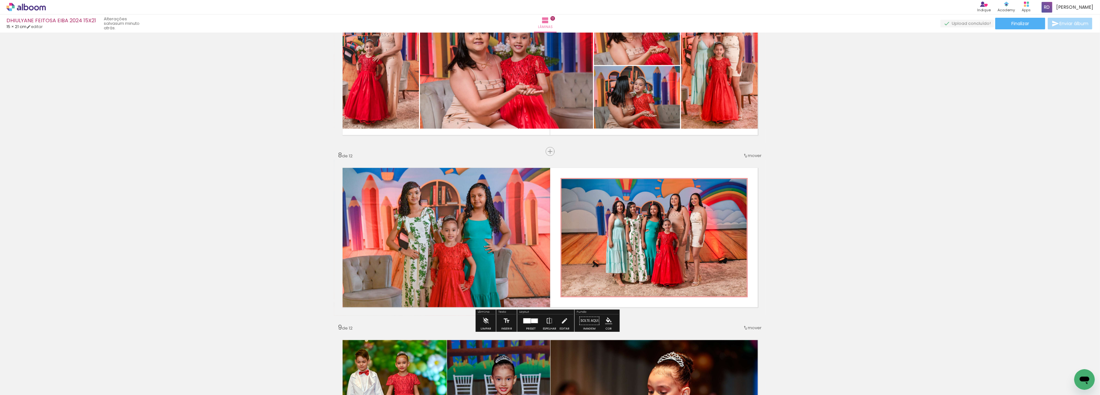
scroll to position [1097, 0]
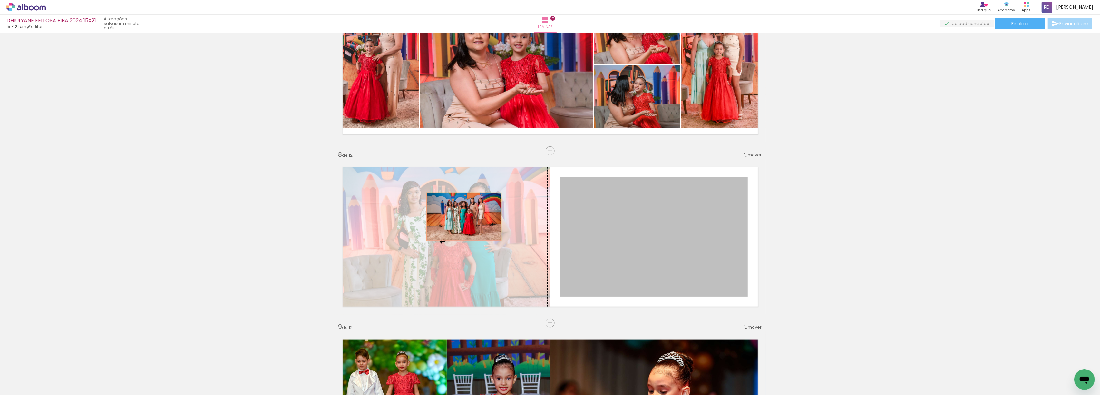
drag, startPoint x: 645, startPoint y: 226, endPoint x: 461, endPoint y: 217, distance: 184.6
click at [0, 0] on slot at bounding box center [0, 0] width 0 height 0
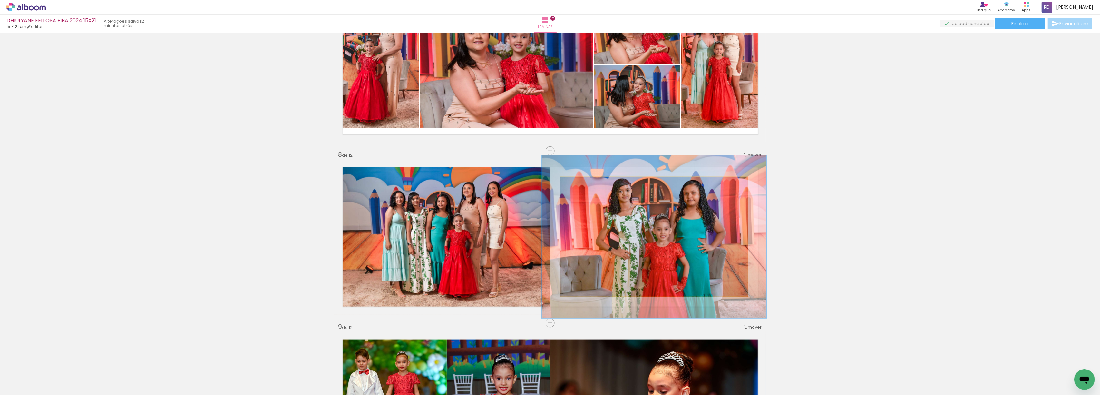
drag, startPoint x: 569, startPoint y: 184, endPoint x: 573, endPoint y: 184, distance: 4.5
type paper-slider "120"
click at [575, 184] on div at bounding box center [580, 184] width 10 height 10
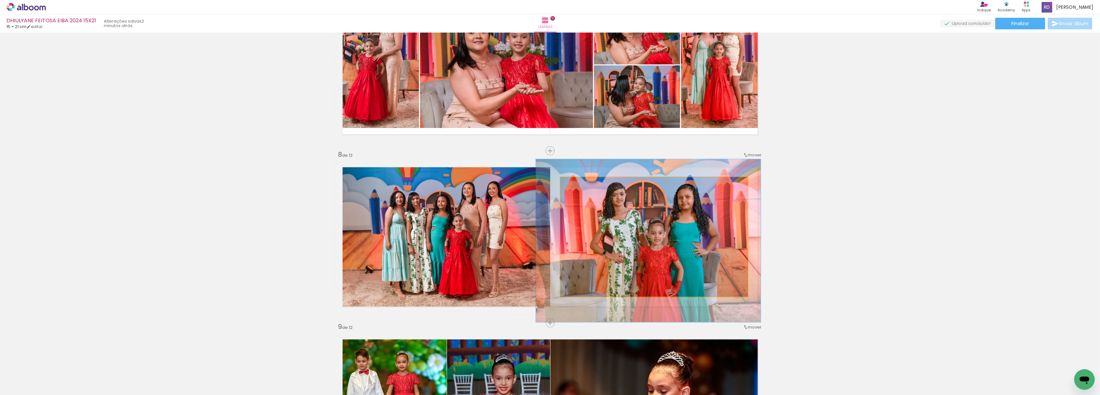
drag, startPoint x: 655, startPoint y: 233, endPoint x: 650, endPoint y: 237, distance: 6.4
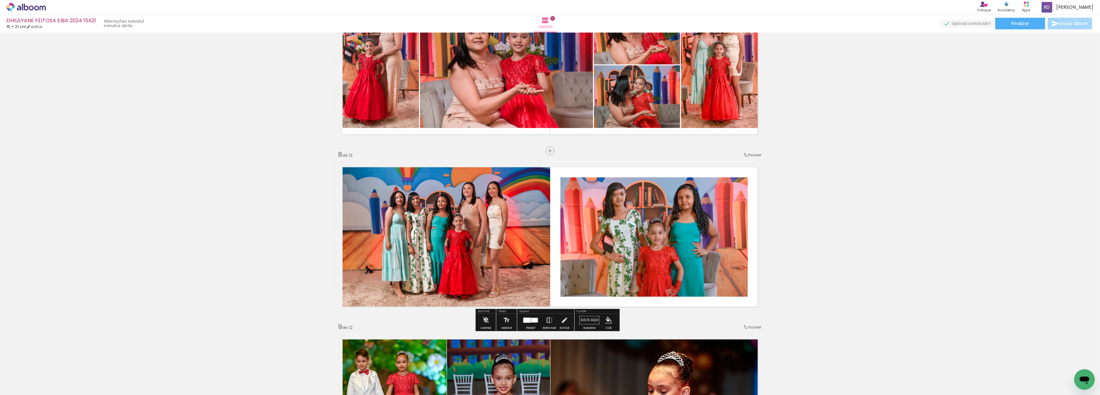
click at [837, 228] on div "Inserir lâmina 1 de 12 Inserir lâmina 2 de 12 Inserir lâmina 3 de 12 Inserir lâ…" at bounding box center [550, 56] width 1100 height 2238
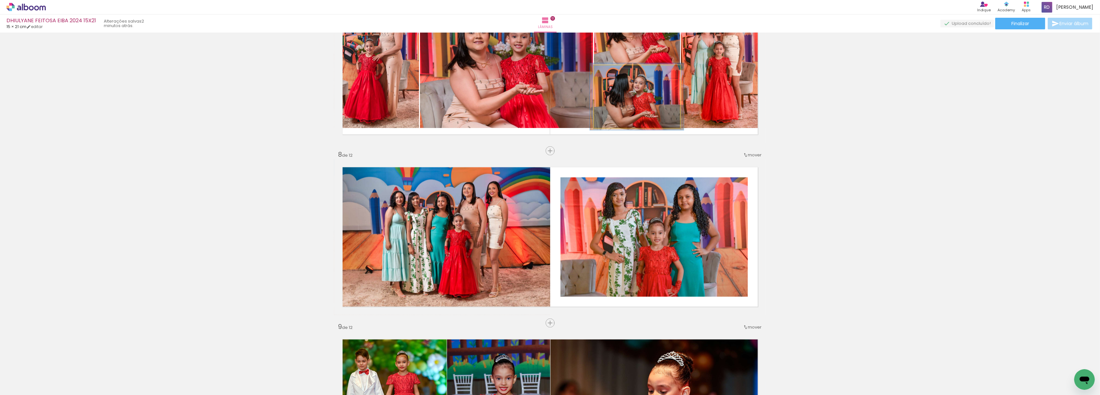
type paper-slider "107"
click at [606, 73] on div at bounding box center [611, 72] width 10 height 10
drag, startPoint x: 637, startPoint y: 103, endPoint x: 640, endPoint y: 98, distance: 5.4
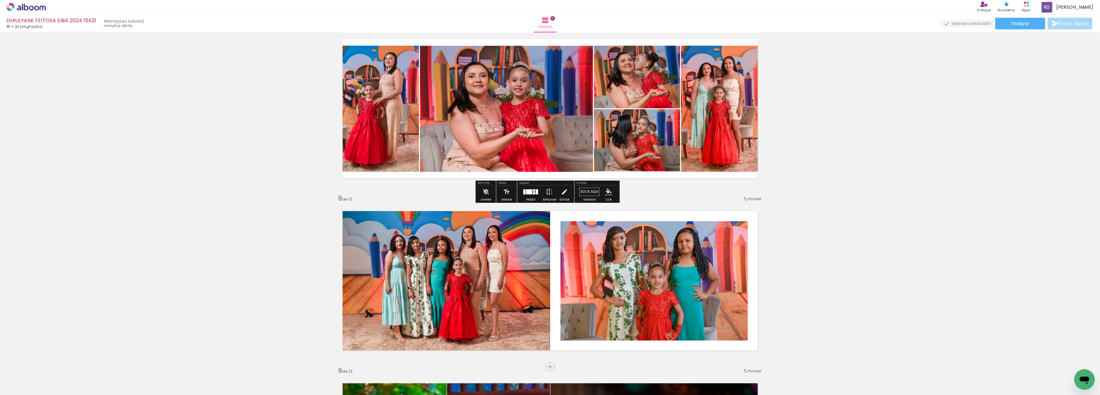
scroll to position [1011, 0]
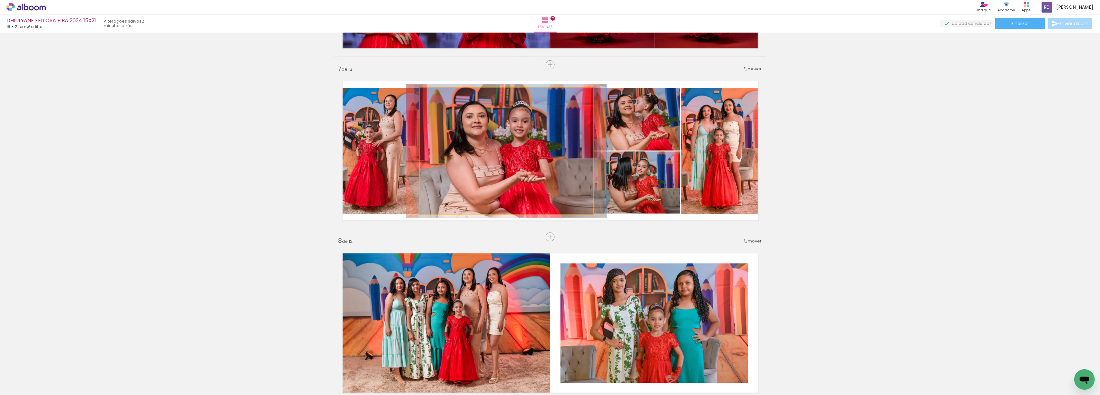
type paper-slider "106"
click at [434, 97] on div at bounding box center [437, 95] width 6 height 6
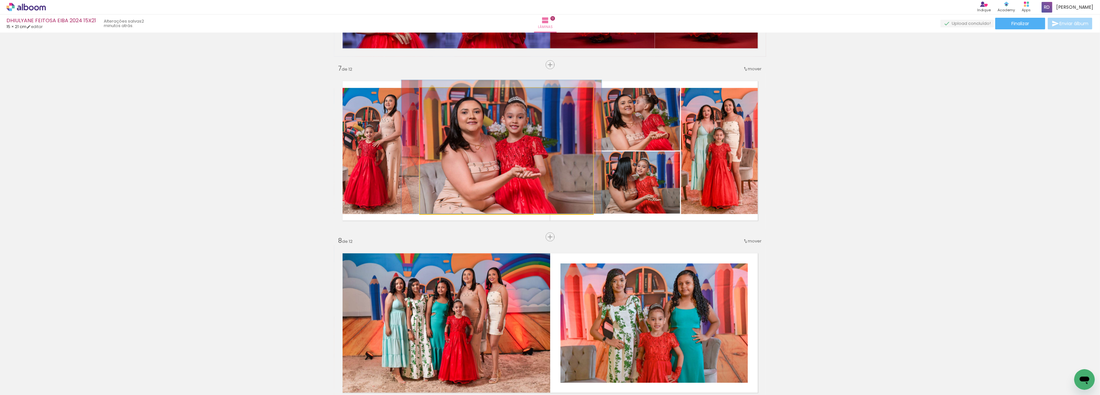
drag, startPoint x: 471, startPoint y: 149, endPoint x: 469, endPoint y: 141, distance: 8.2
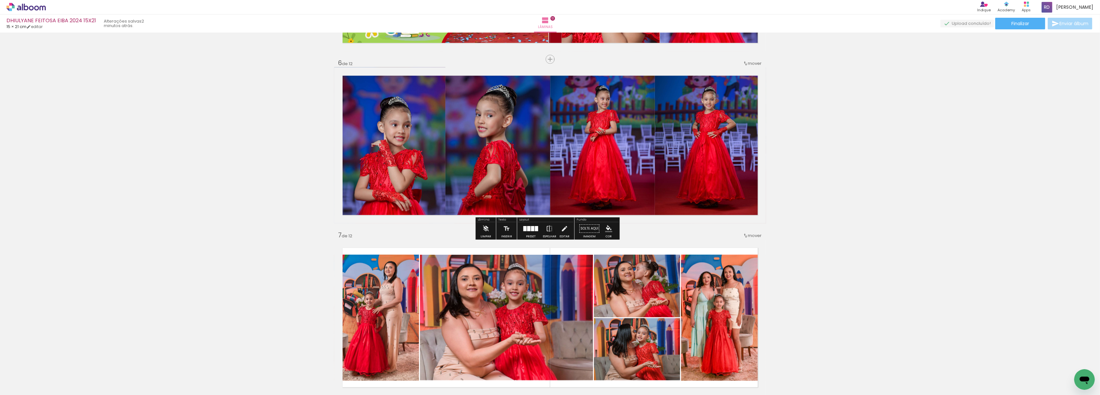
scroll to position [839, 0]
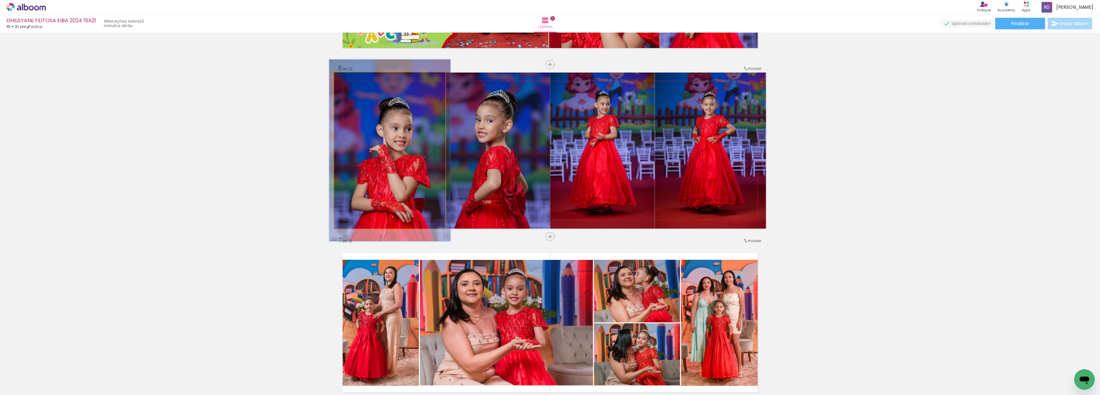
type paper-slider "109"
click at [348, 81] on div at bounding box center [351, 79] width 6 height 6
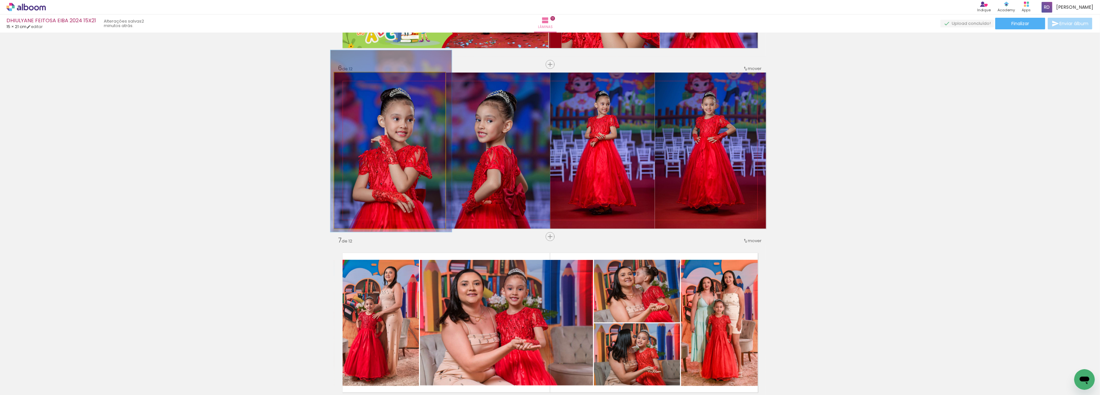
drag, startPoint x: 372, startPoint y: 145, endPoint x: 373, endPoint y: 136, distance: 9.4
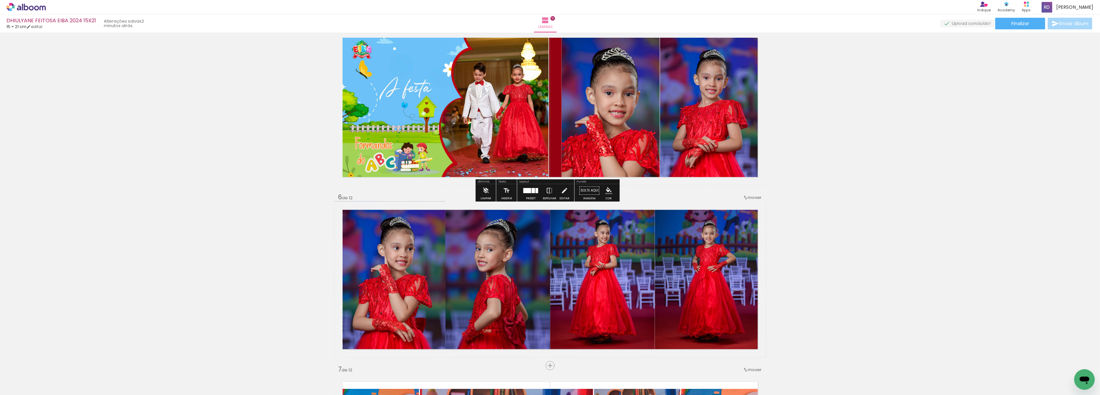
scroll to position [667, 0]
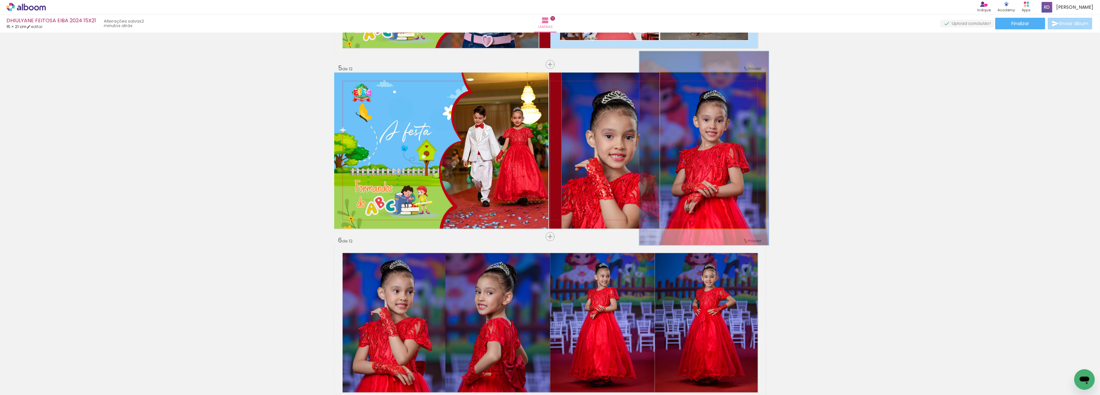
type paper-slider "122"
click at [678, 81] on div at bounding box center [681, 79] width 6 height 6
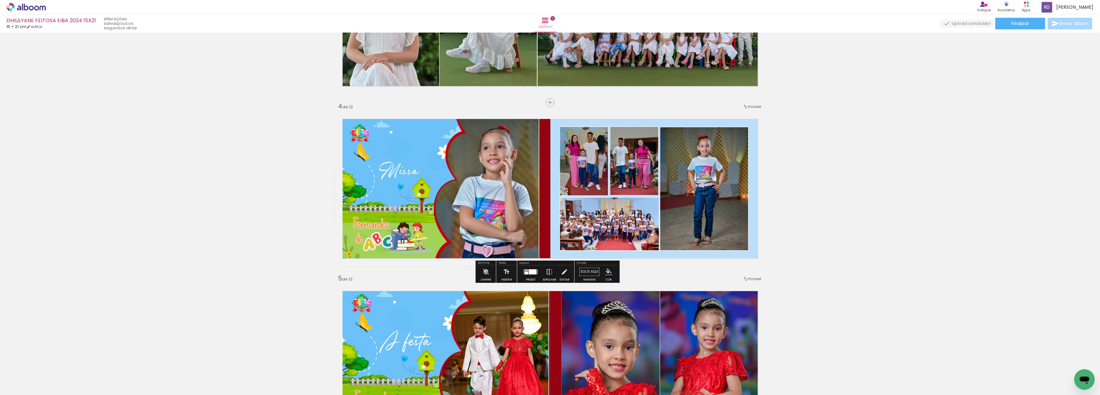
scroll to position [496, 0]
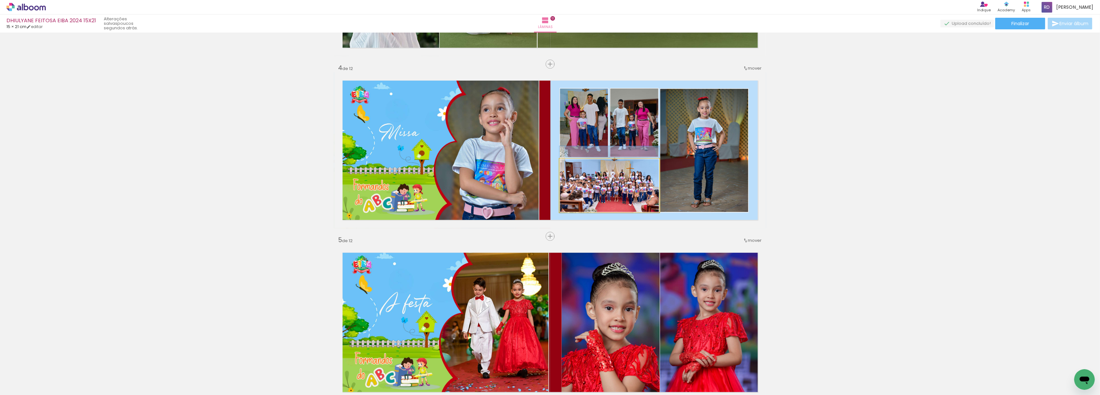
click at [637, 177] on quentale-photo at bounding box center [610, 186] width 100 height 54
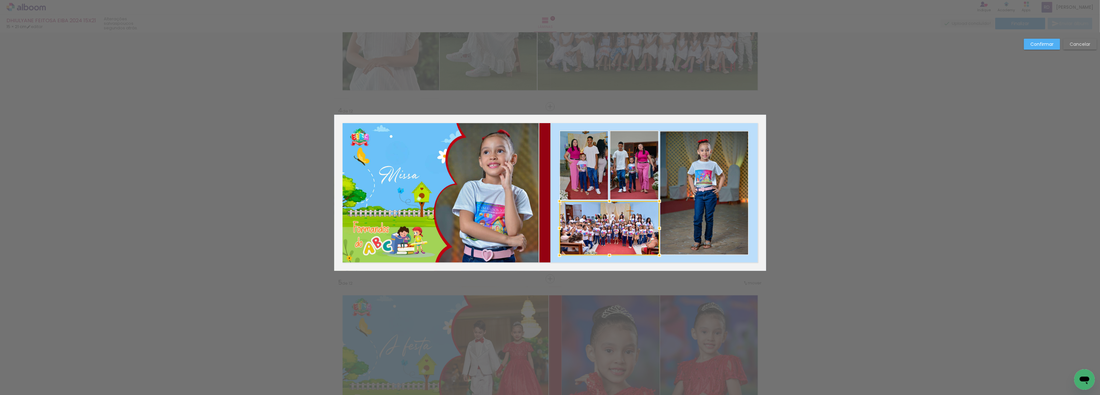
scroll to position [452, 0]
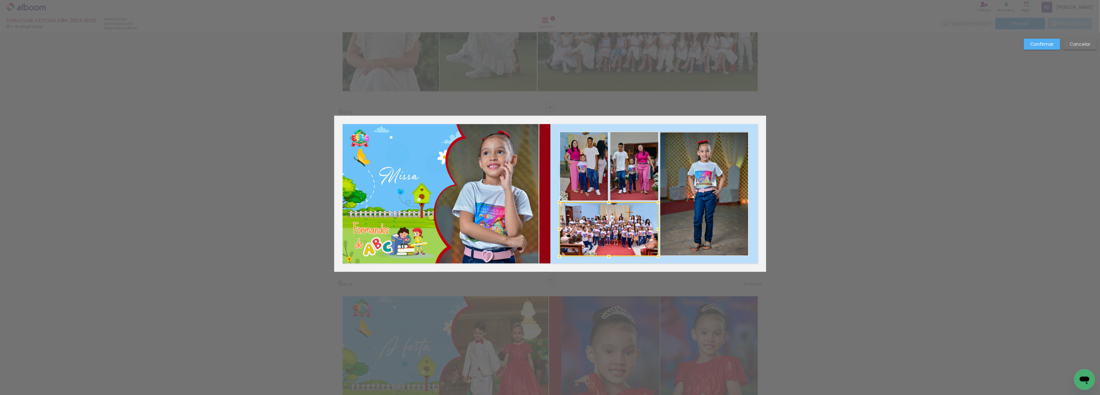
click at [656, 231] on div at bounding box center [658, 229] width 13 height 13
click at [612, 223] on quentale-photo at bounding box center [609, 229] width 99 height 54
click at [613, 223] on div at bounding box center [610, 229] width 99 height 54
click at [614, 224] on div at bounding box center [608, 229] width 99 height 54
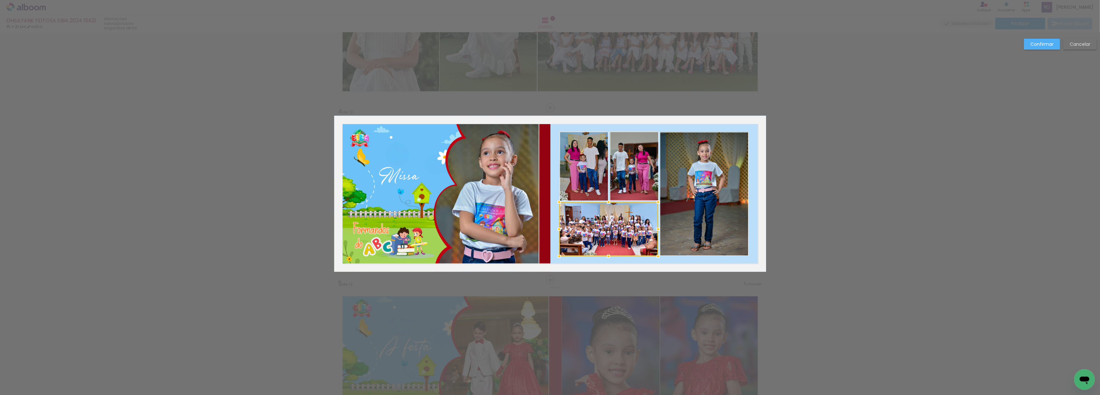
click at [703, 201] on quentale-photo at bounding box center [704, 194] width 89 height 124
click at [605, 221] on quentale-photo at bounding box center [608, 229] width 99 height 54
click at [657, 226] on div at bounding box center [658, 229] width 13 height 13
click at [596, 233] on quentale-photo at bounding box center [608, 229] width 99 height 54
click at [654, 228] on div at bounding box center [659, 229] width 13 height 13
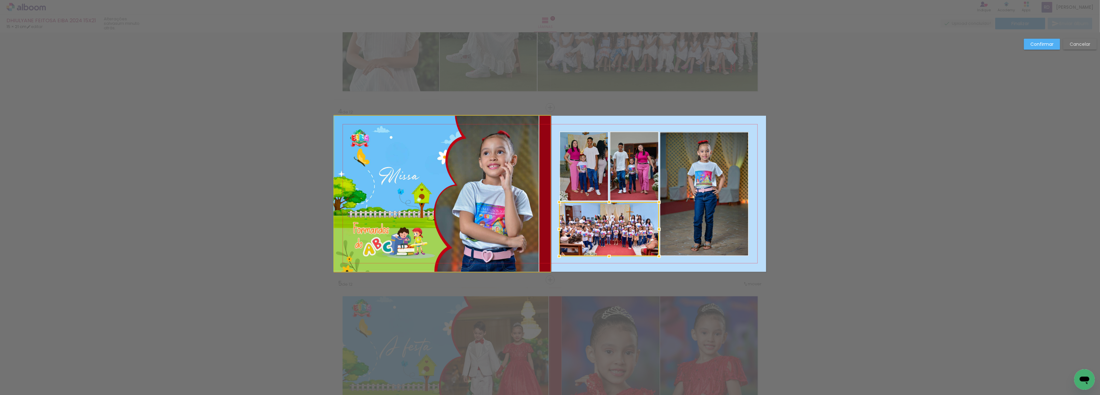
click at [398, 190] on quentale-photo at bounding box center [442, 194] width 216 height 156
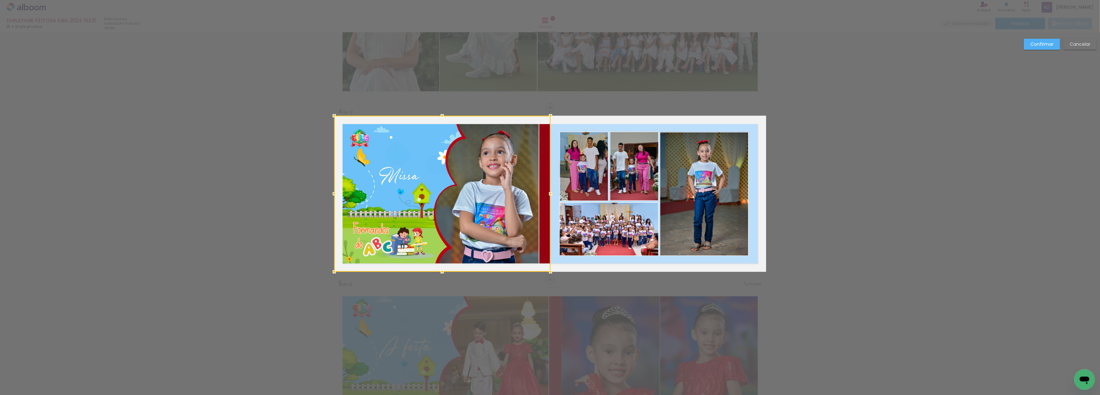
click at [0, 0] on slot "Confirmar" at bounding box center [0, 0] width 0 height 0
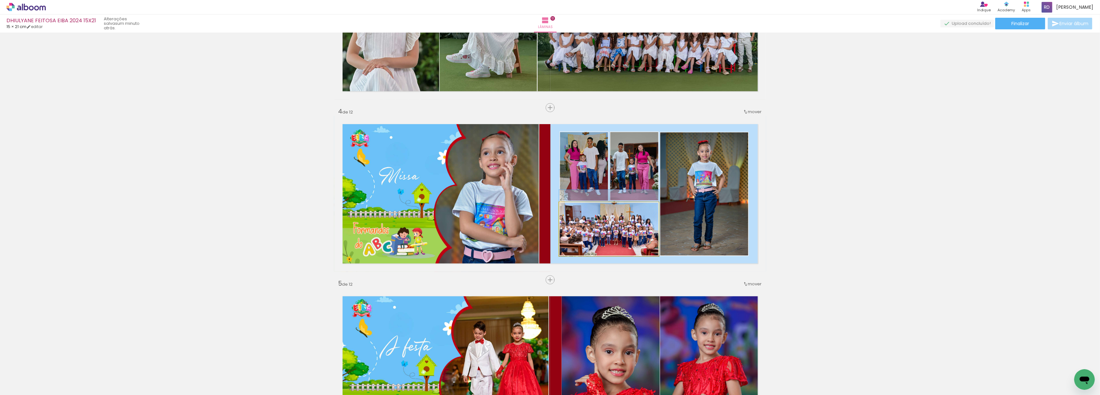
click at [622, 236] on quentale-photo at bounding box center [609, 229] width 100 height 54
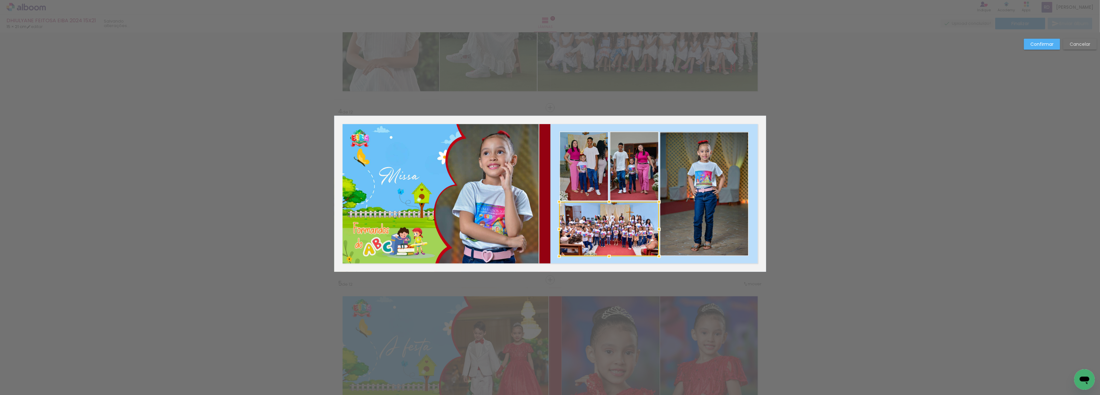
drag, startPoint x: 604, startPoint y: 200, endPoint x: 608, endPoint y: 200, distance: 4.2
click at [608, 200] on div at bounding box center [609, 201] width 13 height 13
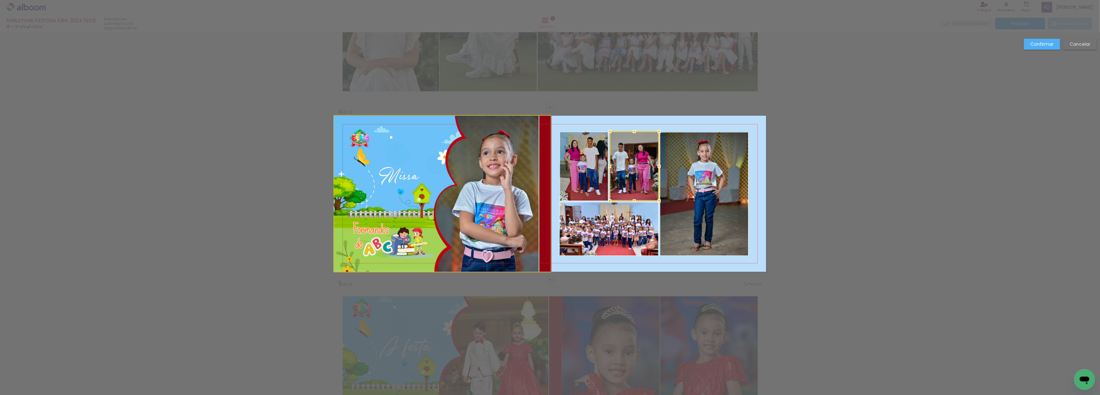
click at [501, 205] on quentale-photo at bounding box center [442, 194] width 216 height 156
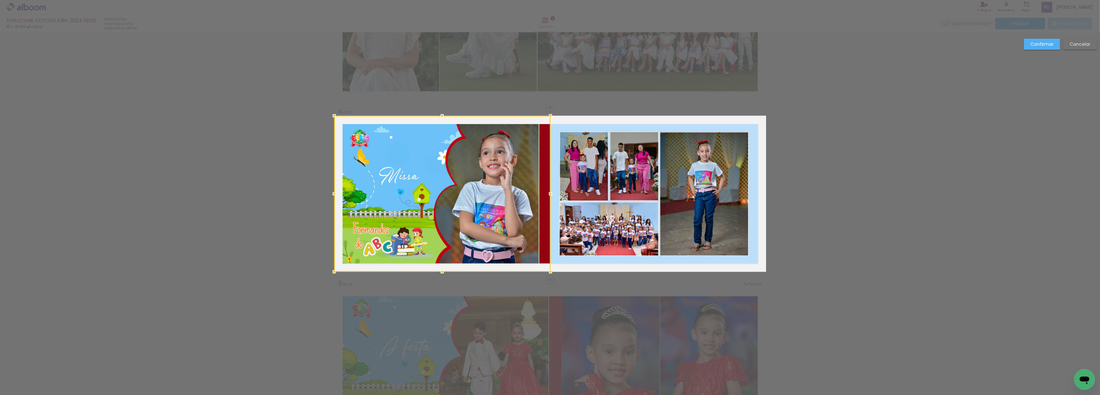
click at [0, 0] on slot "Confirmar" at bounding box center [0, 0] width 0 height 0
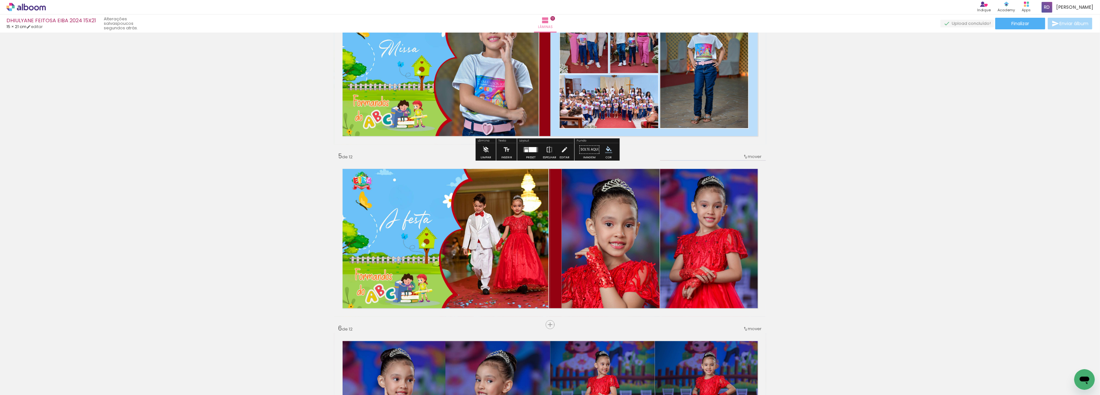
scroll to position [581, 0]
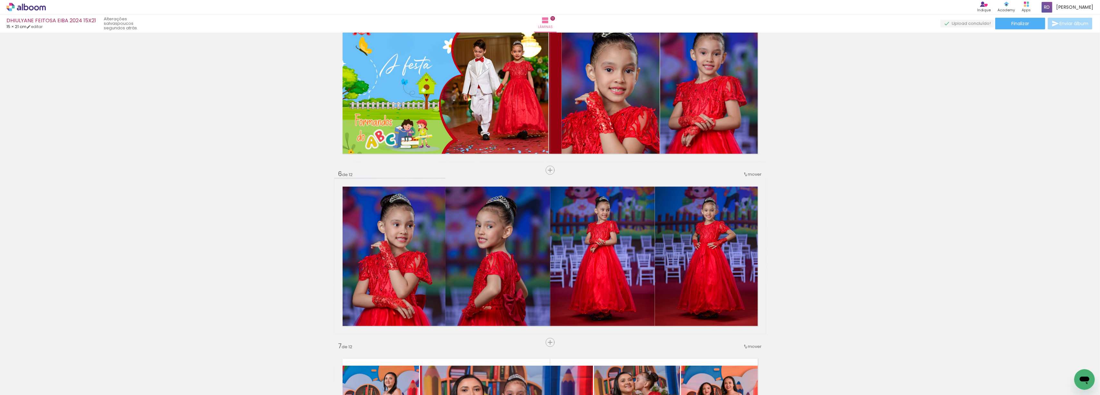
scroll to position [753, 0]
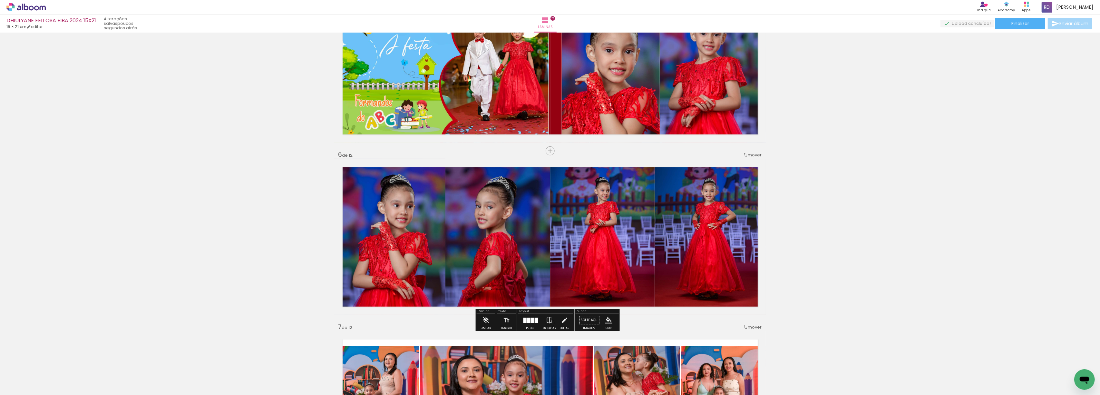
click at [456, 236] on quentale-photo at bounding box center [498, 237] width 105 height 156
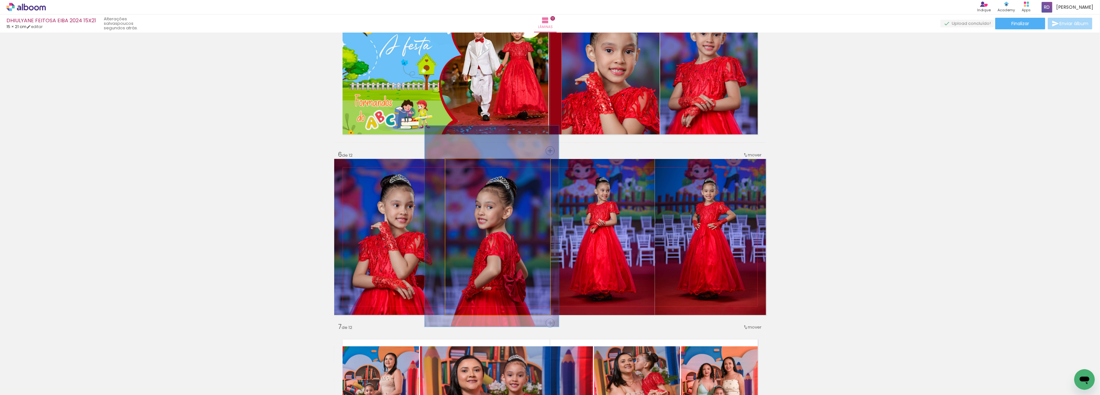
click at [456, 236] on quentale-photo at bounding box center [498, 237] width 105 height 156
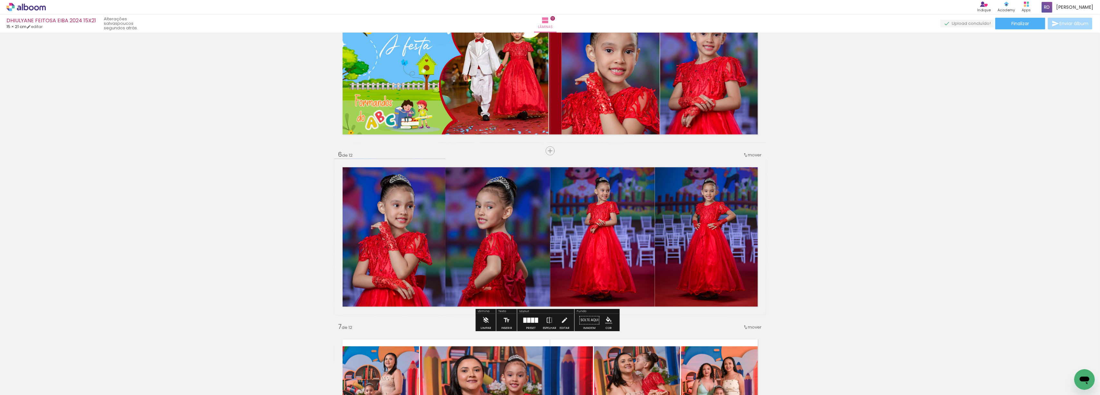
click at [483, 233] on quentale-photo at bounding box center [498, 237] width 105 height 156
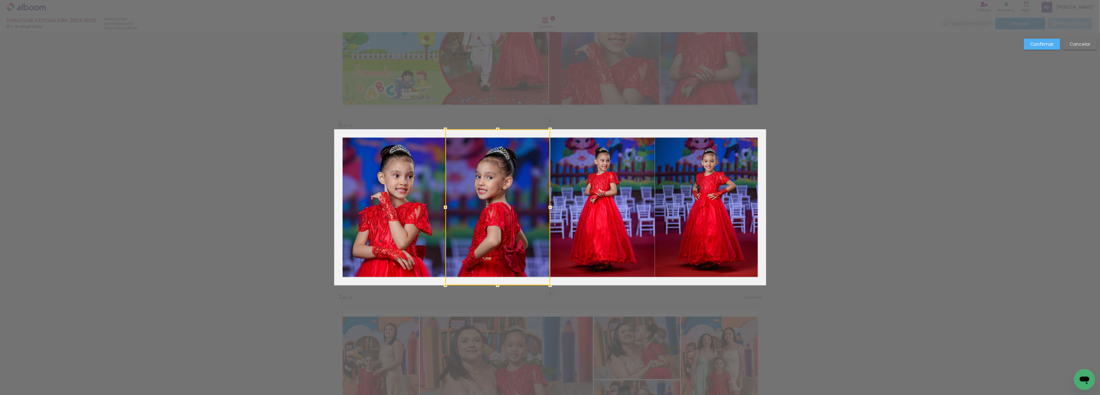
scroll to position [796, 0]
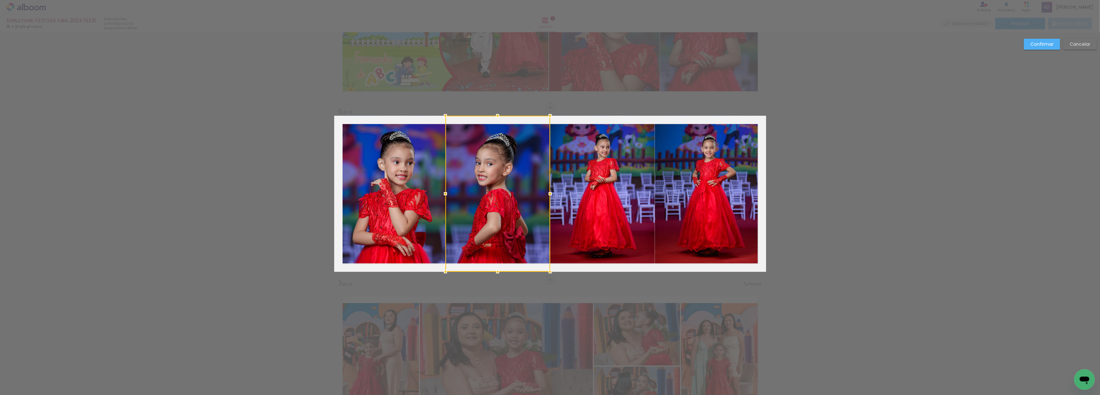
click at [400, 221] on quentale-photo at bounding box center [389, 194] width 111 height 156
click at [493, 213] on quentale-photo at bounding box center [498, 194] width 105 height 156
click at [0, 0] on slot "Confirmar" at bounding box center [0, 0] width 0 height 0
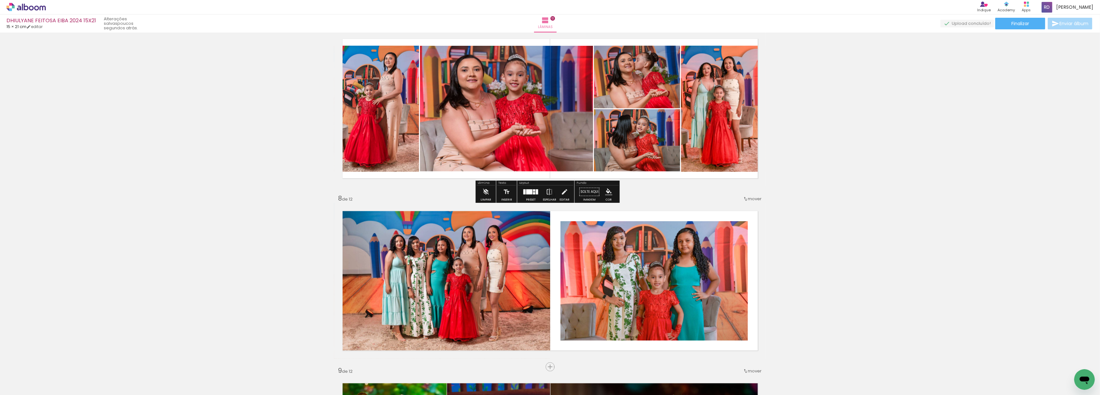
scroll to position [1054, 0]
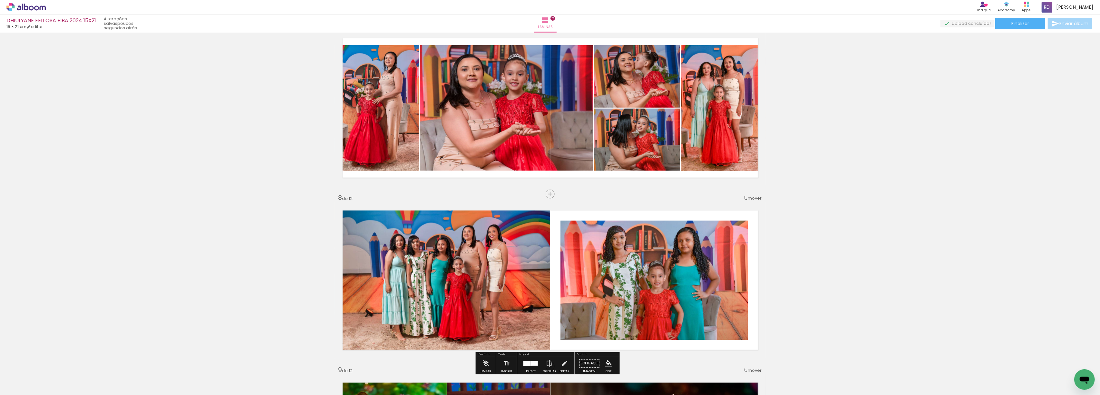
click at [623, 248] on paper-item at bounding box center [626, 247] width 12 height 5
click at [623, 269] on iron-icon "color picker" at bounding box center [627, 268] width 8 height 6
click at [517, 229] on paper-item "#e57373" at bounding box center [520, 232] width 6 height 6
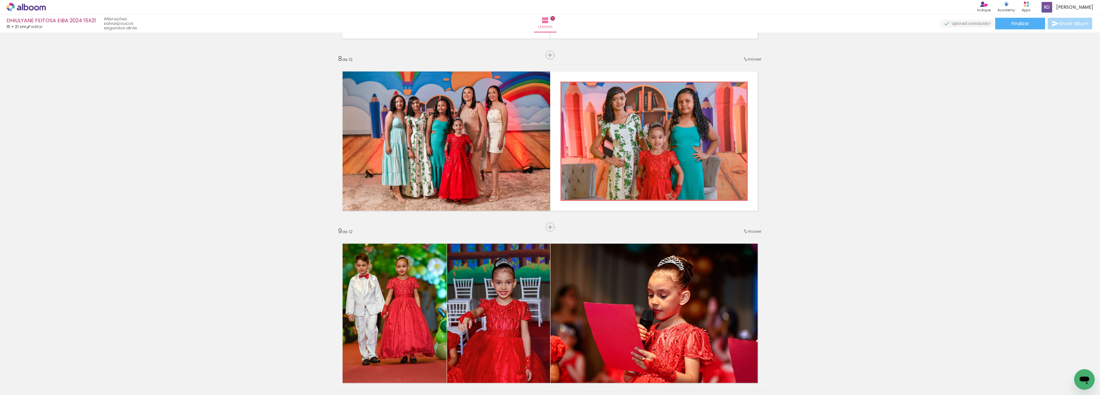
scroll to position [1183, 0]
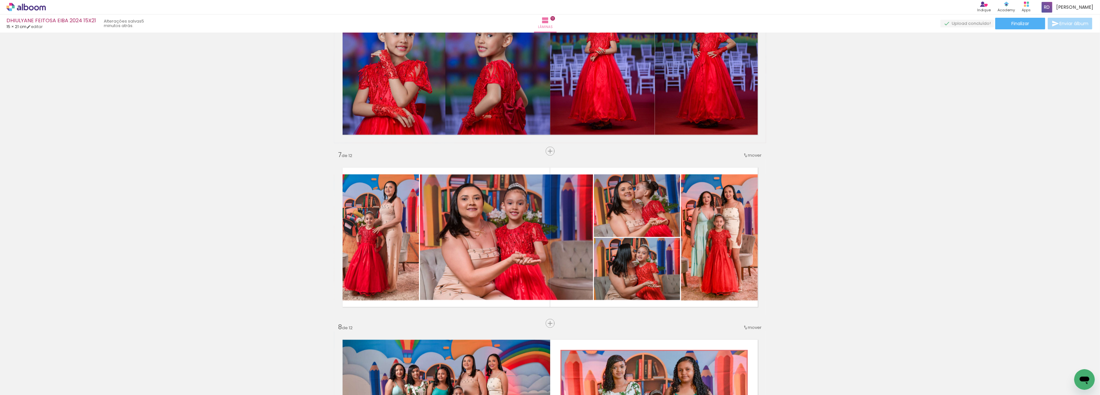
scroll to position [925, 0]
click at [29, 388] on span "Adicionar Fotos" at bounding box center [22, 386] width 19 height 7
click at [0, 0] on input "file" at bounding box center [0, 0] width 0 height 0
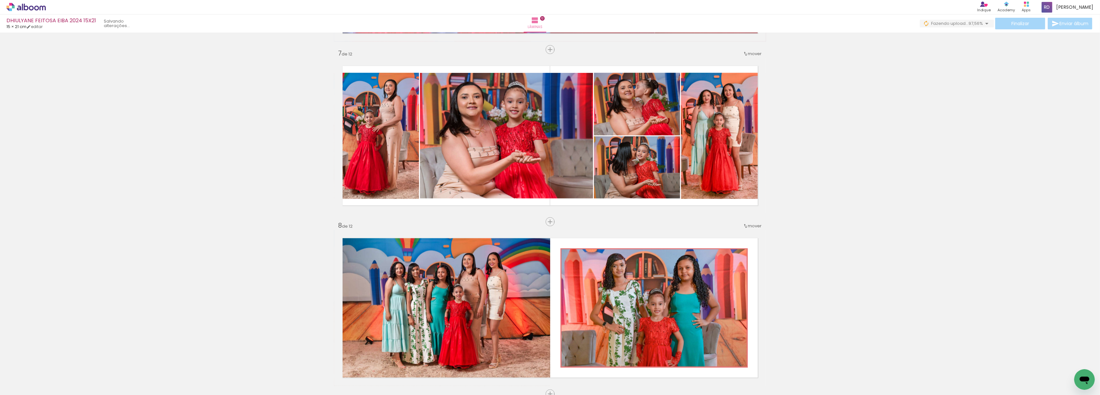
scroll to position [1054, 0]
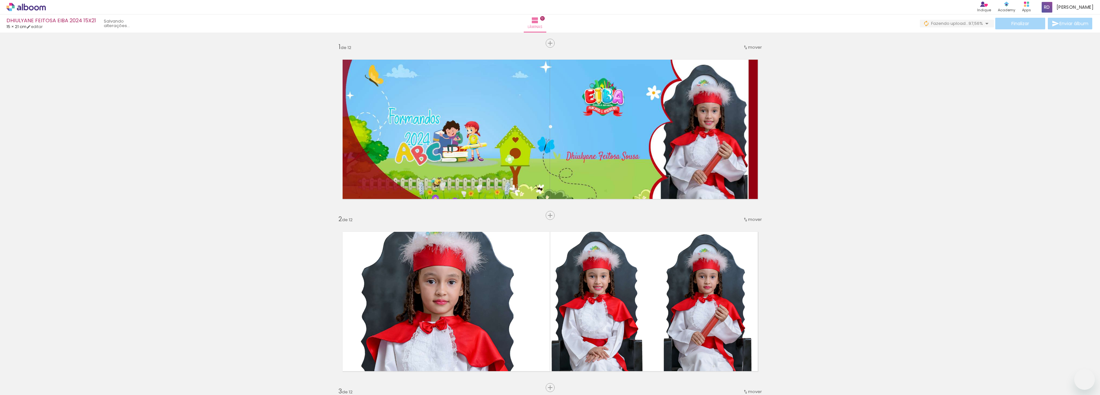
drag, startPoint x: 0, startPoint y: 0, endPoint x: 644, endPoint y: 284, distance: 703.8
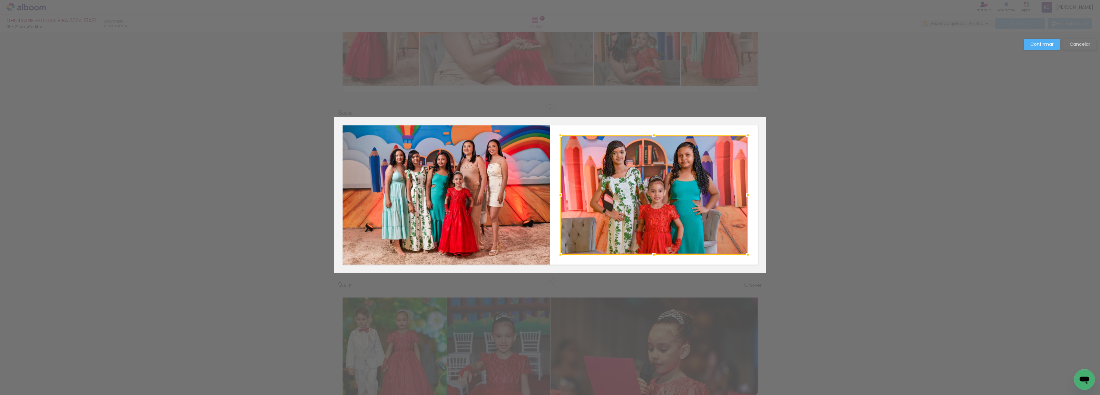
scroll to position [0, 435]
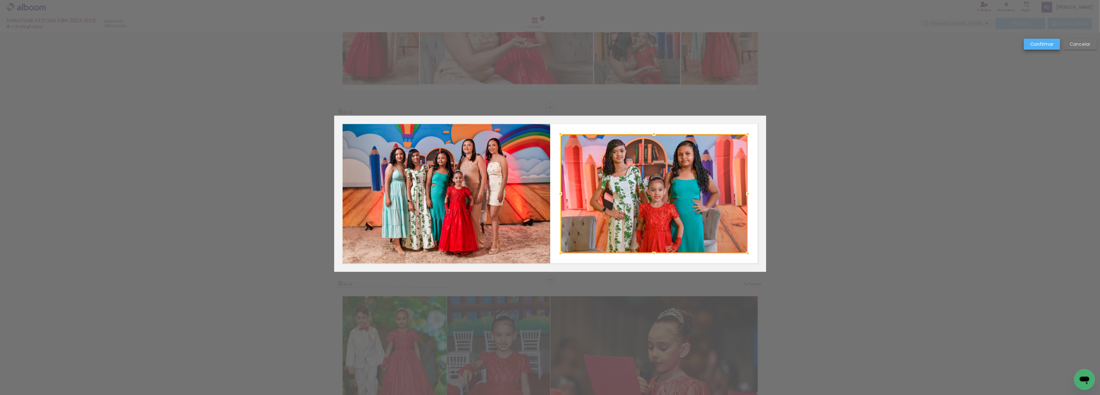
click at [0, 0] on slot "Confirmar" at bounding box center [0, 0] width 0 height 0
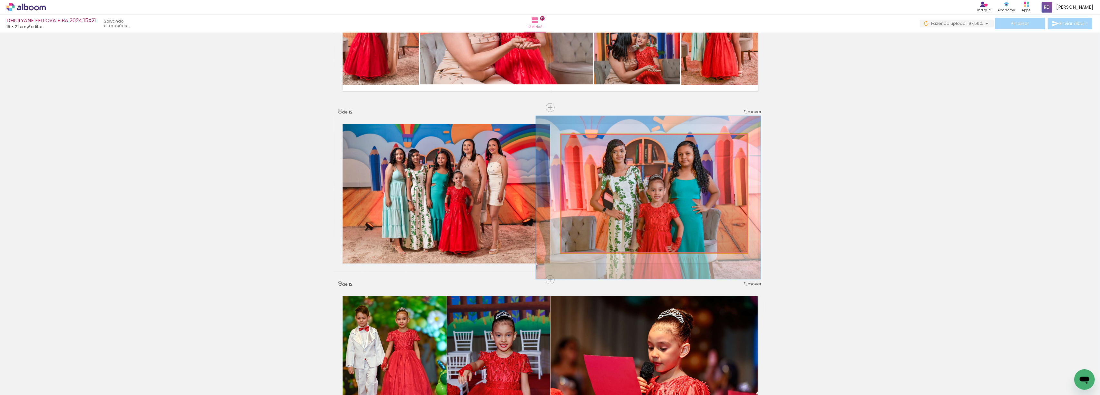
click at [669, 168] on quentale-photo at bounding box center [654, 193] width 187 height 119
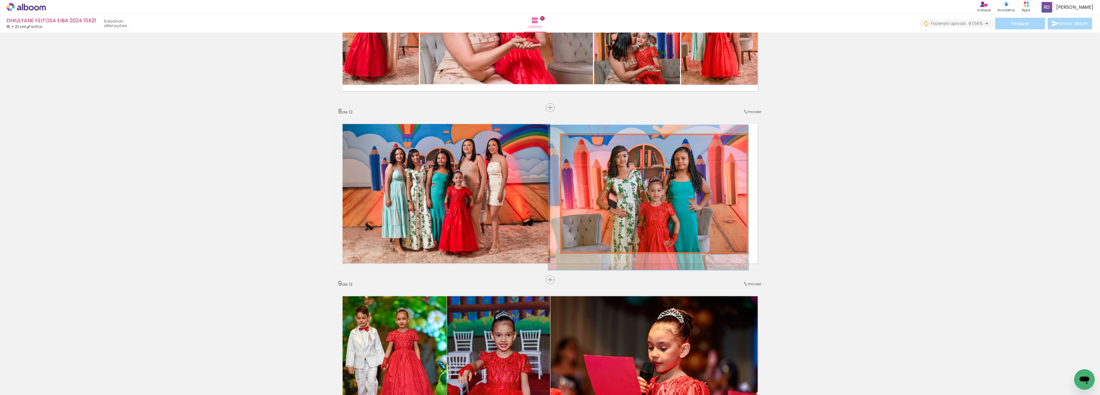
drag, startPoint x: 579, startPoint y: 140, endPoint x: 576, endPoint y: 141, distance: 3.4
type paper-slider "107"
click at [576, 141] on div at bounding box center [577, 141] width 6 height 6
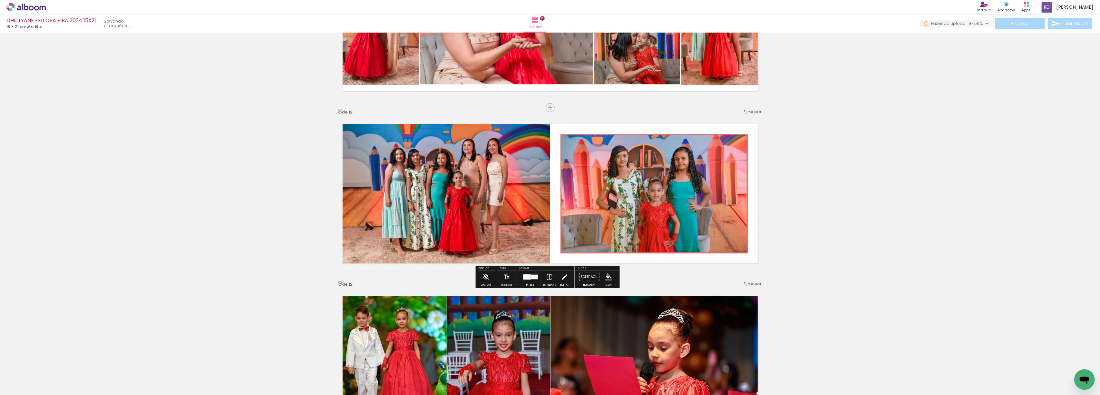
click at [868, 177] on div "Inserir lâmina 1 de 12 Inserir lâmina 2 de 12 Inserir lâmina 3 de 12 Inserir lâ…" at bounding box center [550, 13] width 1100 height 2238
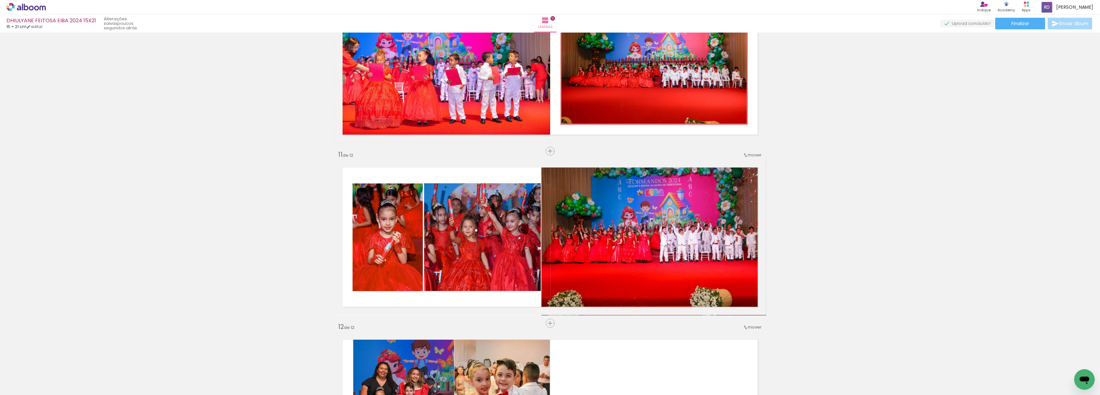
scroll to position [1656, 0]
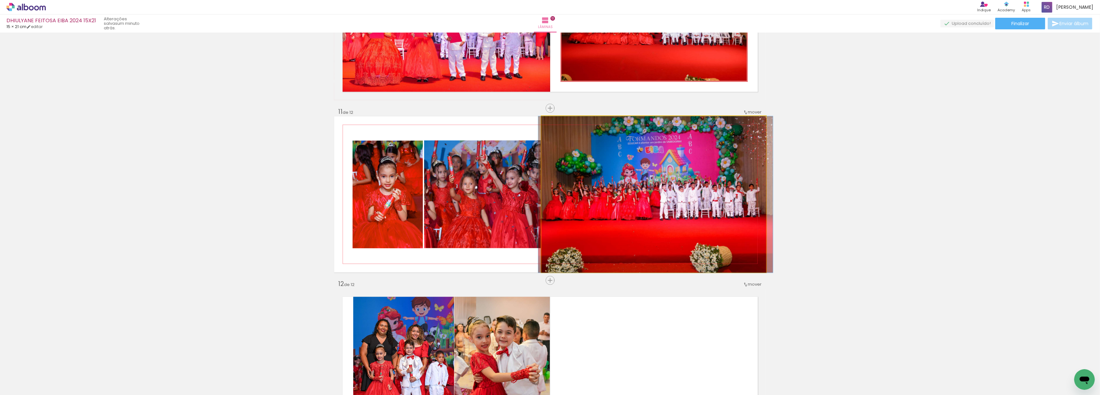
click at [609, 184] on quentale-photo at bounding box center [654, 194] width 225 height 156
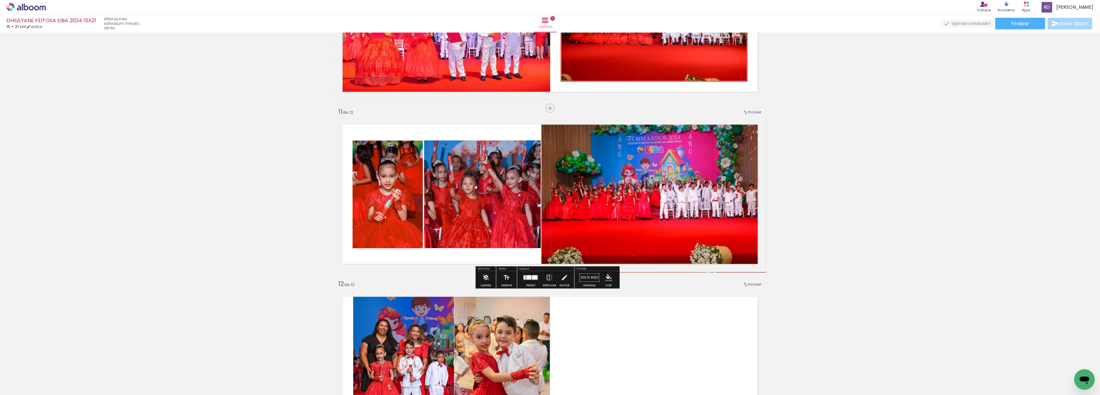
click at [471, 174] on quentale-photo at bounding box center [482, 195] width 117 height 108
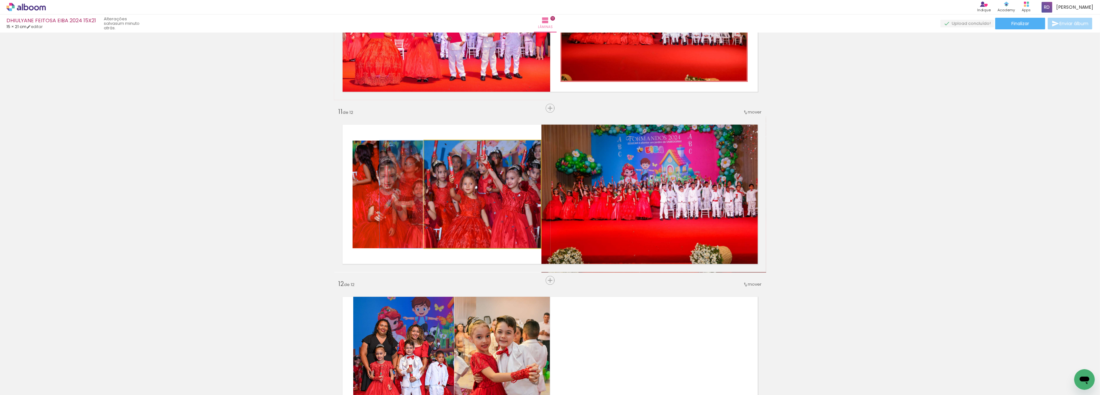
click at [471, 174] on quentale-photo at bounding box center [482, 195] width 117 height 108
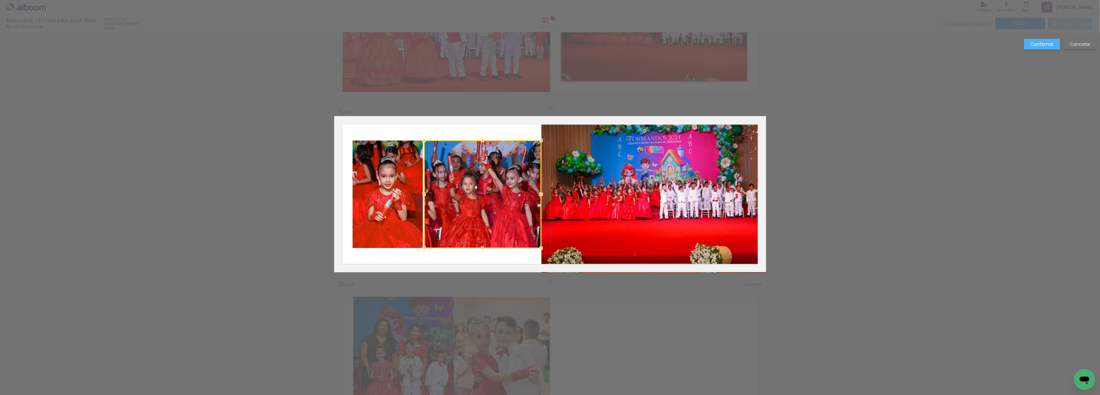
scroll to position [1657, 0]
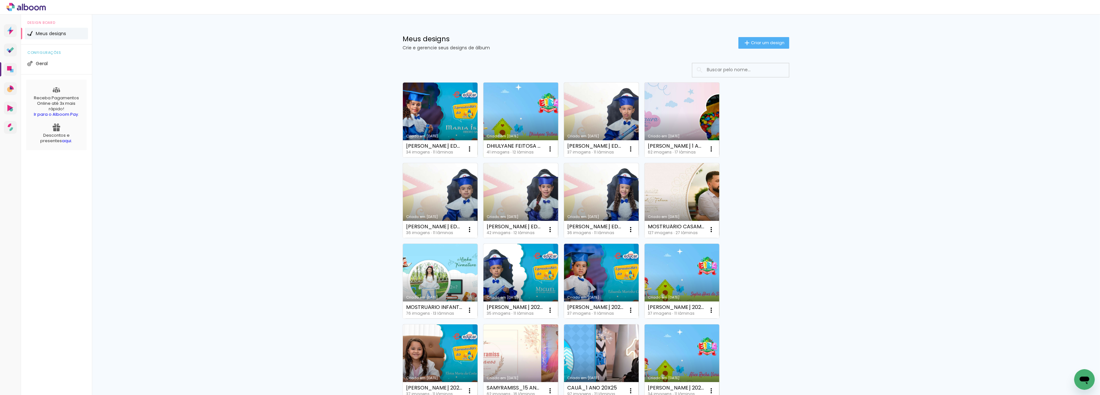
click at [520, 124] on link "Criado em [DATE]" at bounding box center [521, 120] width 75 height 75
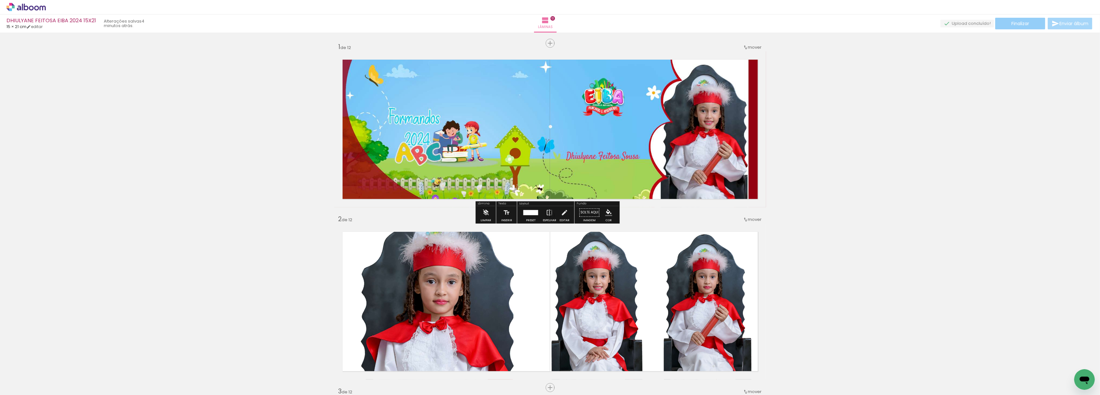
click at [1016, 23] on span "Finalizar" at bounding box center [1021, 23] width 18 height 5
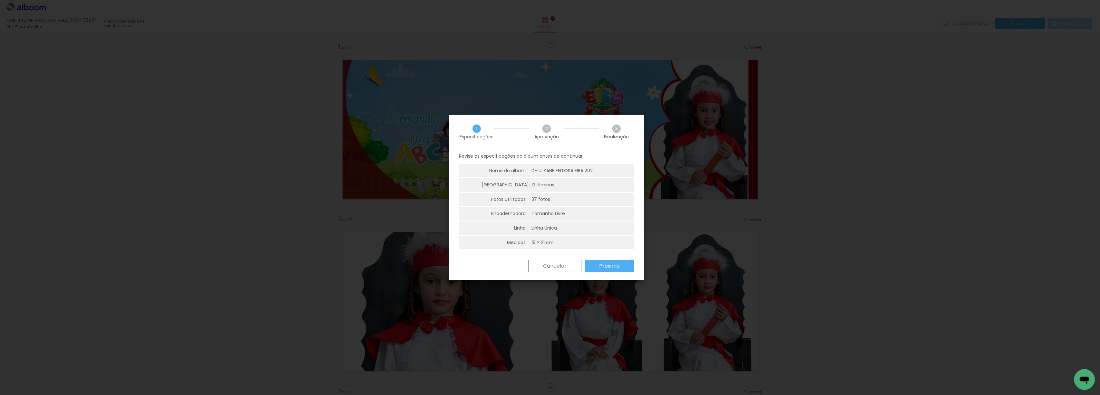
click at [0, 0] on slot "Próximo" at bounding box center [0, 0] width 0 height 0
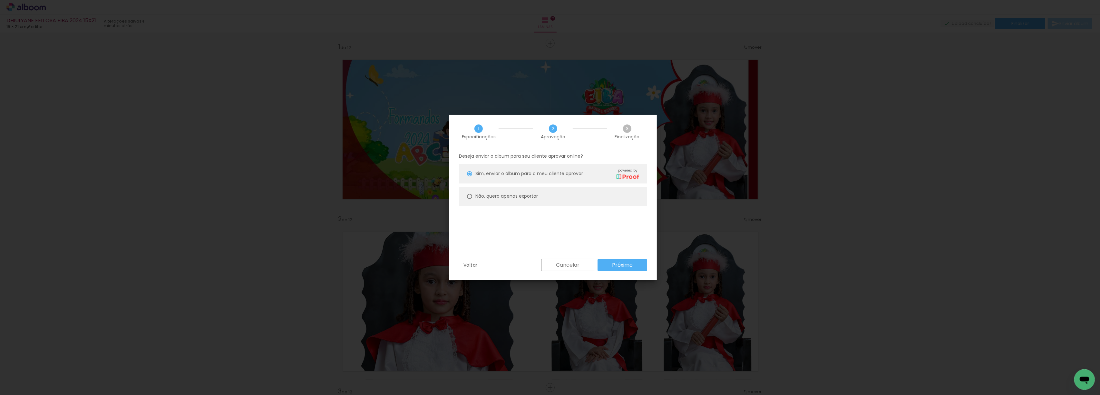
click at [469, 197] on div at bounding box center [469, 196] width 5 height 5
type paper-radio-button "on"
click at [0, 0] on slot "Próximo" at bounding box center [0, 0] width 0 height 0
type input "Alta, 300 DPI"
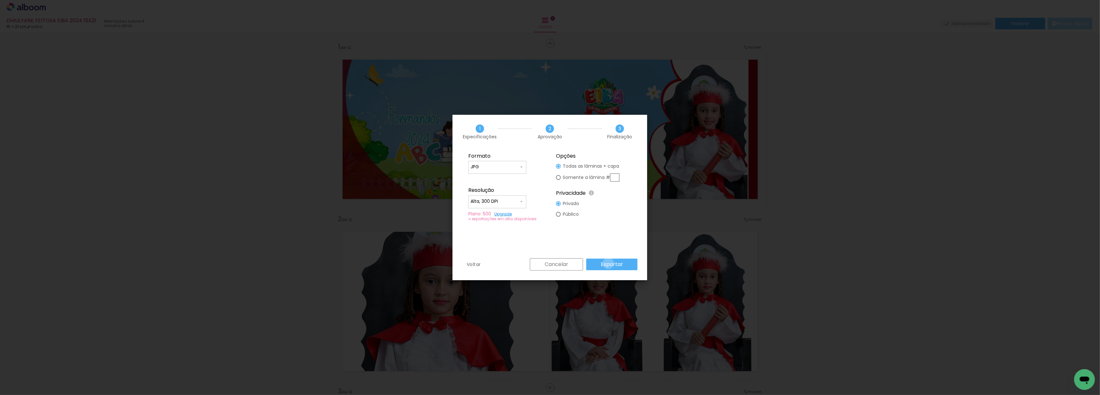
click at [0, 0] on slot "Exportar" at bounding box center [0, 0] width 0 height 0
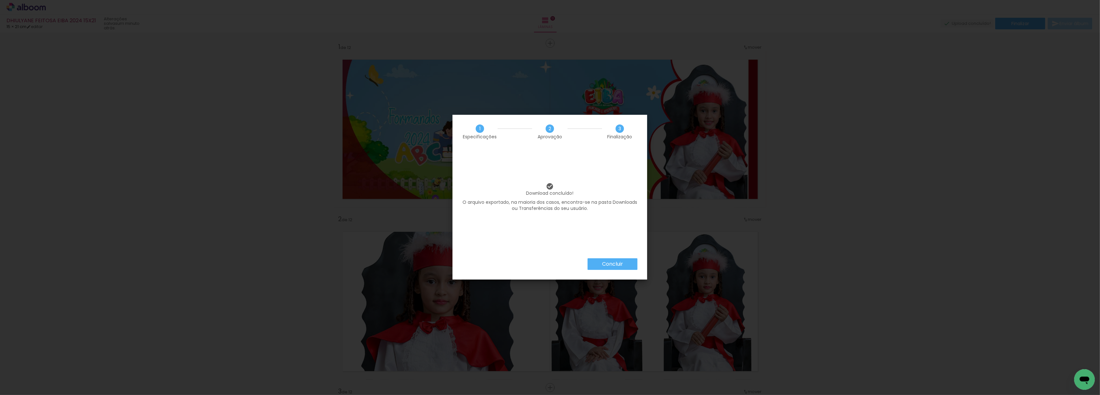
click at [0, 0] on slot "Concluir" at bounding box center [0, 0] width 0 height 0
